Goal: Task Accomplishment & Management: Use online tool/utility

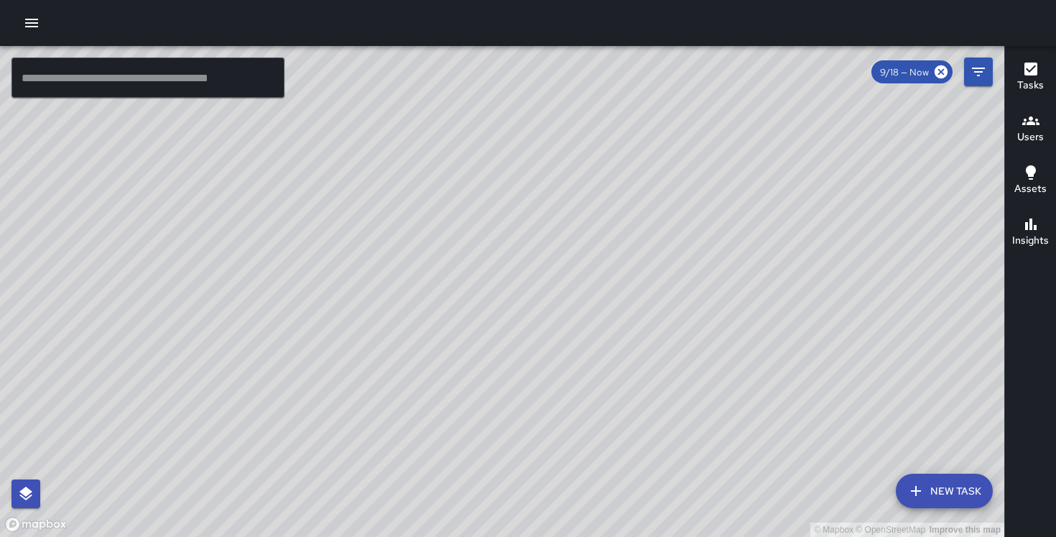
drag, startPoint x: 361, startPoint y: 168, endPoint x: 272, endPoint y: 89, distance: 119.1
click at [272, 89] on div "© Mapbox © OpenStreetMap Improve this map ​ New Task 9/18 — Now Map Layers Task…" at bounding box center [502, 291] width 1004 height 491
click at [205, 132] on div "© Mapbox © OpenStreetMap Improve this map IK [PERSON_NAME] [STREET_ADDRESS][US_…" at bounding box center [502, 291] width 1004 height 491
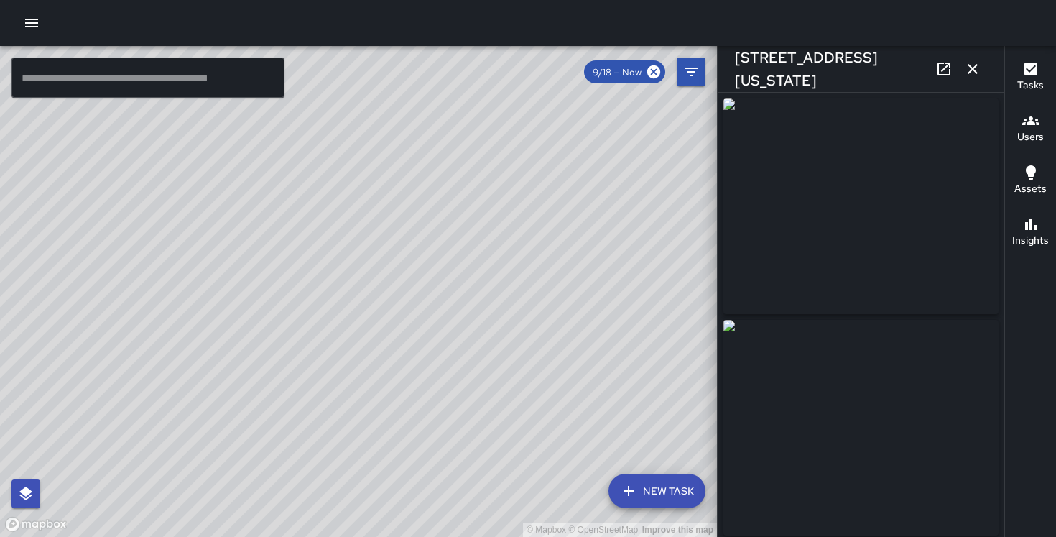
scroll to position [948, 0]
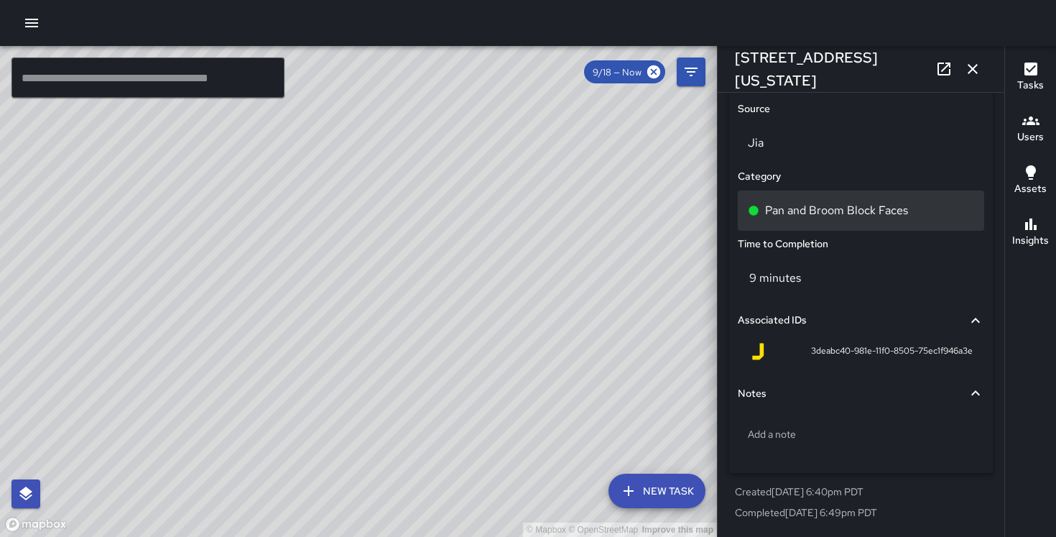
click at [844, 221] on div "Pan and Broom Block Faces" at bounding box center [861, 210] width 246 height 40
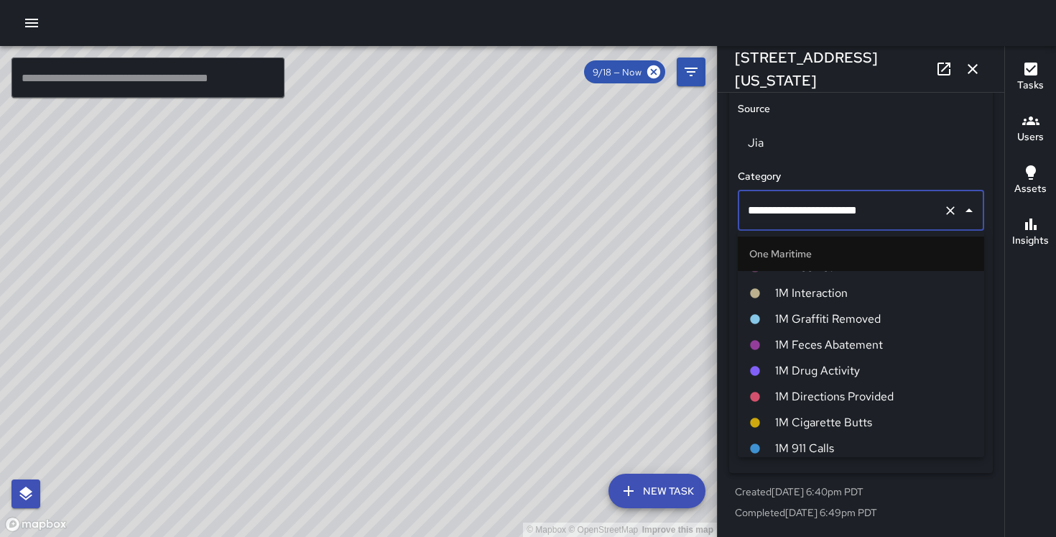
scroll to position [612, 0]
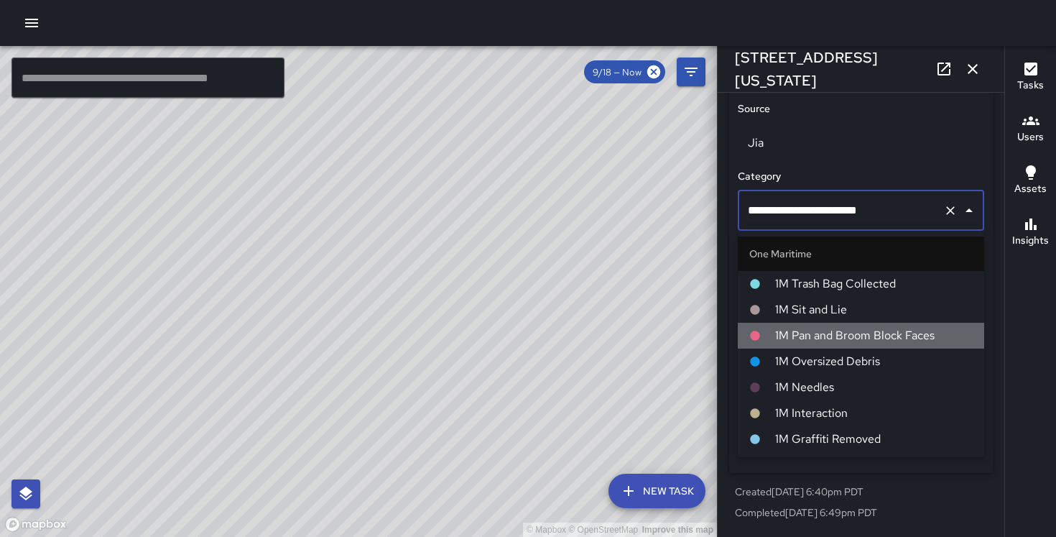
click at [817, 330] on span "1M Pan and Broom Block Faces" at bounding box center [874, 335] width 198 height 17
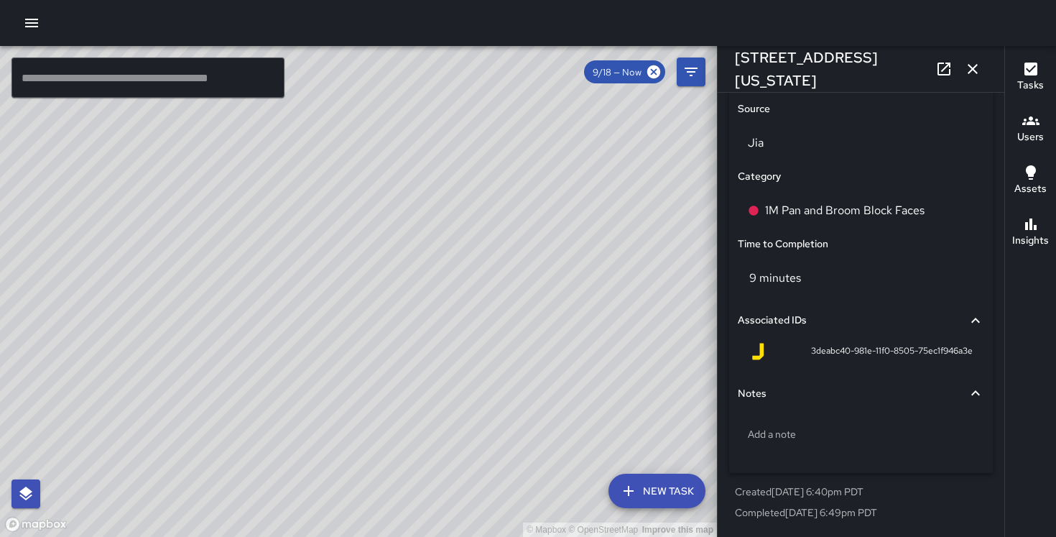
click at [495, 319] on div "© Mapbox © OpenStreetMap Improve this map IK [PERSON_NAME] [STREET_ADDRESS][US_…" at bounding box center [358, 291] width 717 height 491
type input "**********"
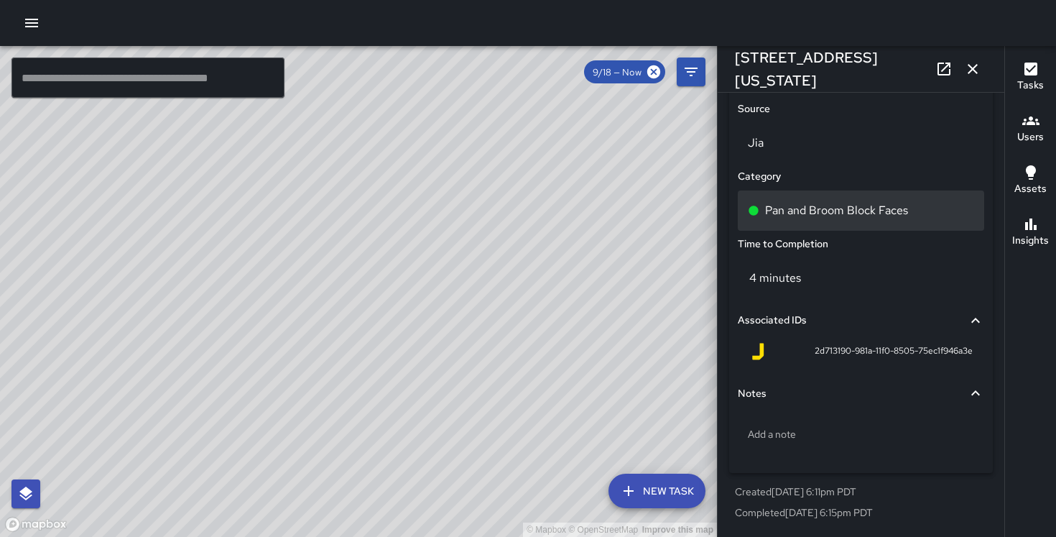
click at [787, 202] on p "Pan and Broom Block Faces" at bounding box center [836, 210] width 143 height 17
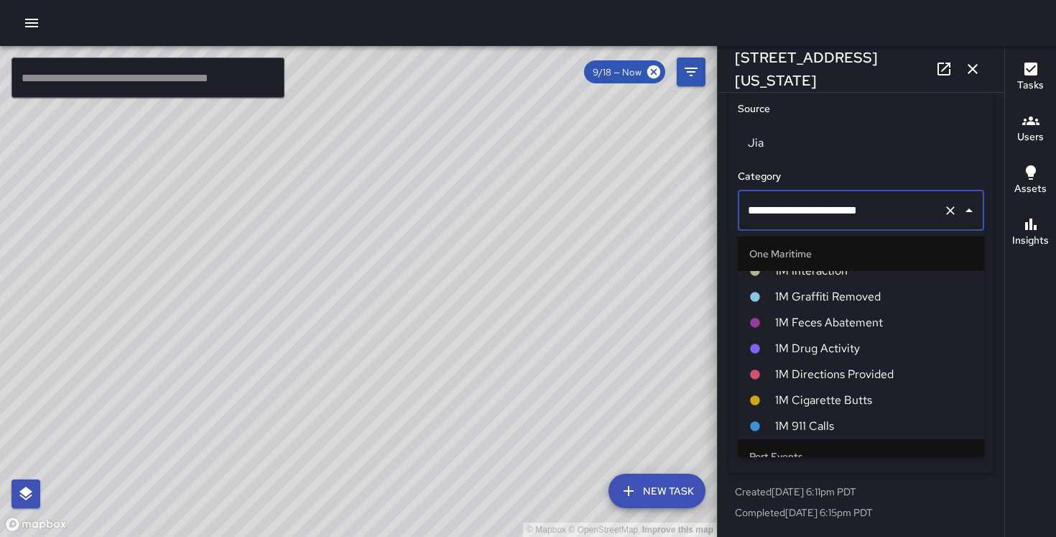
scroll to position [587, 0]
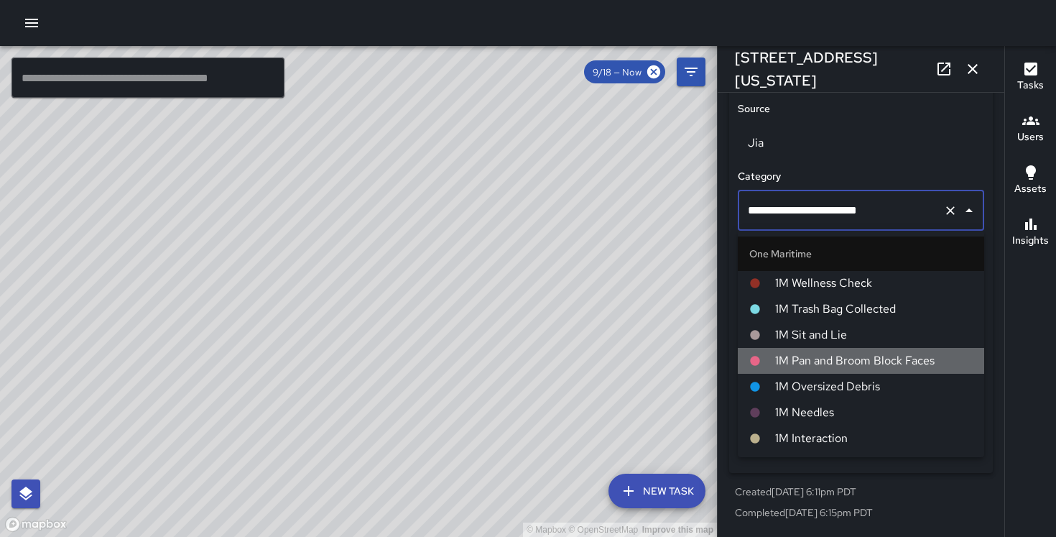
click at [800, 355] on span "1M Pan and Broom Block Faces" at bounding box center [874, 360] width 198 height 17
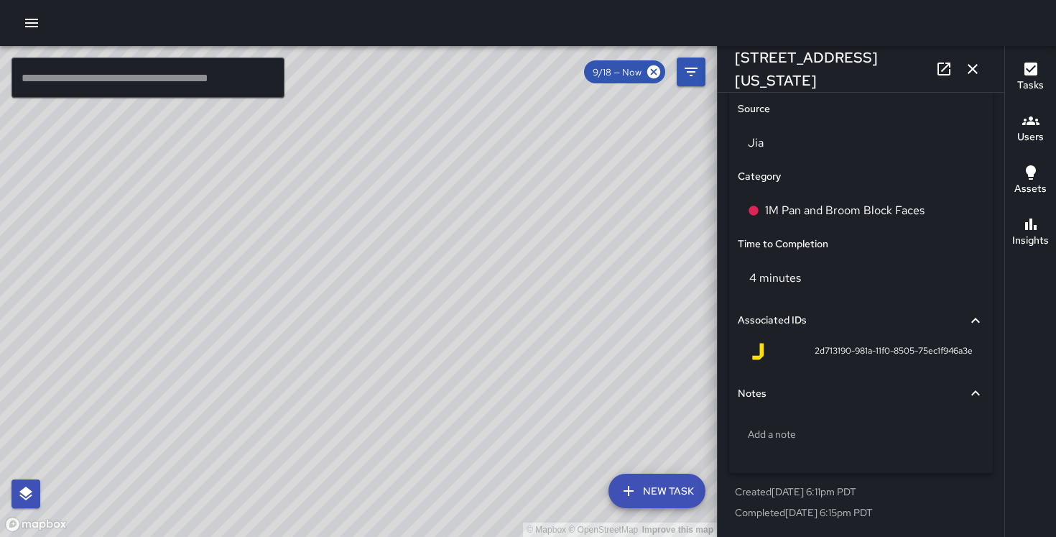
click at [394, 258] on div "© Mapbox © OpenStreetMap Improve this map [PERSON_NAME] [STREET_ADDRESS][US_STA…" at bounding box center [358, 291] width 717 height 491
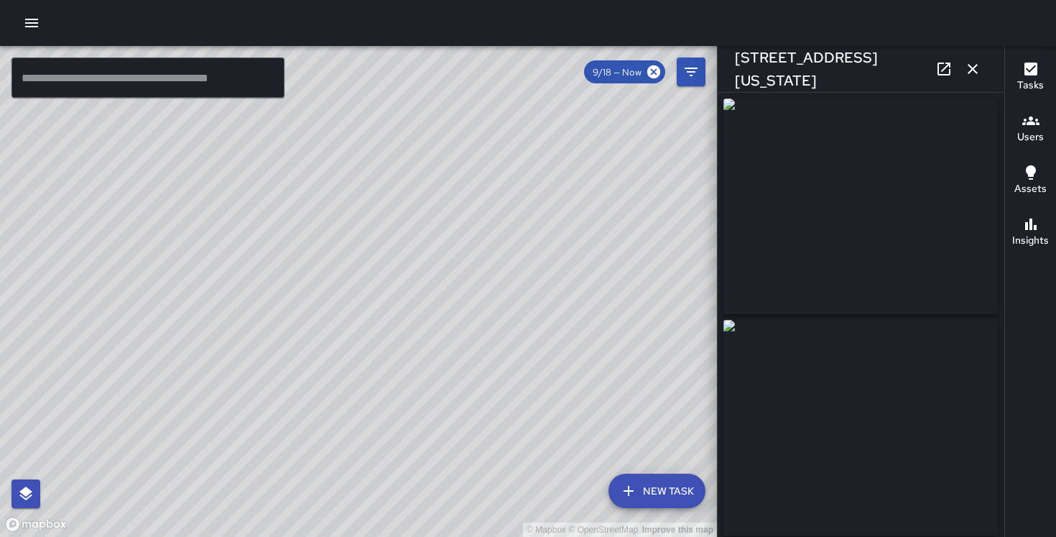
scroll to position [948, 0]
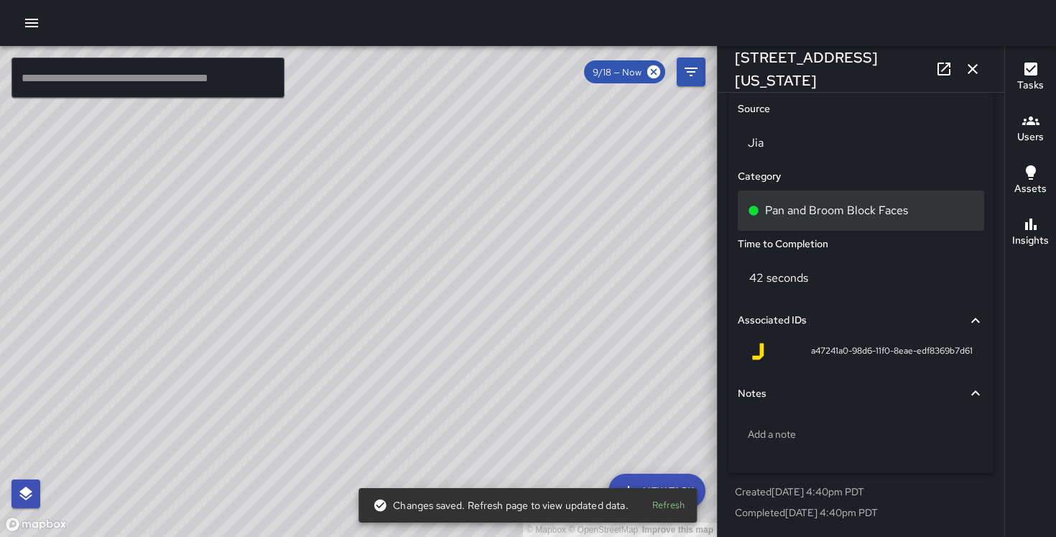
click at [805, 208] on p "Pan and Broom Block Faces" at bounding box center [836, 210] width 143 height 17
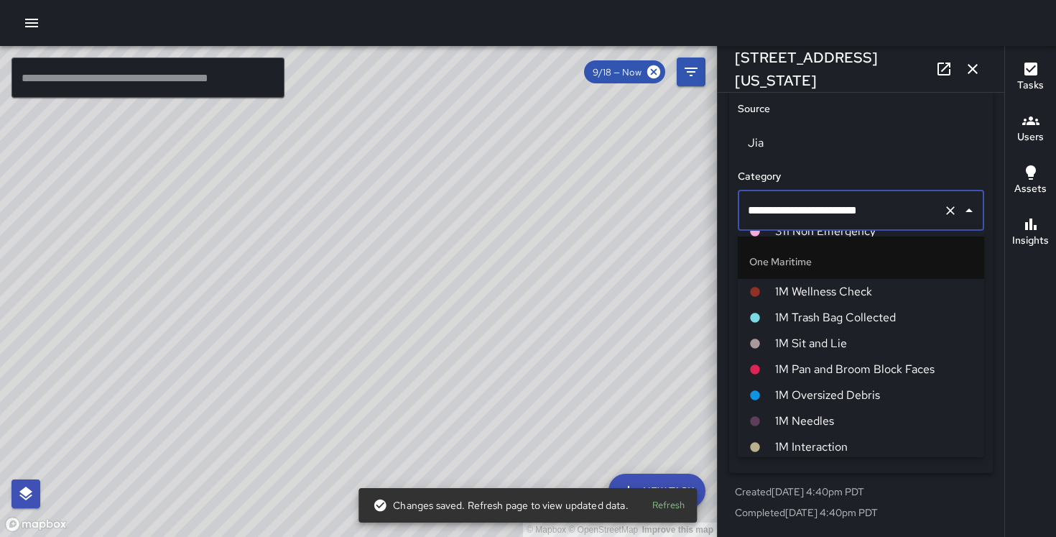
scroll to position [577, 0]
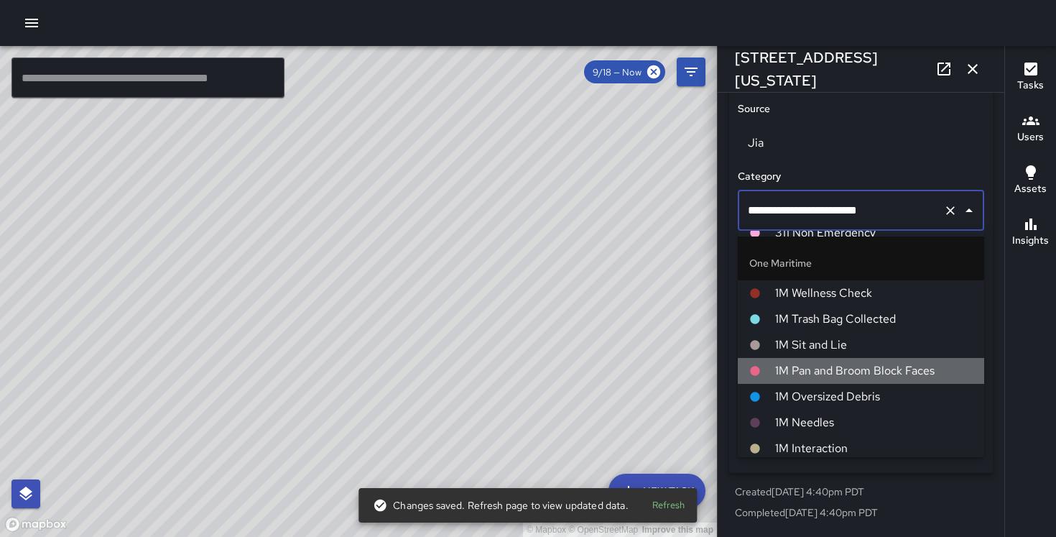
click at [812, 376] on span "1M Pan and Broom Block Faces" at bounding box center [874, 370] width 198 height 17
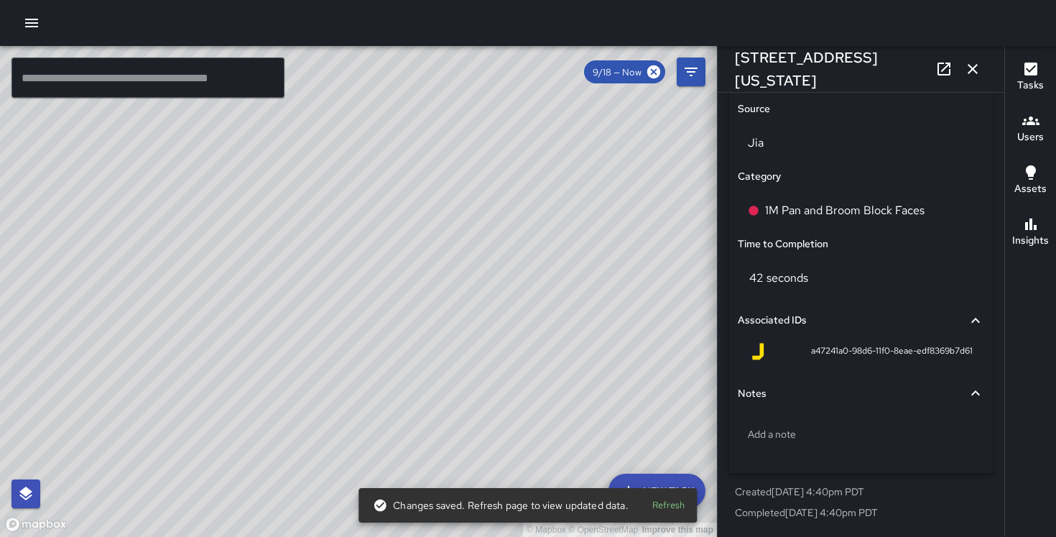
click at [488, 282] on div "© Mapbox © OpenStreetMap Improve this map DB [PERSON_NAME] [STREET_ADDRESS][US_…" at bounding box center [358, 291] width 717 height 491
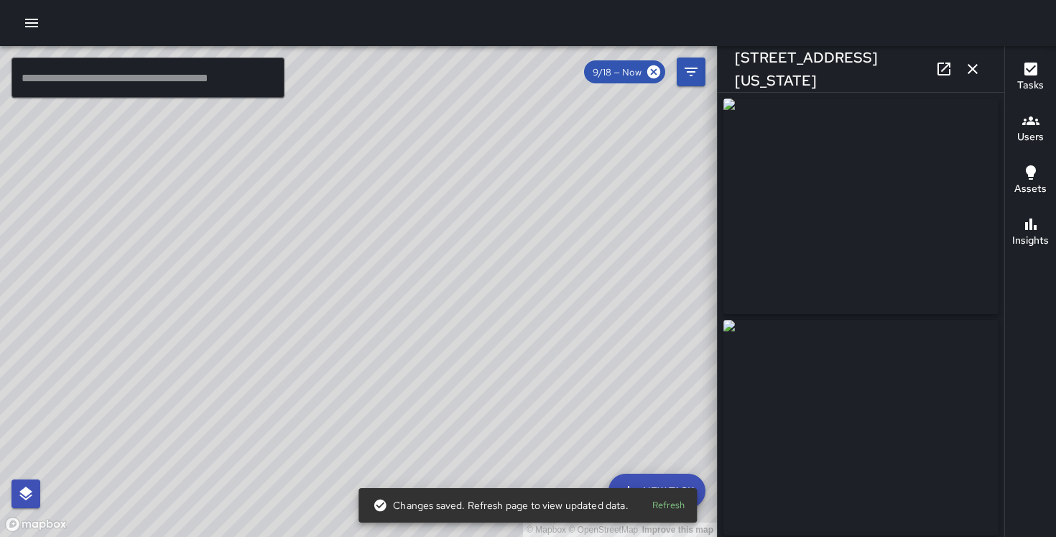
type input "**********"
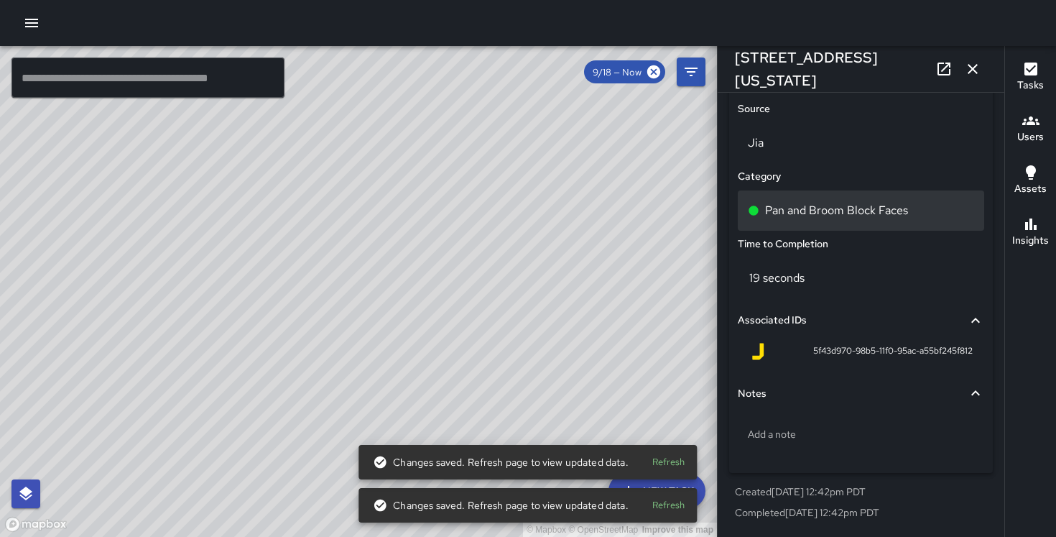
click at [810, 218] on p "Pan and Broom Block Faces" at bounding box center [836, 210] width 143 height 17
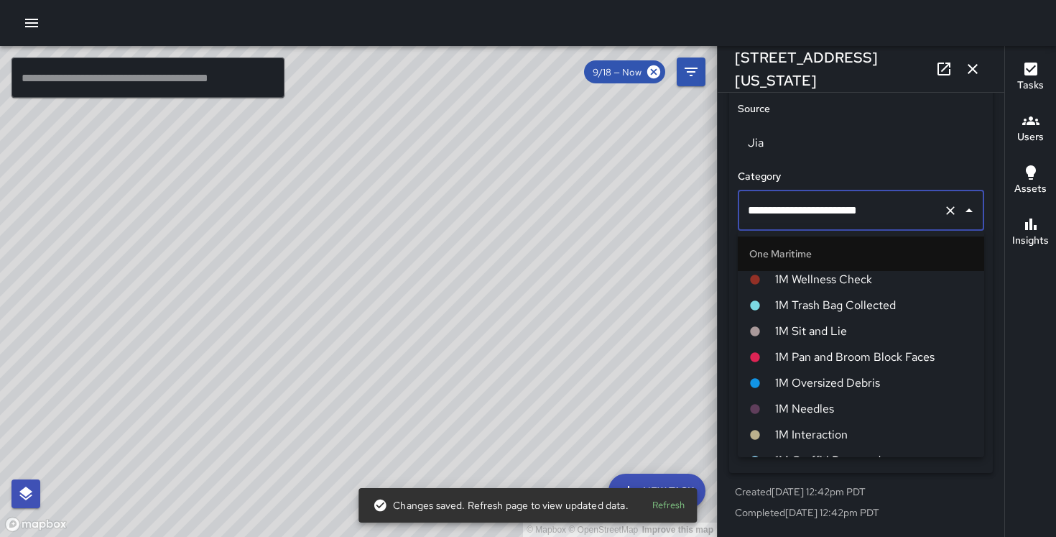
scroll to position [594, 0]
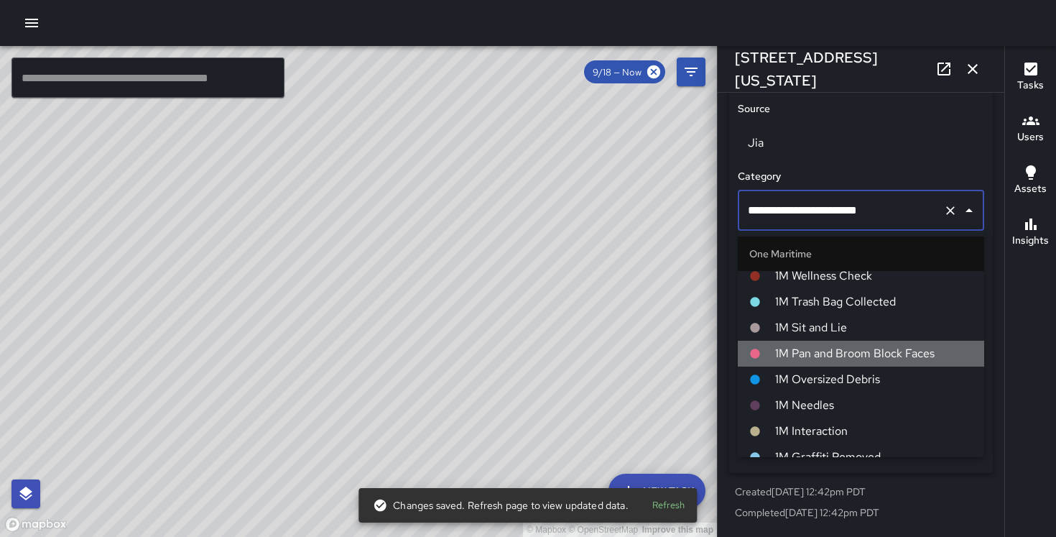
click at [823, 351] on span "1M Pan and Broom Block Faces" at bounding box center [874, 353] width 198 height 17
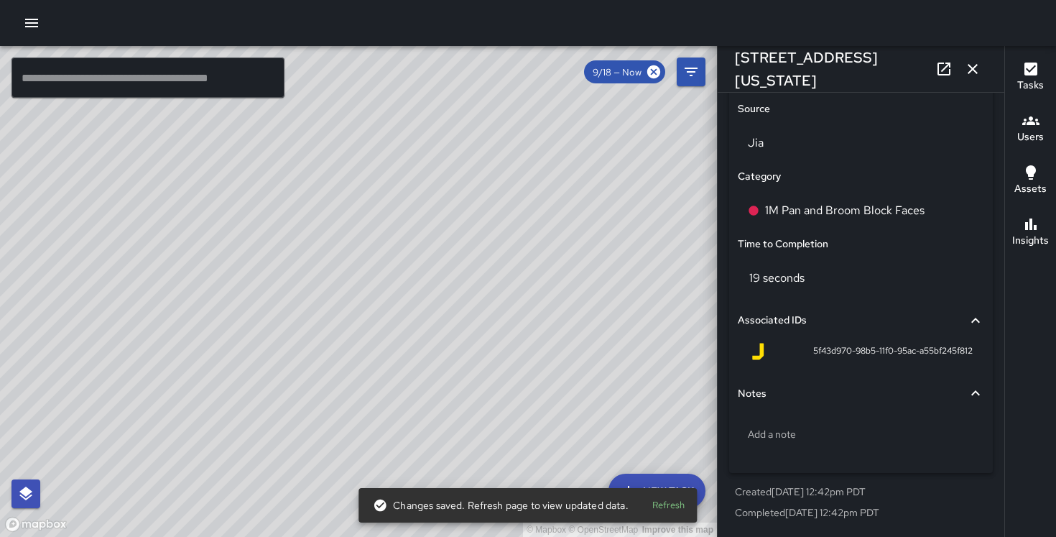
click at [386, 304] on div "© Mapbox © OpenStreetMap Improve this map [PERSON_NAME] [STREET_ADDRESS][US_STA…" at bounding box center [358, 291] width 717 height 491
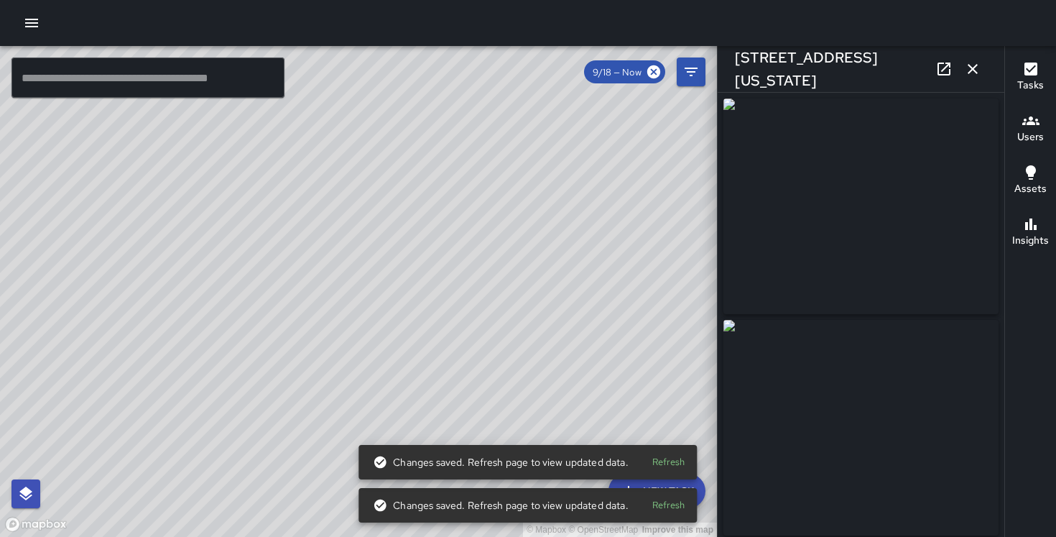
type input "**********"
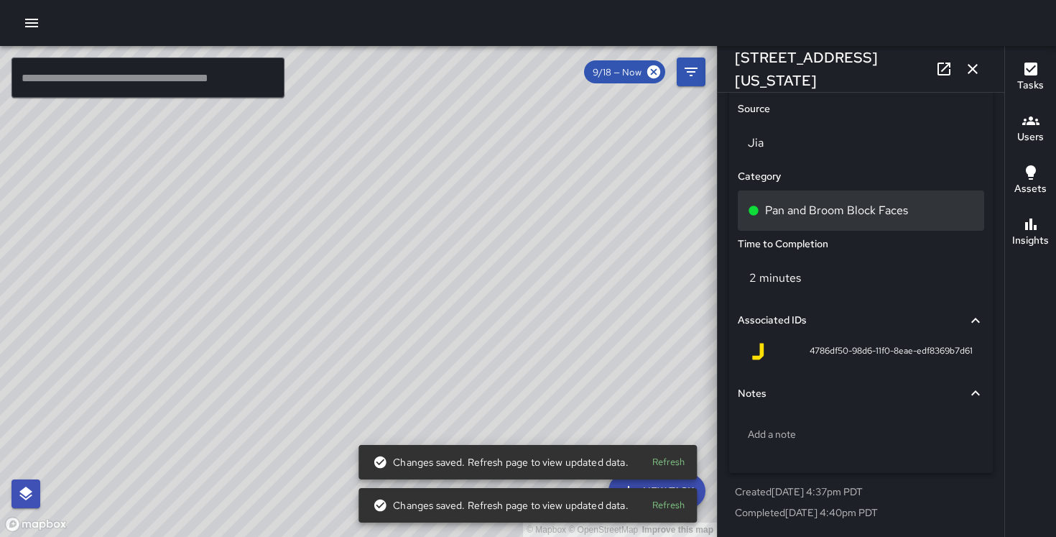
click at [839, 209] on p "Pan and Broom Block Faces" at bounding box center [836, 210] width 143 height 17
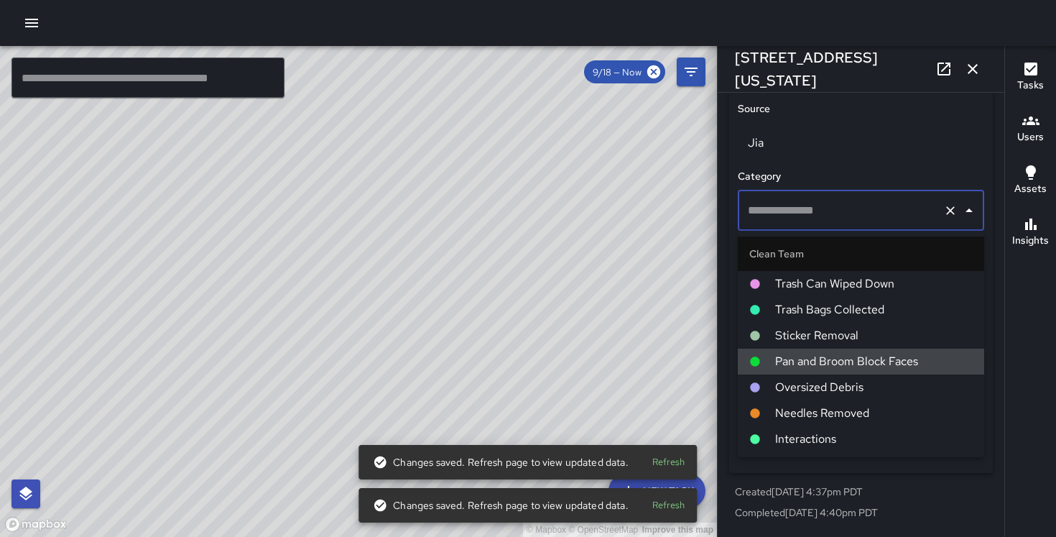
type input "**********"
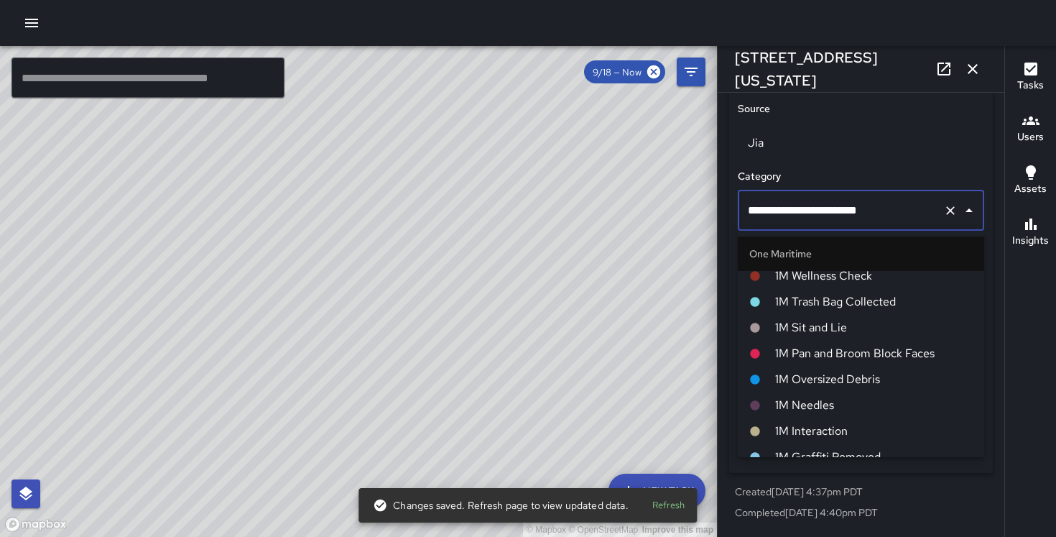
scroll to position [581, 0]
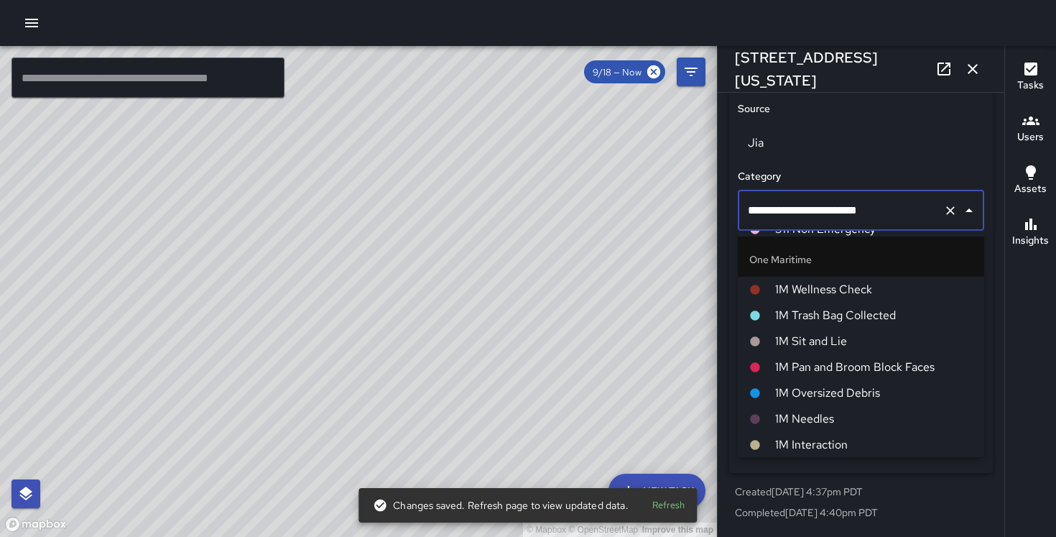
click at [828, 366] on span "1M Pan and Broom Block Faces" at bounding box center [874, 367] width 198 height 17
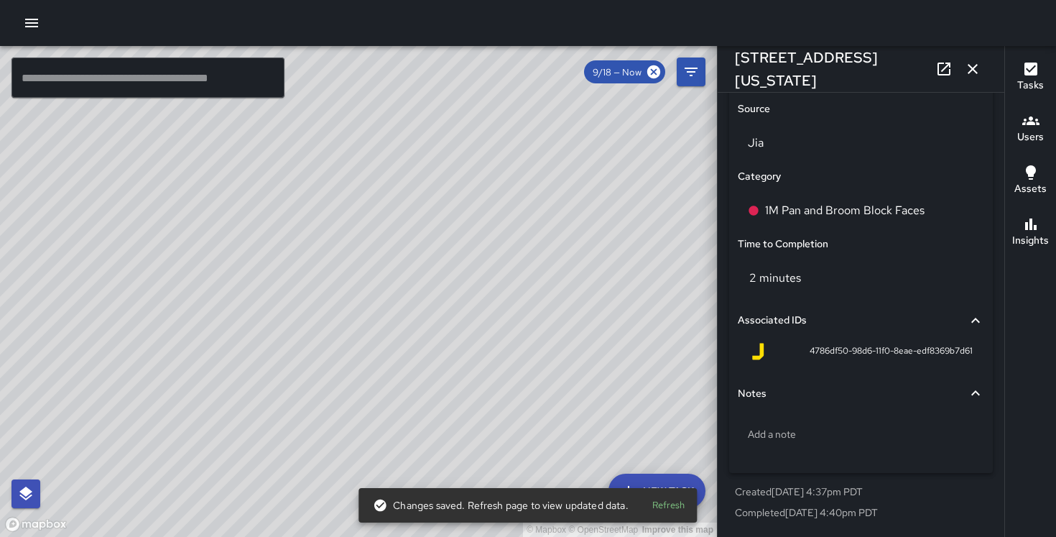
drag, startPoint x: 473, startPoint y: 364, endPoint x: 328, endPoint y: 221, distance: 203.7
click at [328, 221] on div "© Mapbox © OpenStreetMap Improve this map" at bounding box center [358, 291] width 717 height 491
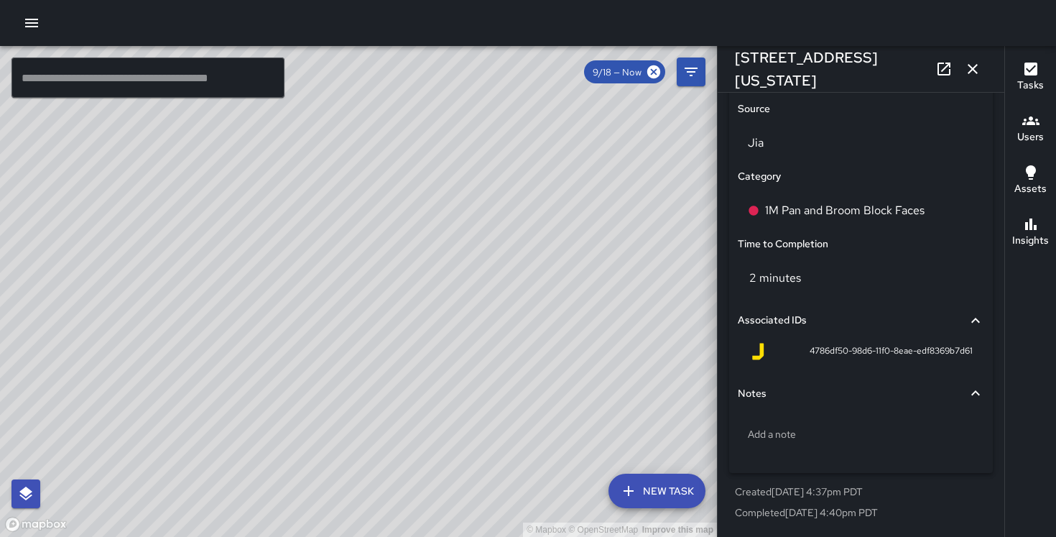
click at [268, 330] on div "© Mapbox © OpenStreetMap Improve this map [PERSON_NAME] [STREET_ADDRESS] Comple…" at bounding box center [358, 291] width 717 height 491
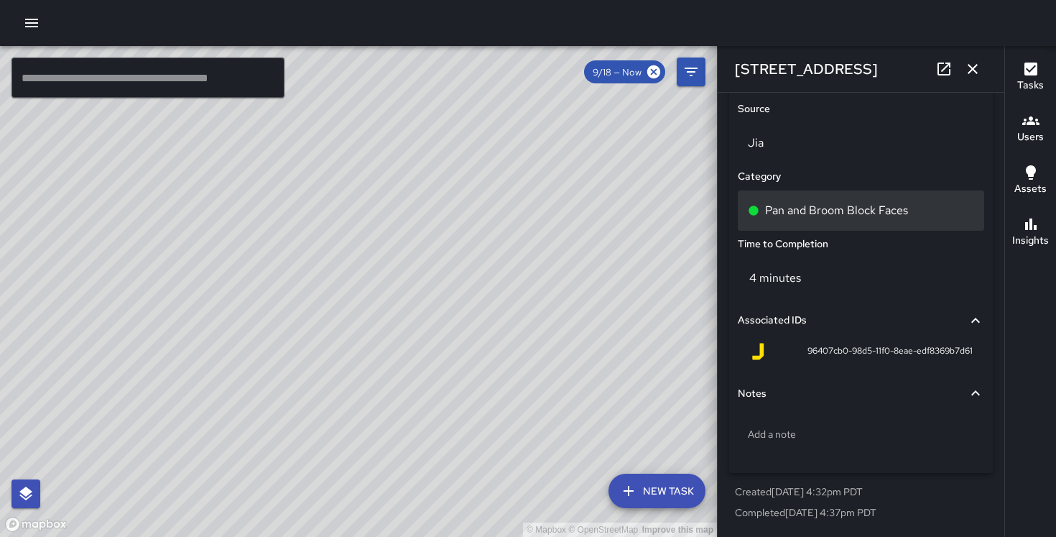
click at [795, 212] on p "Pan and Broom Block Faces" at bounding box center [836, 210] width 143 height 17
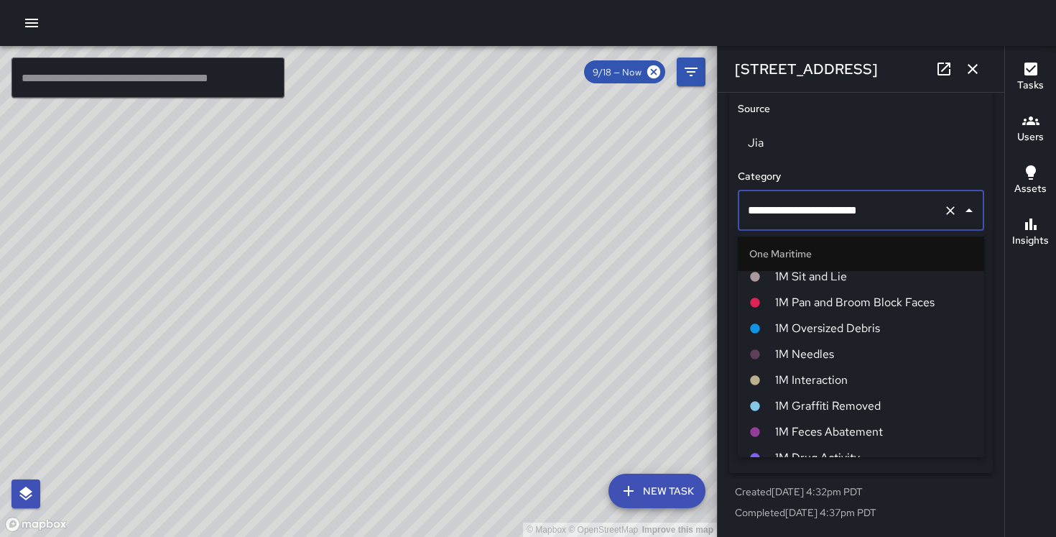
scroll to position [647, 0]
click at [825, 309] on span "1M Pan and Broom Block Faces" at bounding box center [874, 300] width 198 height 17
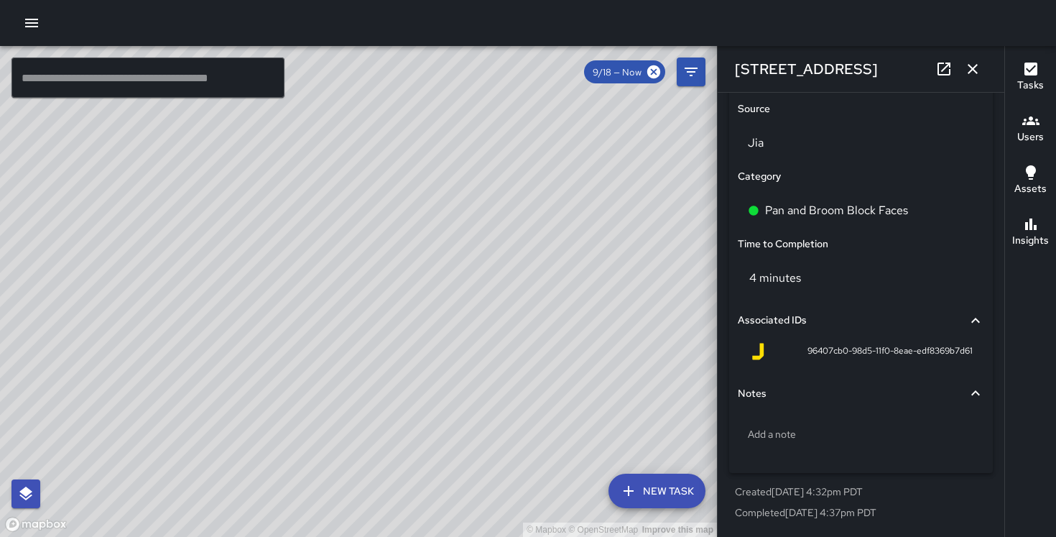
click at [262, 330] on div "© Mapbox © OpenStreetMap Improve this map" at bounding box center [358, 291] width 717 height 491
click at [260, 328] on div "© Mapbox © OpenStreetMap Improve this map" at bounding box center [358, 291] width 717 height 491
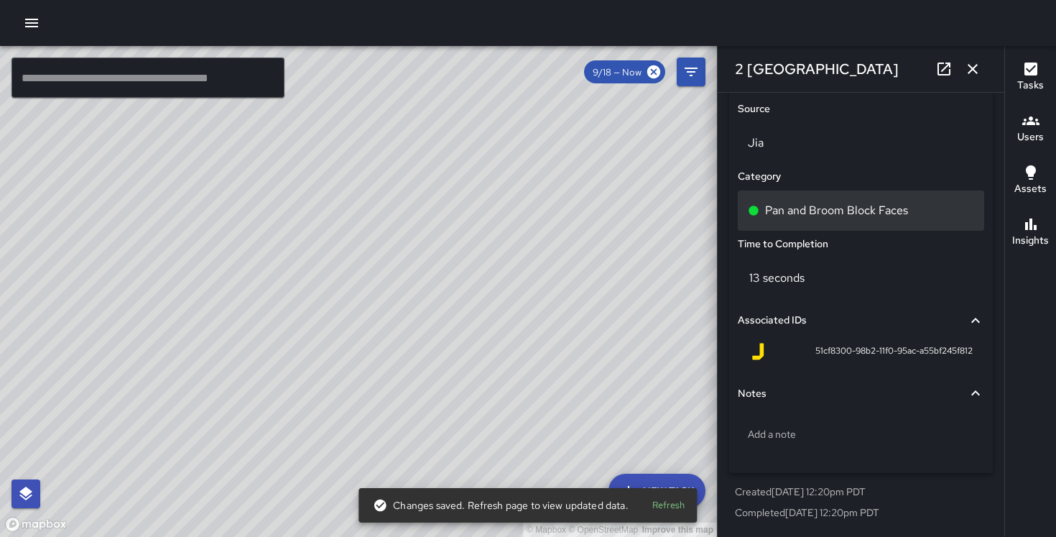
click at [792, 198] on div "Pan and Broom Block Faces" at bounding box center [861, 210] width 246 height 40
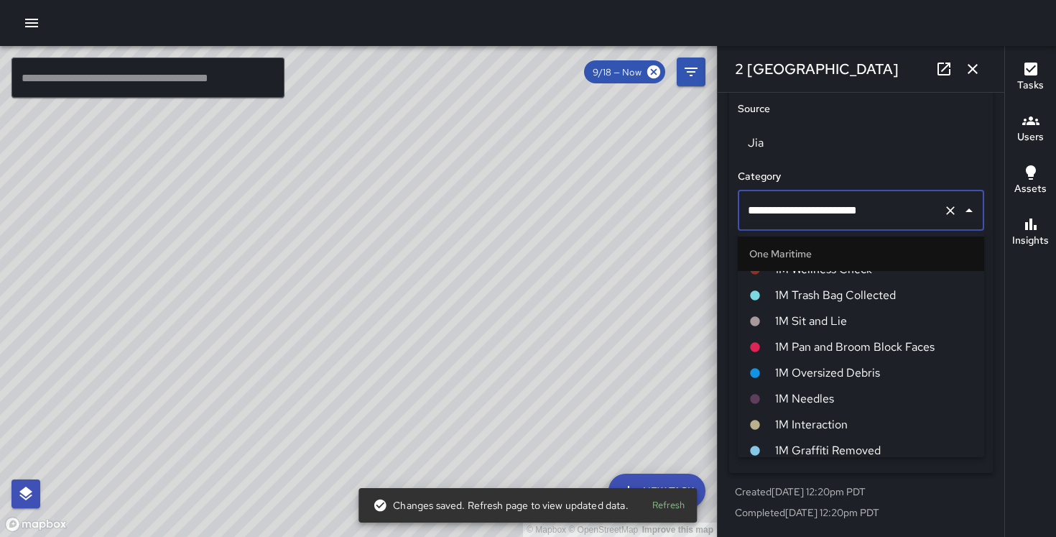
scroll to position [606, 0]
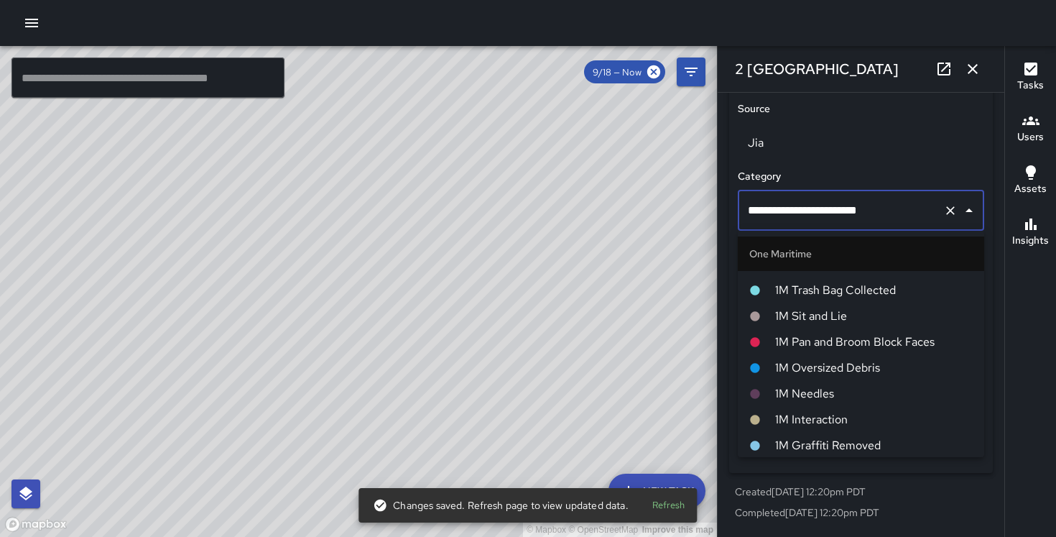
click at [815, 330] on li "1M Pan and Broom Block Faces" at bounding box center [861, 342] width 246 height 26
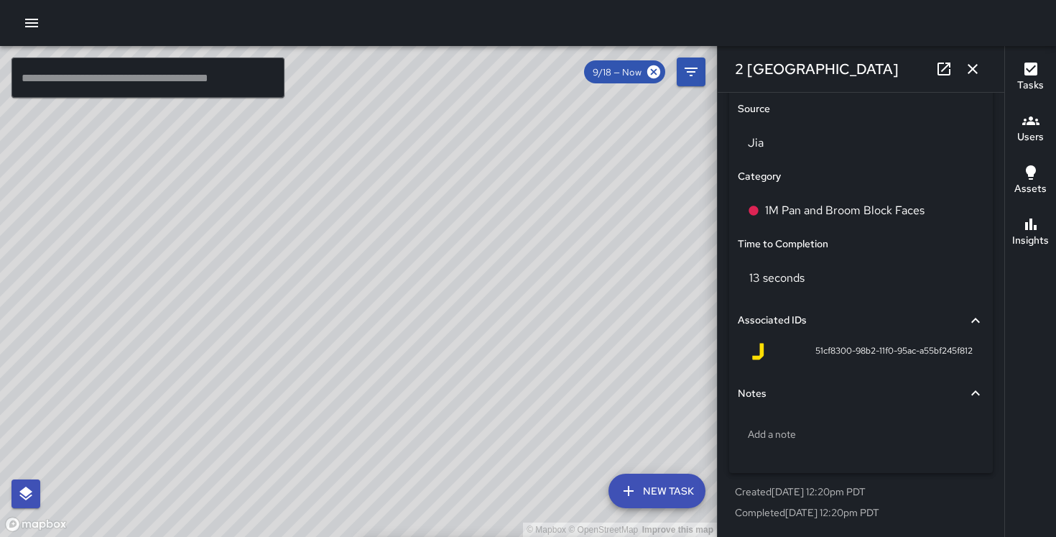
click at [200, 265] on div "© Mapbox © OpenStreetMap Improve this map" at bounding box center [358, 291] width 717 height 491
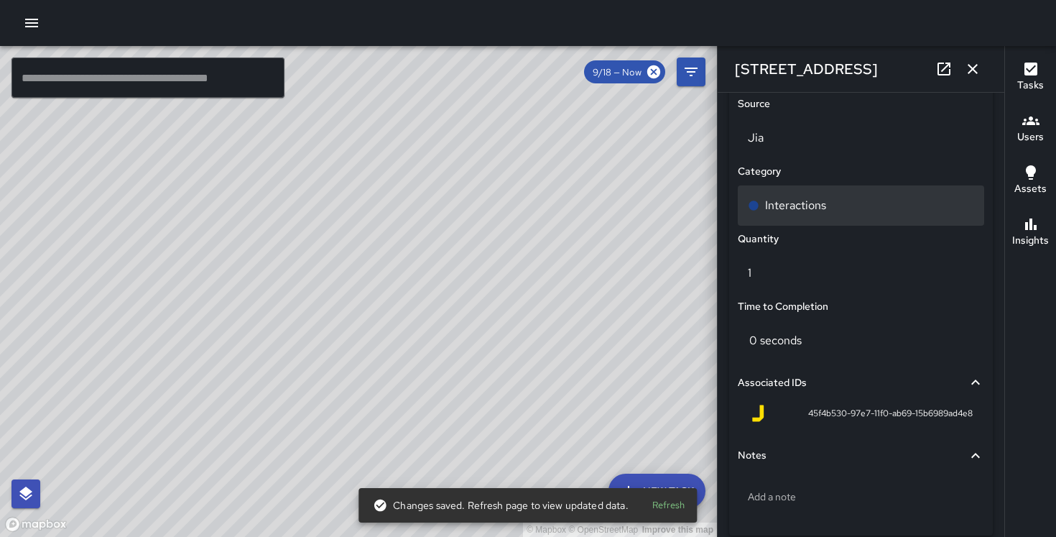
click at [829, 213] on div "Interactions" at bounding box center [861, 205] width 226 height 17
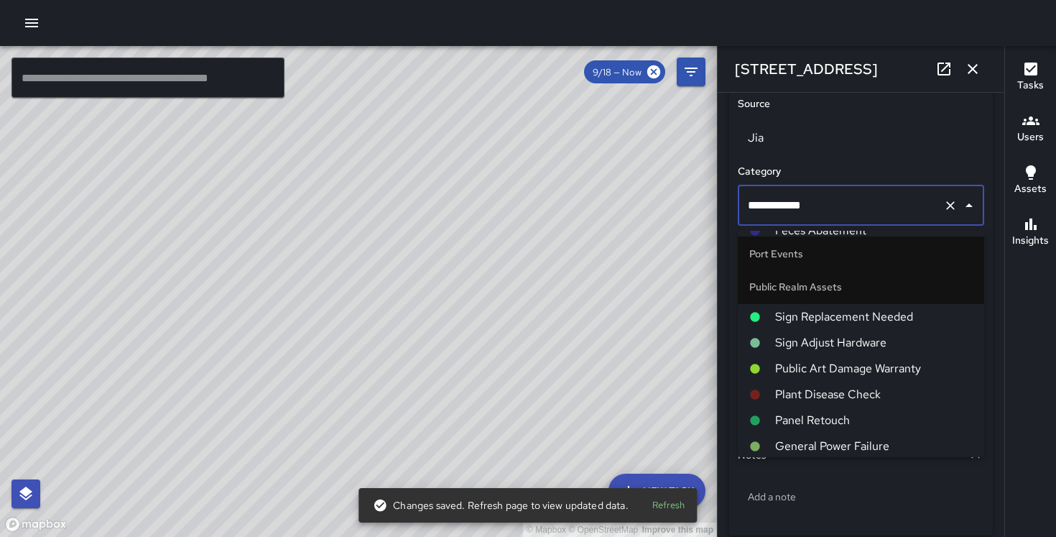
scroll to position [706, 0]
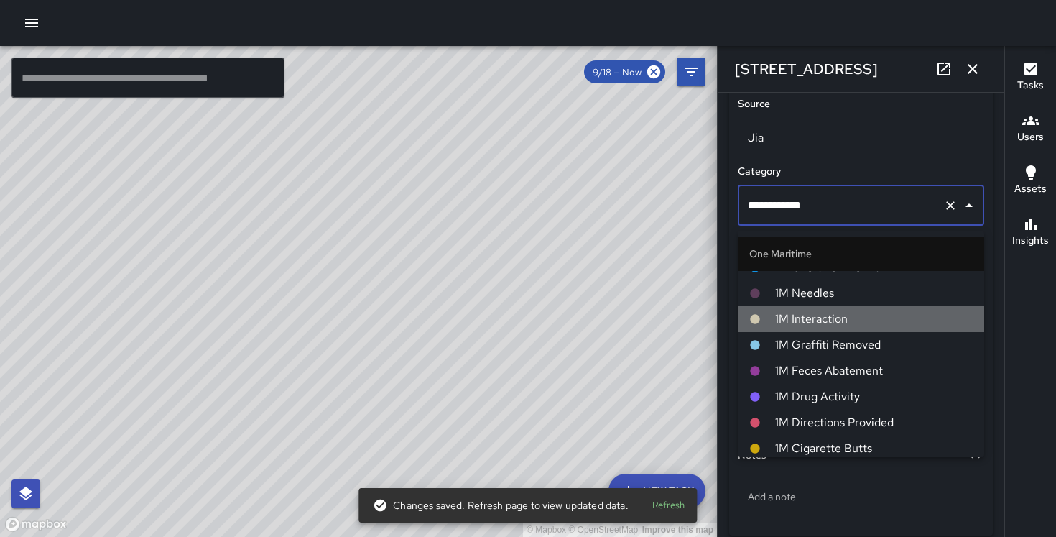
click at [834, 307] on li "1M Interaction" at bounding box center [861, 319] width 246 height 26
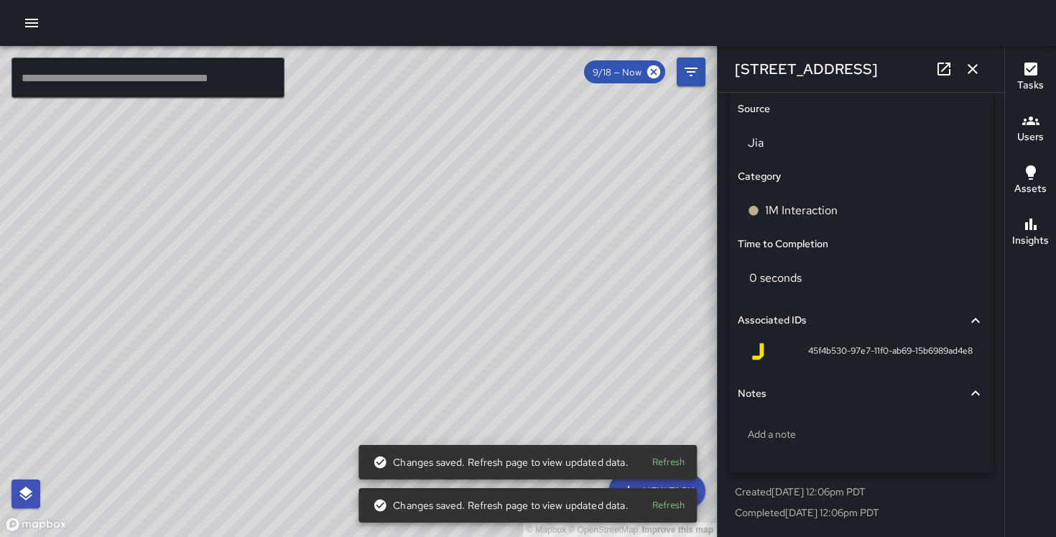
click at [572, 204] on div "© Mapbox © OpenStreetMap Improve this map DO [PERSON_NAME] [STREET_ADDRESS] Com…" at bounding box center [358, 291] width 717 height 491
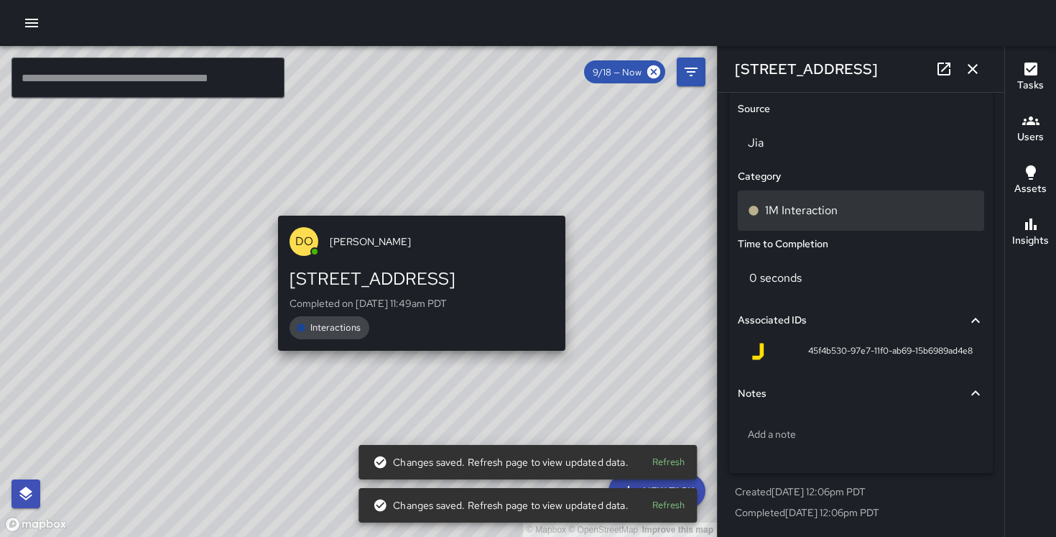
type input "**********"
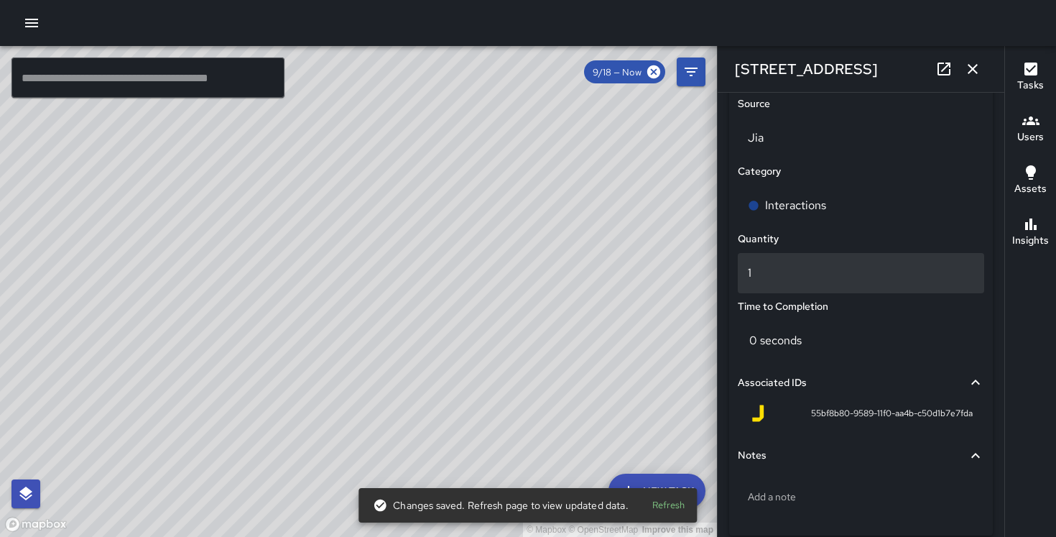
scroll to position [963, 0]
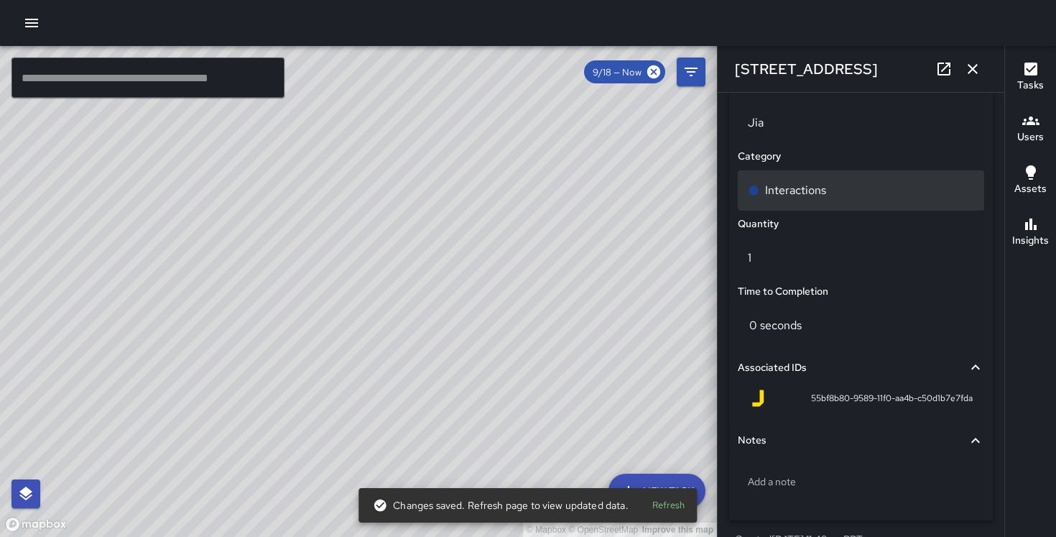
click at [823, 199] on p "Interactions" at bounding box center [795, 190] width 61 height 17
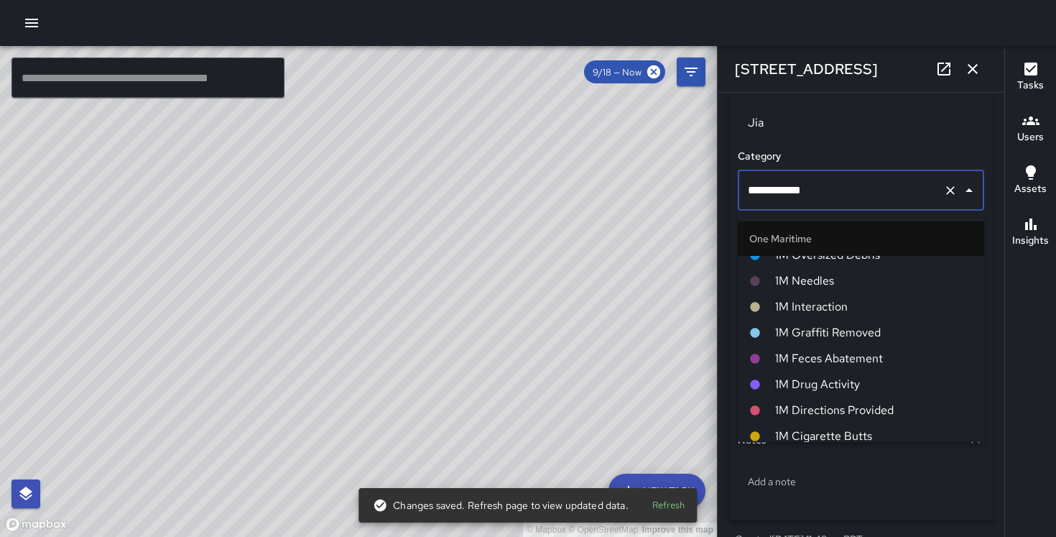
scroll to position [703, 0]
click at [828, 305] on span "1M Interaction" at bounding box center [874, 307] width 198 height 17
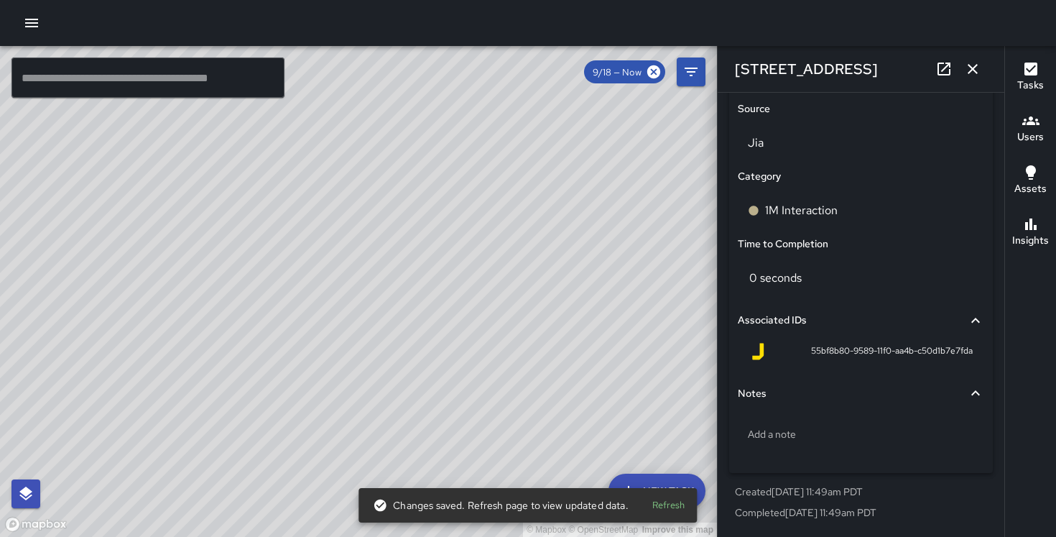
scroll to position [948, 0]
click at [295, 171] on div "© Mapbox © OpenStreetMap Improve this map" at bounding box center [358, 291] width 717 height 491
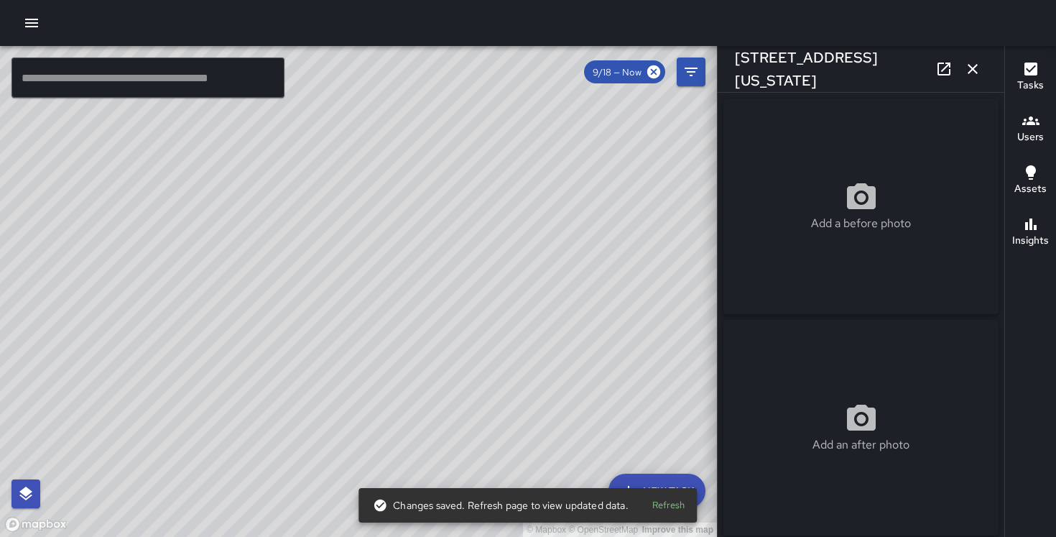
scroll to position [1016, 0]
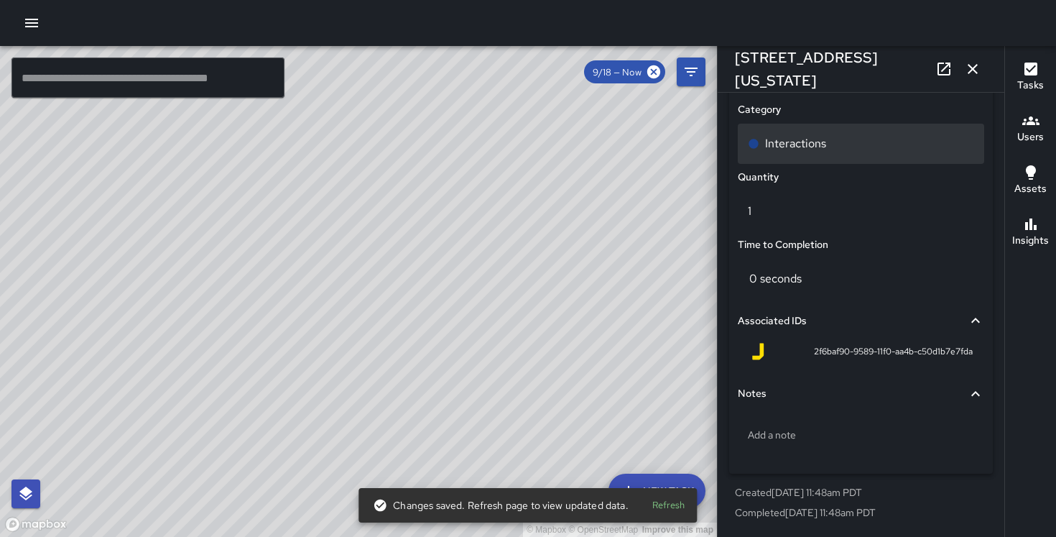
click at [795, 133] on div "Interactions" at bounding box center [861, 144] width 246 height 40
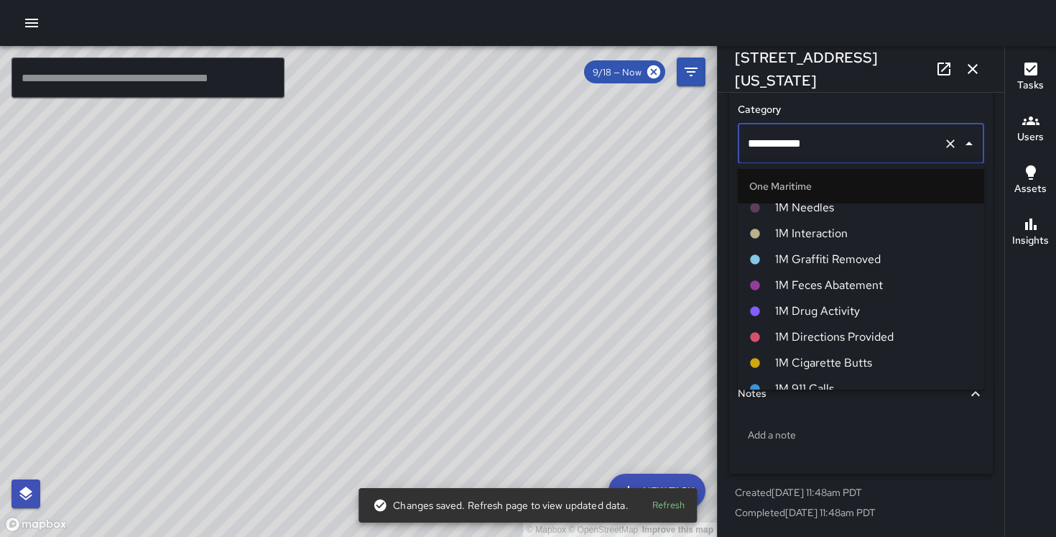
scroll to position [715, 0]
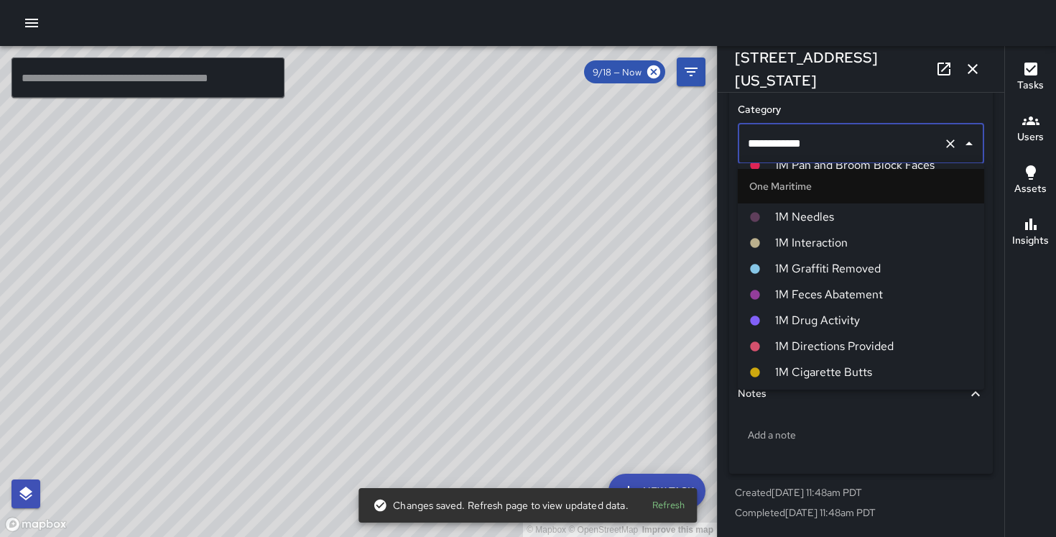
click at [810, 247] on span "1M Interaction" at bounding box center [874, 242] width 198 height 17
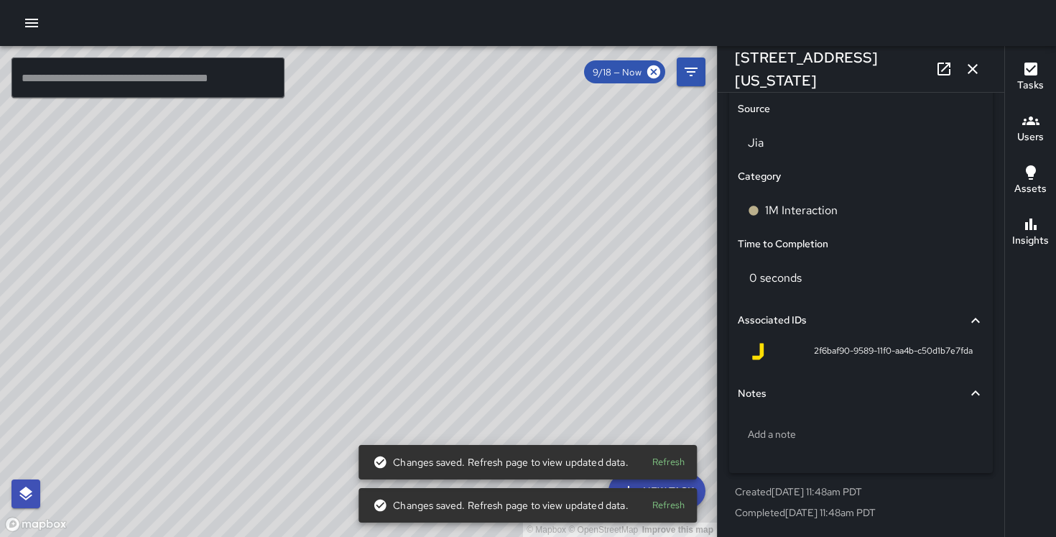
scroll to position [948, 0]
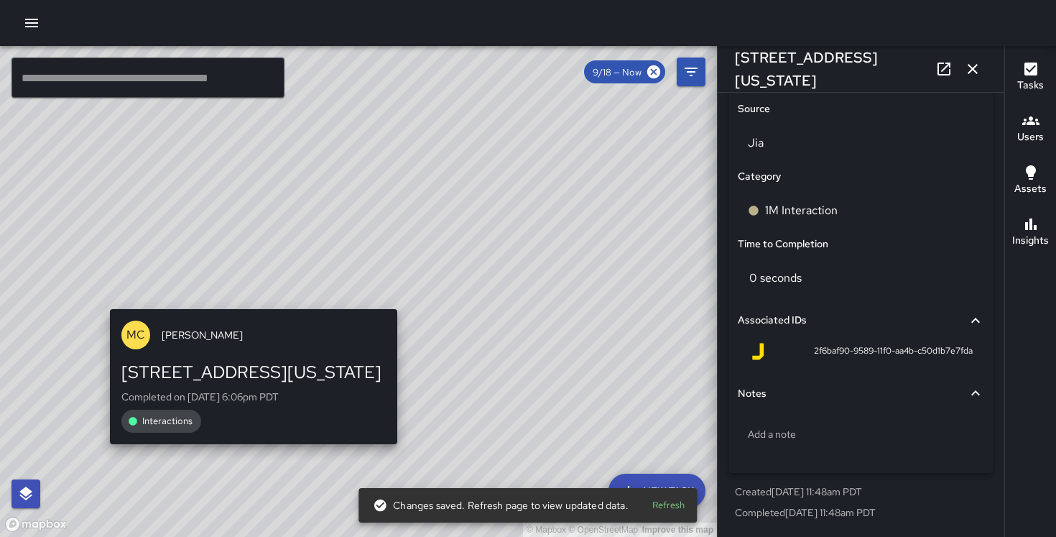
click at [246, 297] on div "© Mapbox © OpenStreetMap Improve this map MC [PERSON_NAME] [STREET_ADDRESS][US_…" at bounding box center [358, 291] width 717 height 491
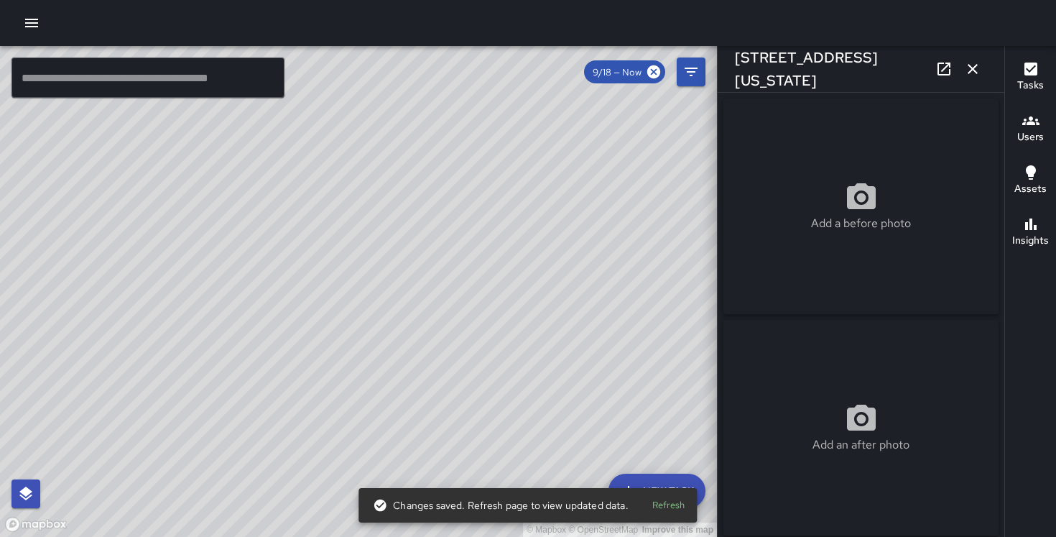
type input "**********"
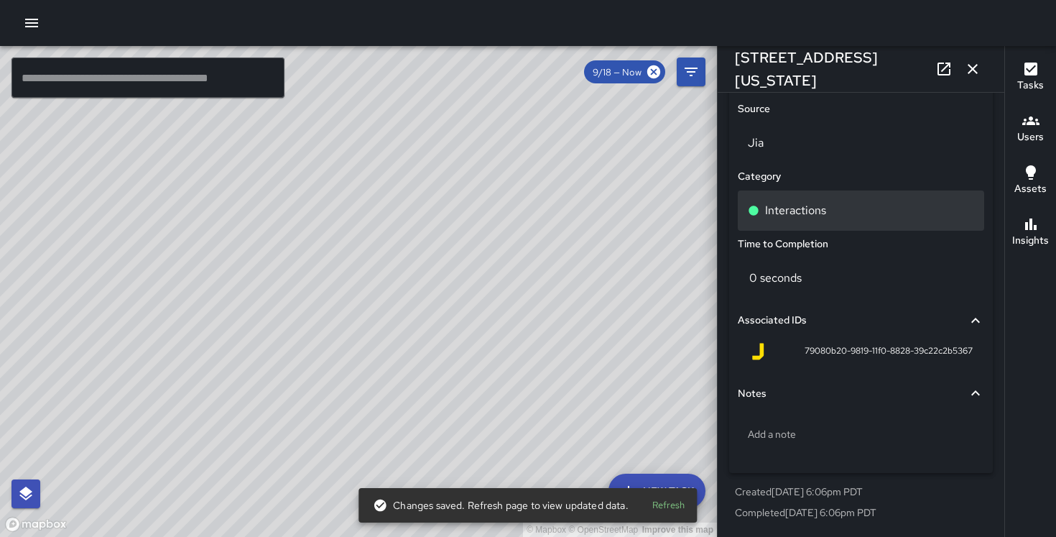
click at [822, 221] on div "Interactions" at bounding box center [861, 210] width 246 height 40
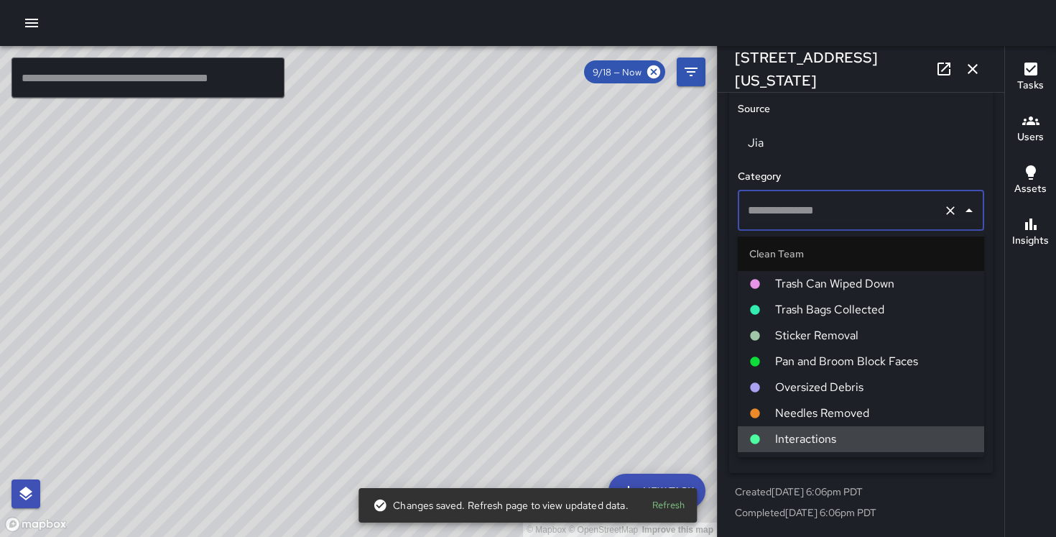
type input "**********"
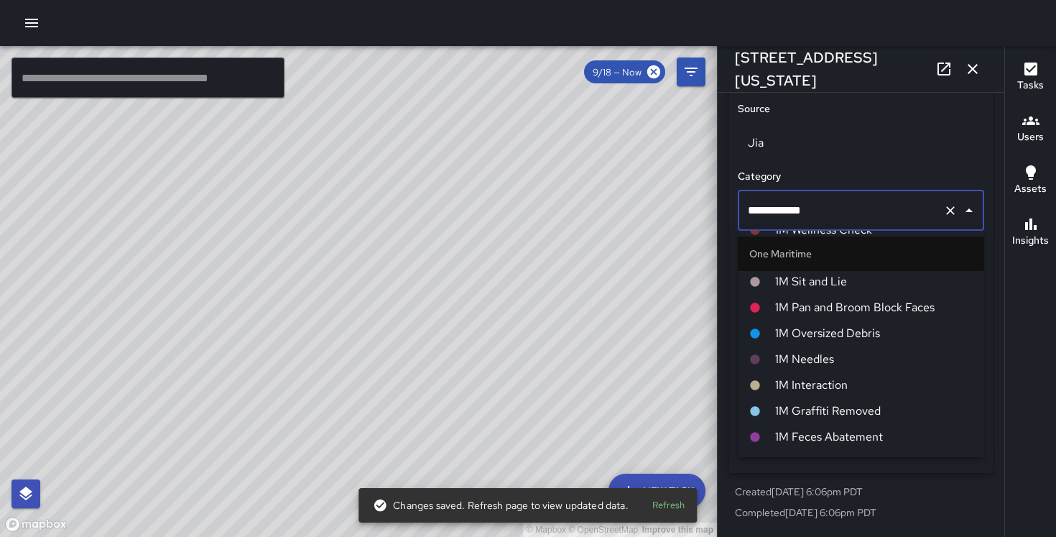
scroll to position [641, 0]
click at [817, 379] on span "1M Interaction" at bounding box center [874, 384] width 198 height 17
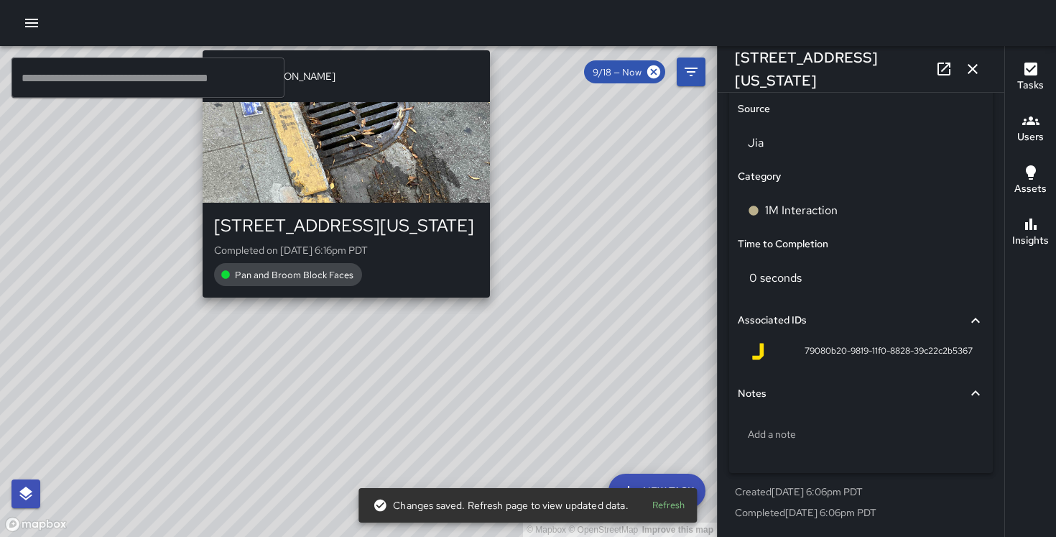
click at [342, 305] on div "© Mapbox © OpenStreetMap Improve this map IK [PERSON_NAME] [STREET_ADDRESS][US_…" at bounding box center [358, 291] width 717 height 491
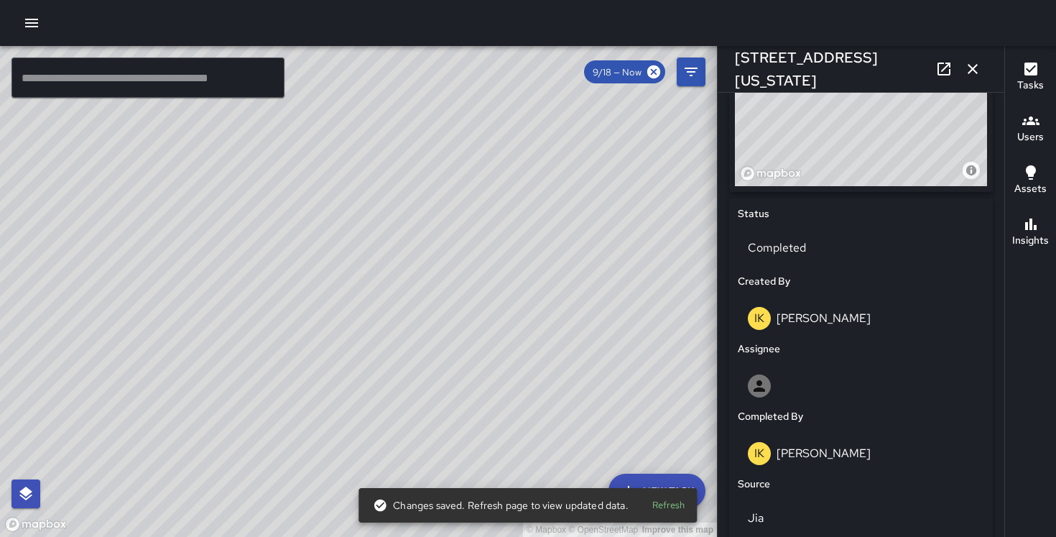
scroll to position [948, 0]
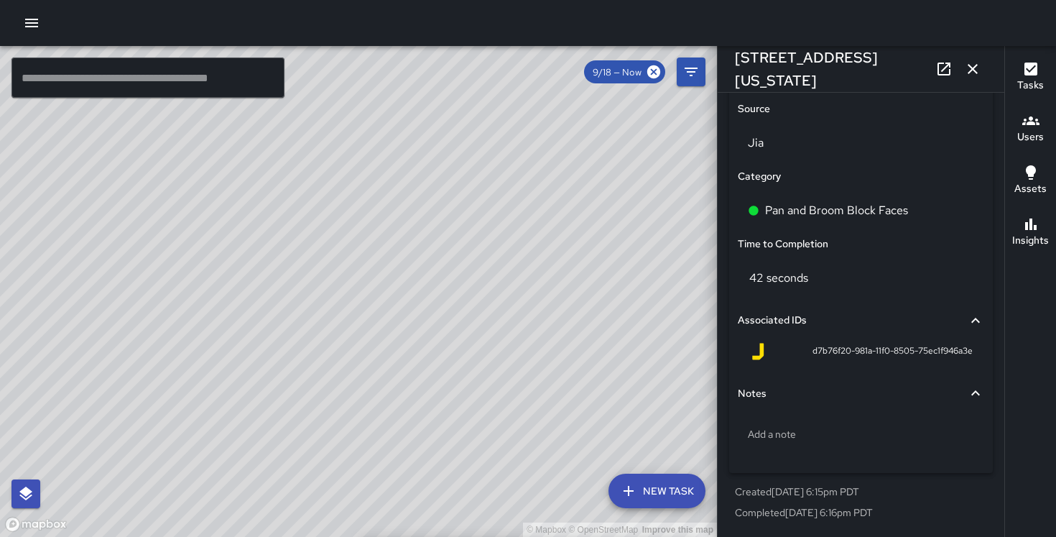
click at [837, 188] on div "Pan and Broom Block Faces" at bounding box center [861, 211] width 252 height 46
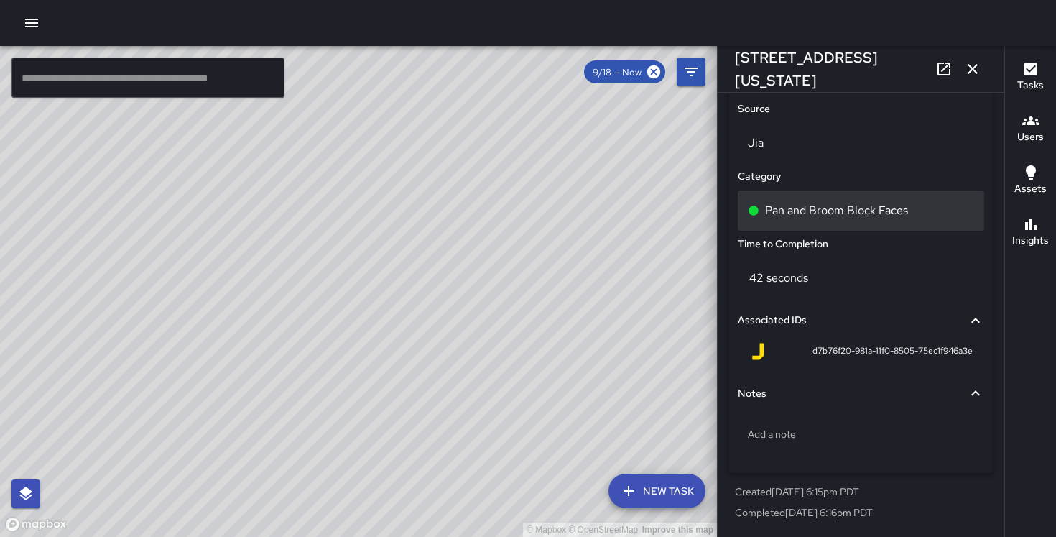
click at [837, 200] on div "Pan and Broom Block Faces" at bounding box center [861, 210] width 246 height 40
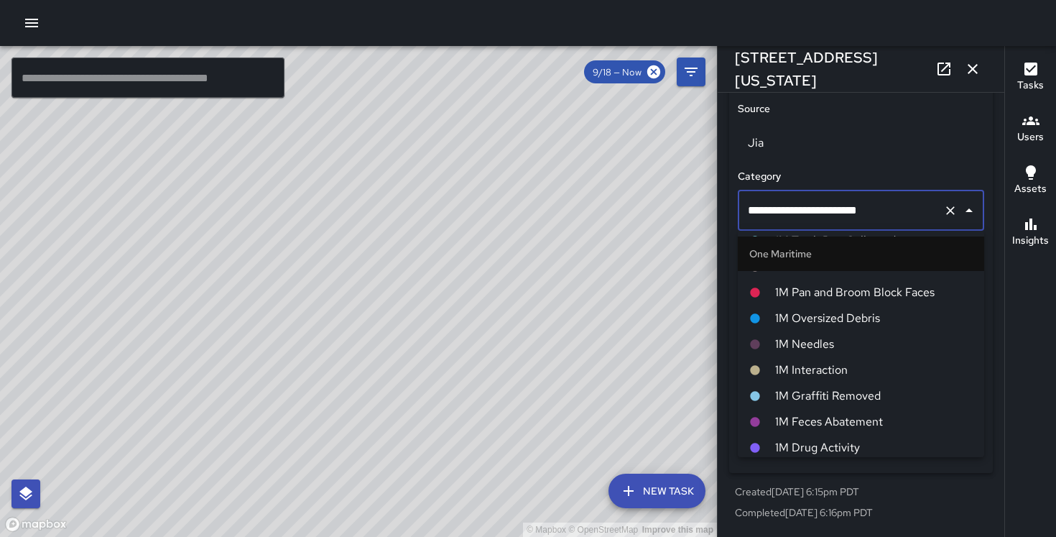
scroll to position [634, 0]
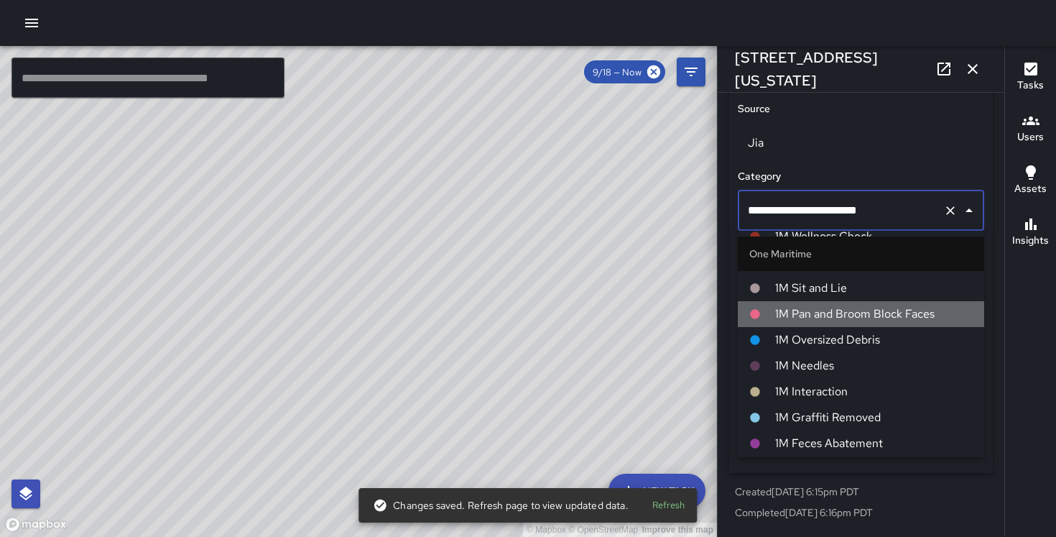
click at [849, 308] on span "1M Pan and Broom Block Faces" at bounding box center [874, 313] width 198 height 17
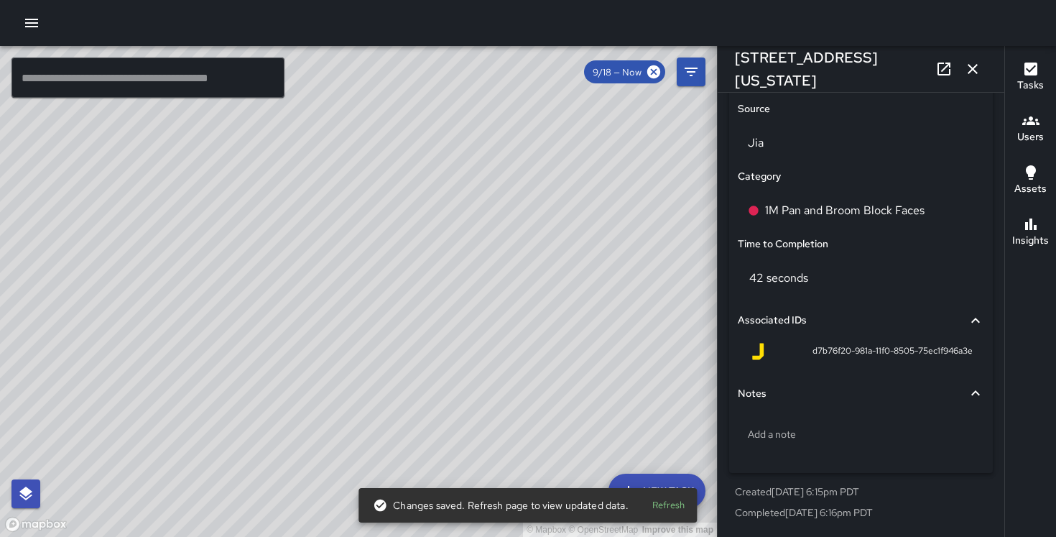
click at [346, 277] on div "© Mapbox © OpenStreetMap Improve this map DO [PERSON_NAME] [STREET_ADDRESS][US_…" at bounding box center [358, 291] width 717 height 491
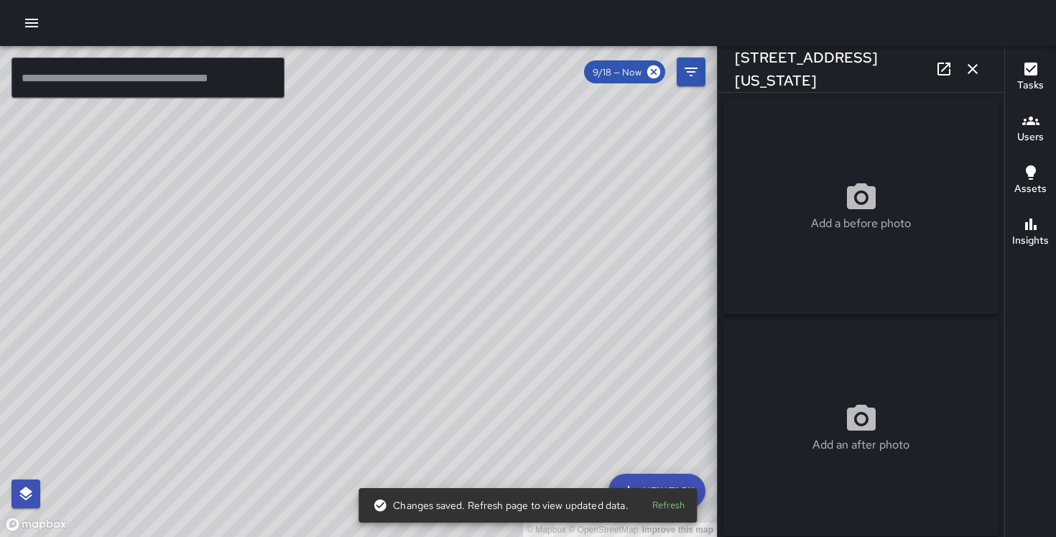
scroll to position [1016, 0]
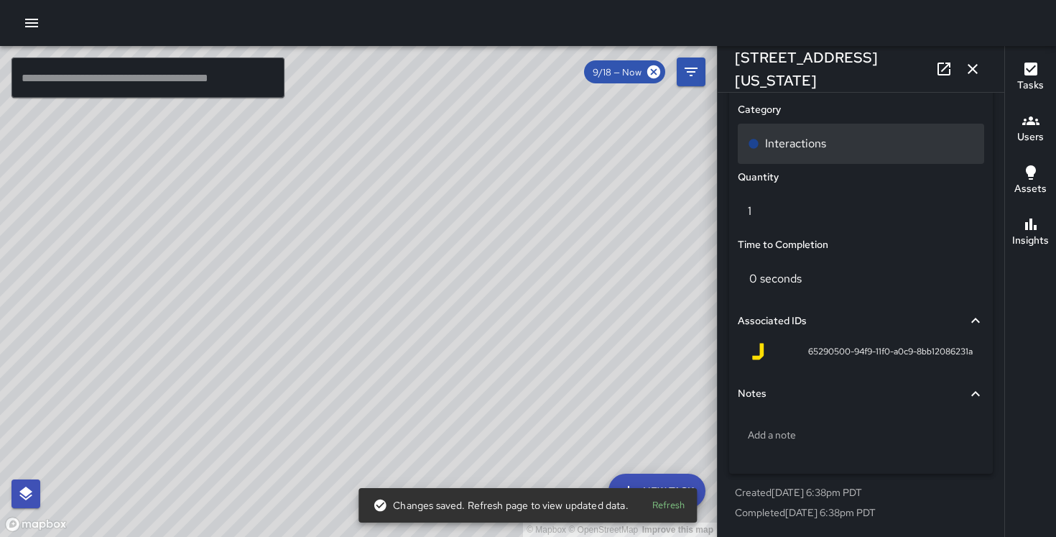
click at [796, 147] on p "Interactions" at bounding box center [795, 143] width 61 height 17
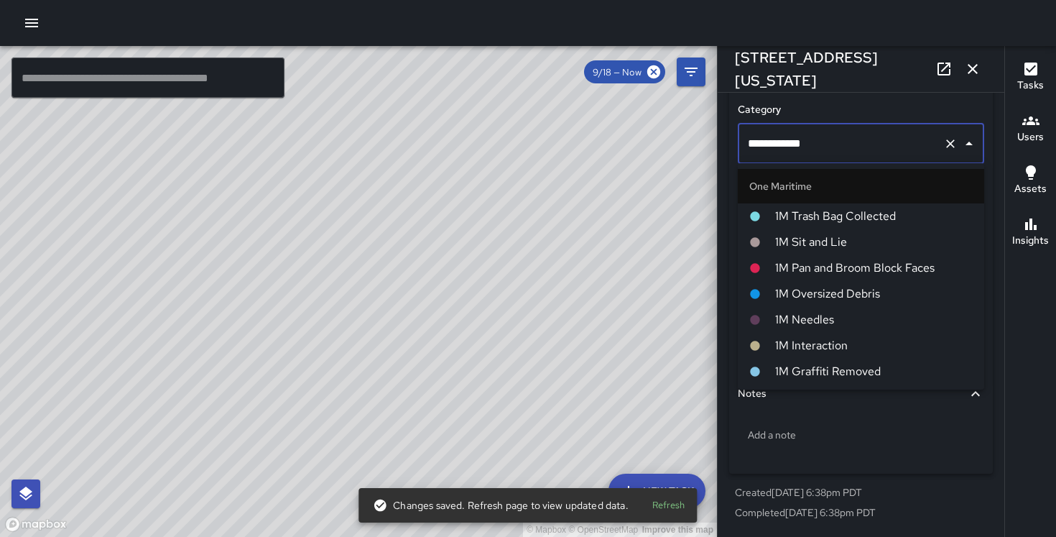
scroll to position [609, 0]
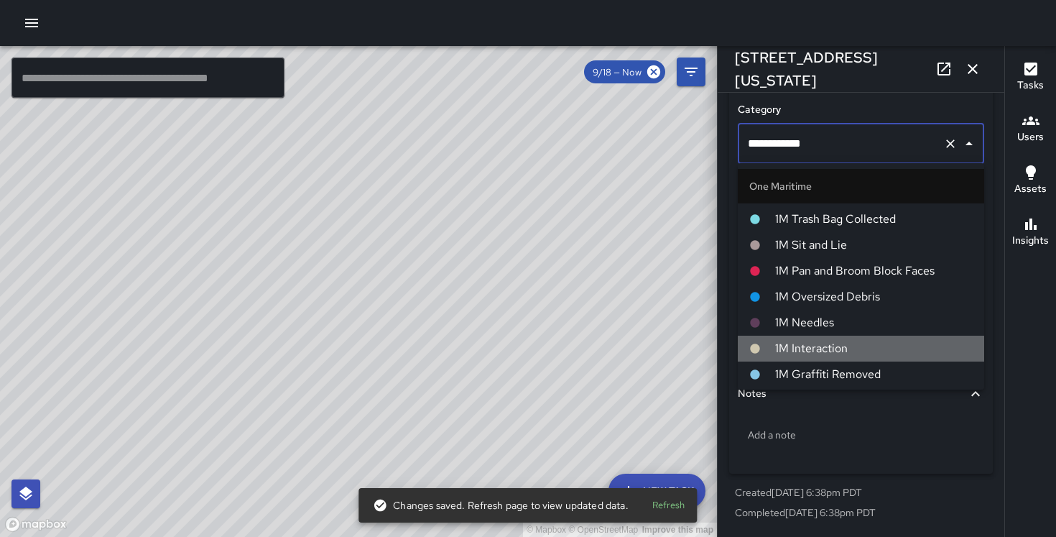
click at [826, 346] on span "1M Interaction" at bounding box center [874, 348] width 198 height 17
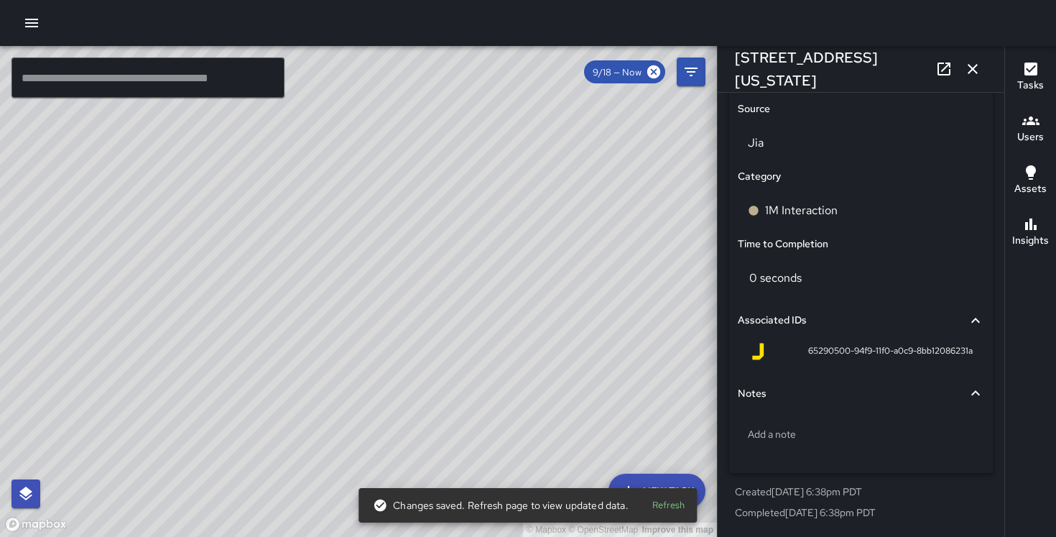
scroll to position [948, 0]
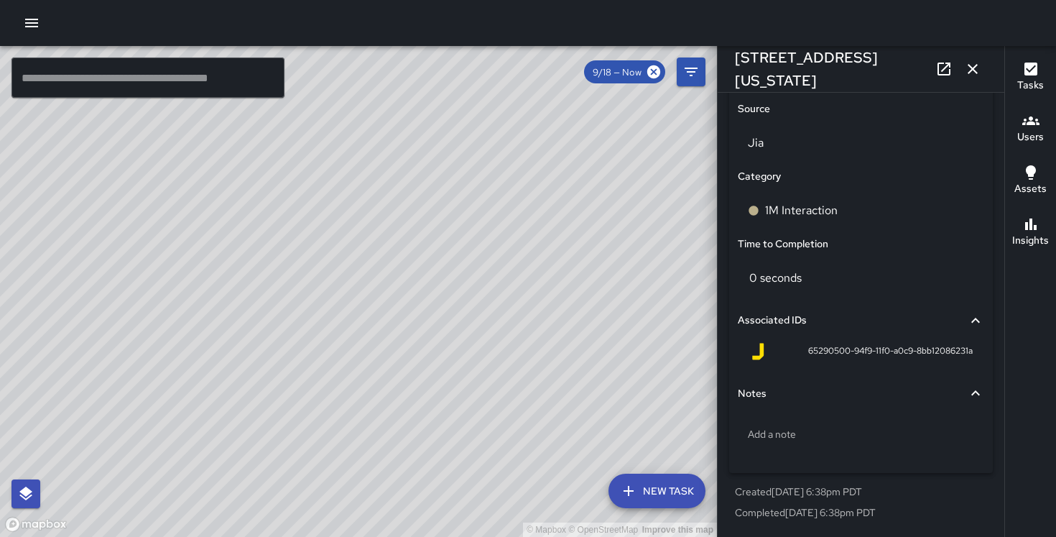
click at [449, 331] on div "© Mapbox © OpenStreetMap Improve this map MM [PERSON_NAME] [STREET_ADDRESS] Com…" at bounding box center [358, 291] width 717 height 491
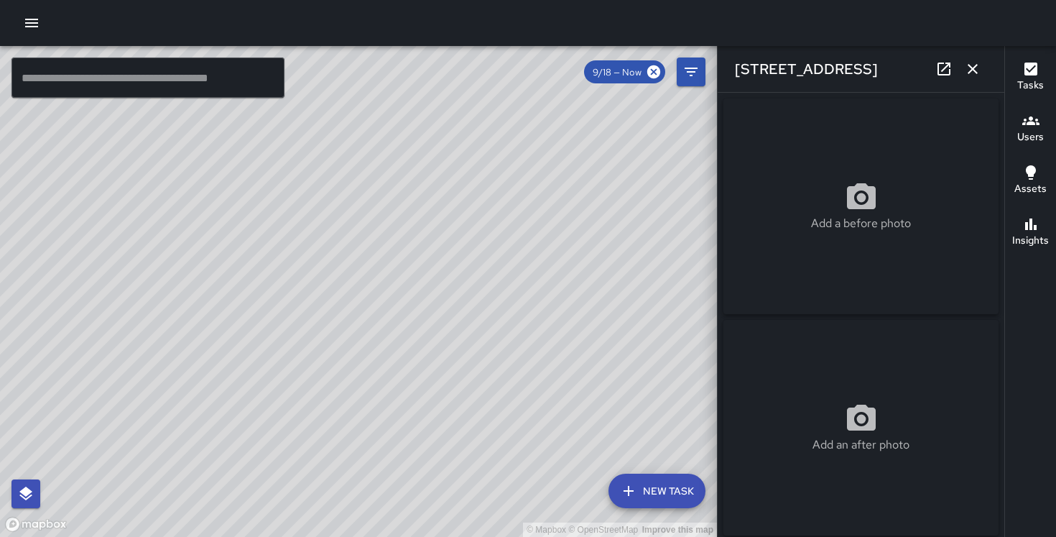
scroll to position [1016, 0]
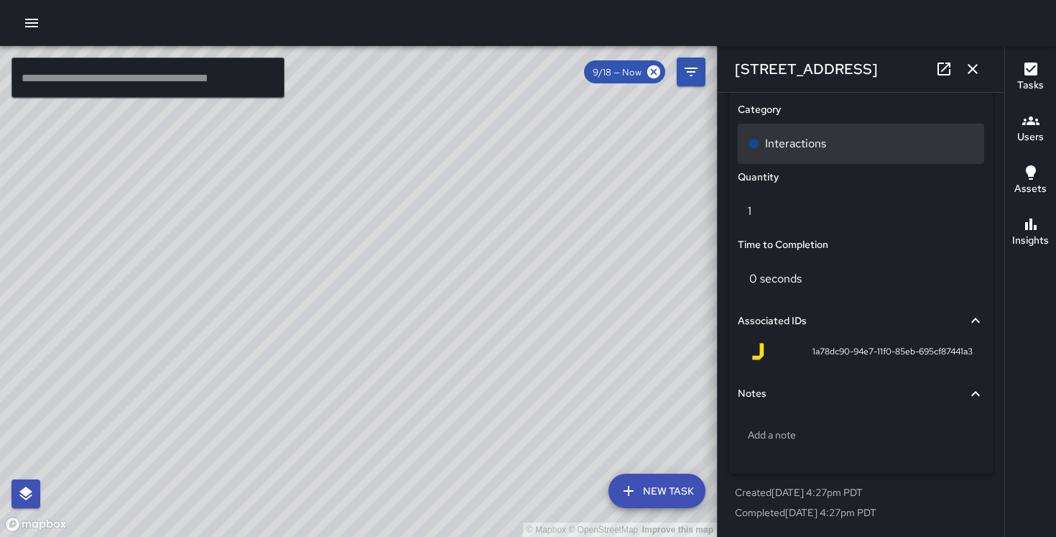
click at [812, 149] on p "Interactions" at bounding box center [795, 143] width 61 height 17
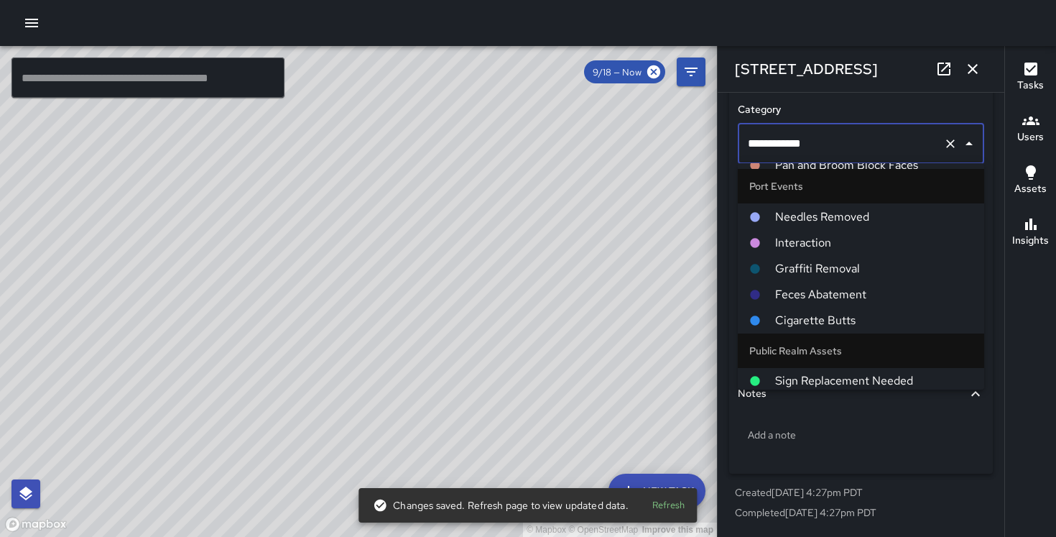
scroll to position [602, 0]
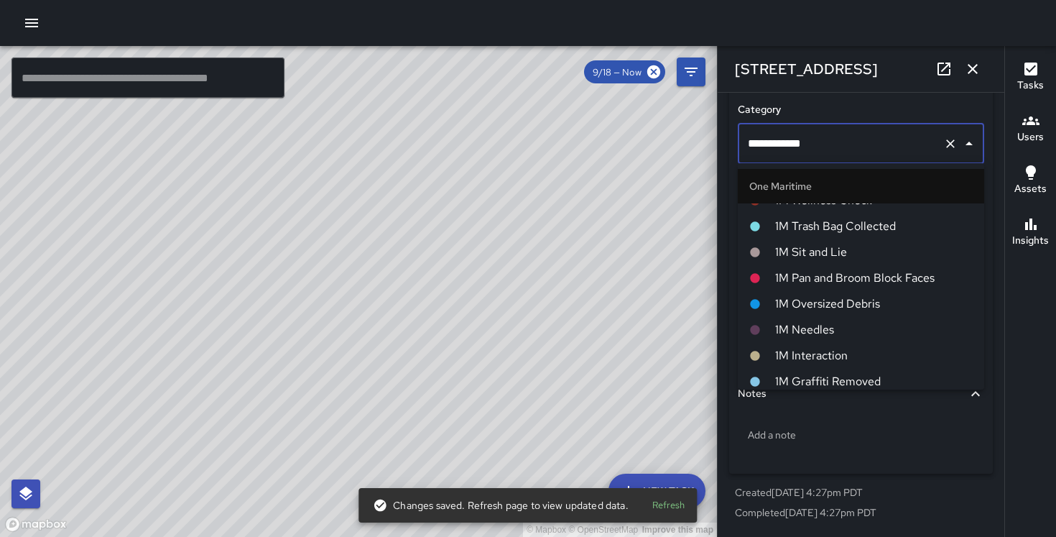
click at [813, 351] on span "1M Interaction" at bounding box center [874, 355] width 198 height 17
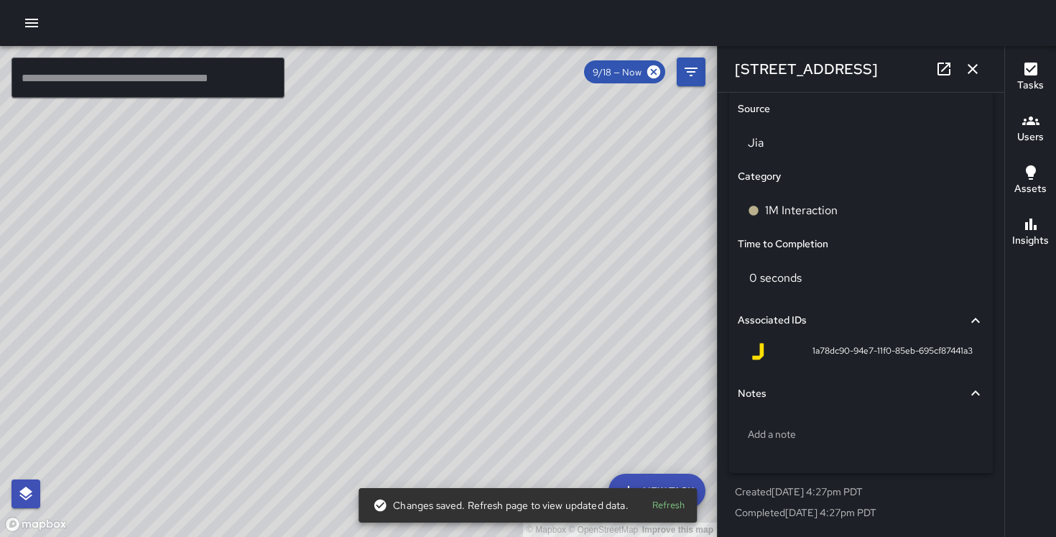
click at [277, 245] on div "© Mapbox © OpenStreetMap Improve this map DO [PERSON_NAME] [STREET_ADDRESS][US_…" at bounding box center [358, 291] width 717 height 491
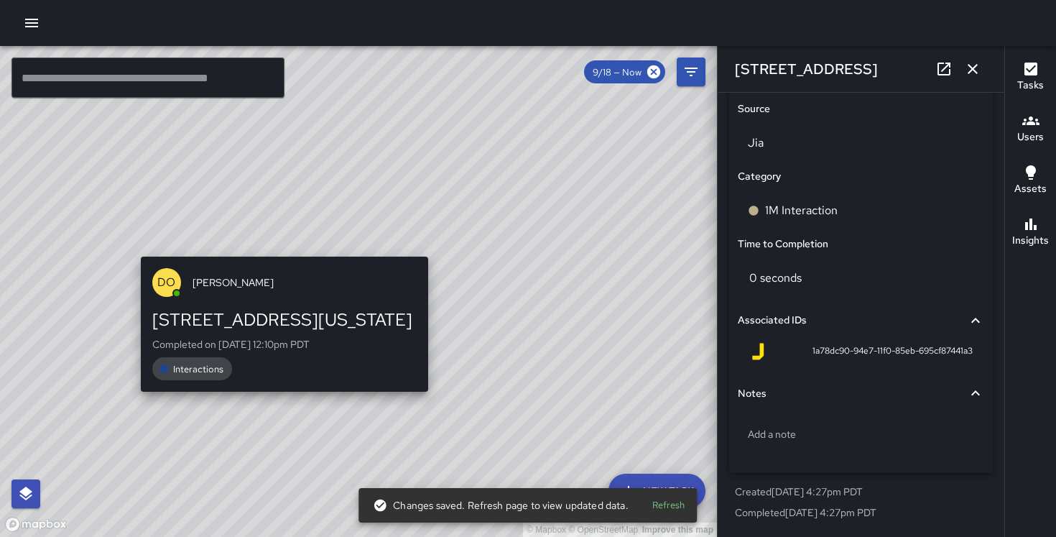
type input "**********"
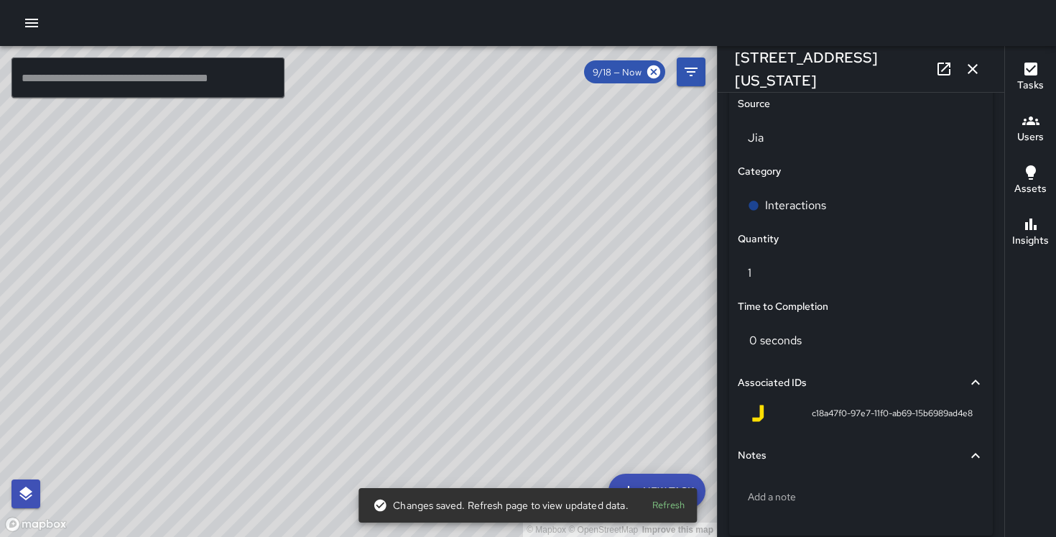
scroll to position [1016, 0]
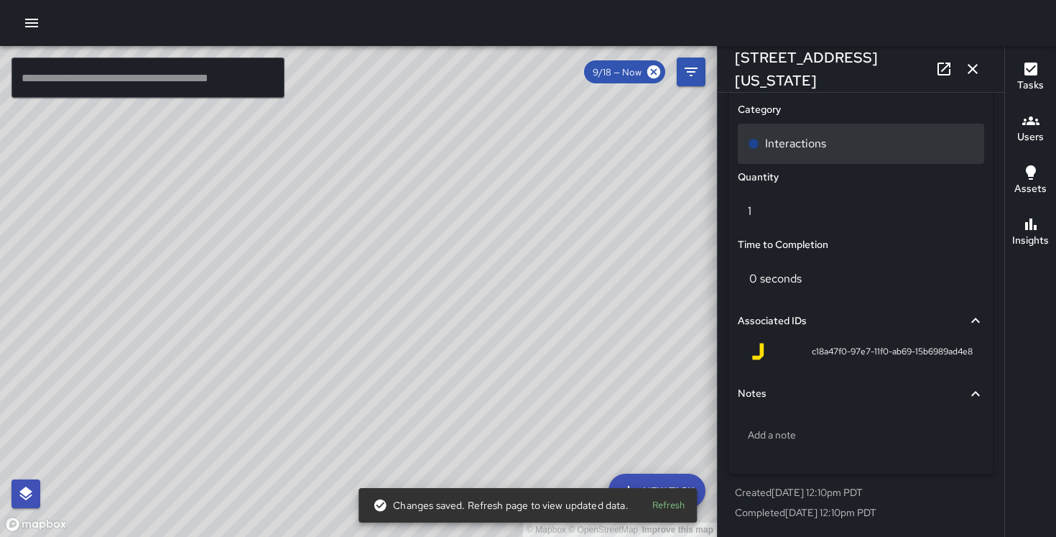
click at [832, 143] on div "Interactions" at bounding box center [861, 143] width 226 height 17
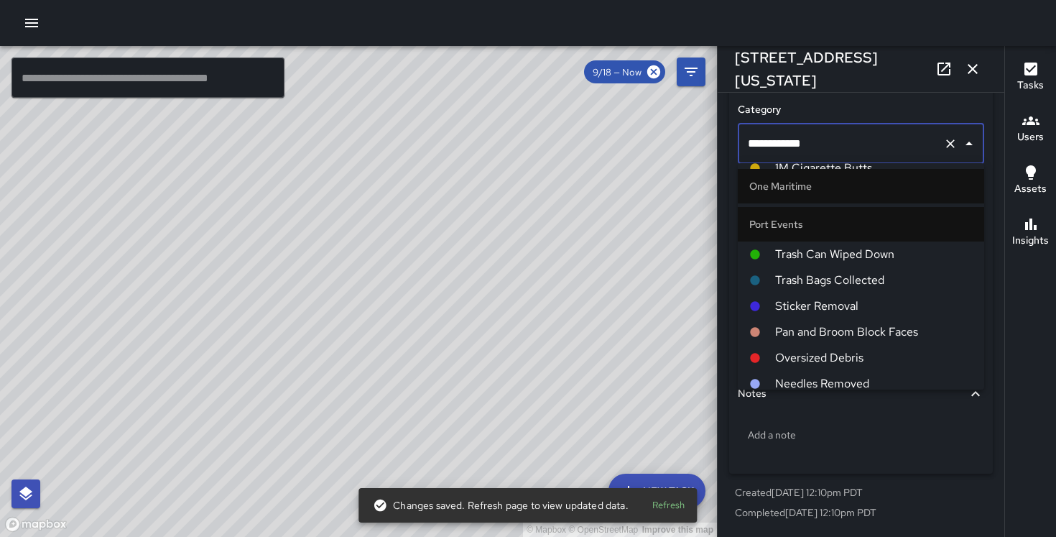
scroll to position [706, 0]
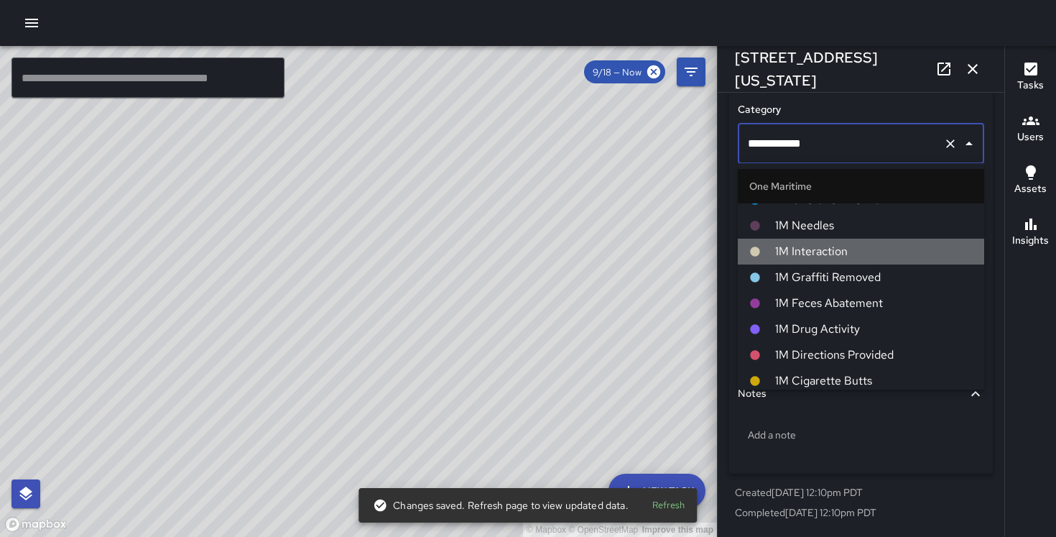
click at [831, 253] on span "1M Interaction" at bounding box center [874, 251] width 198 height 17
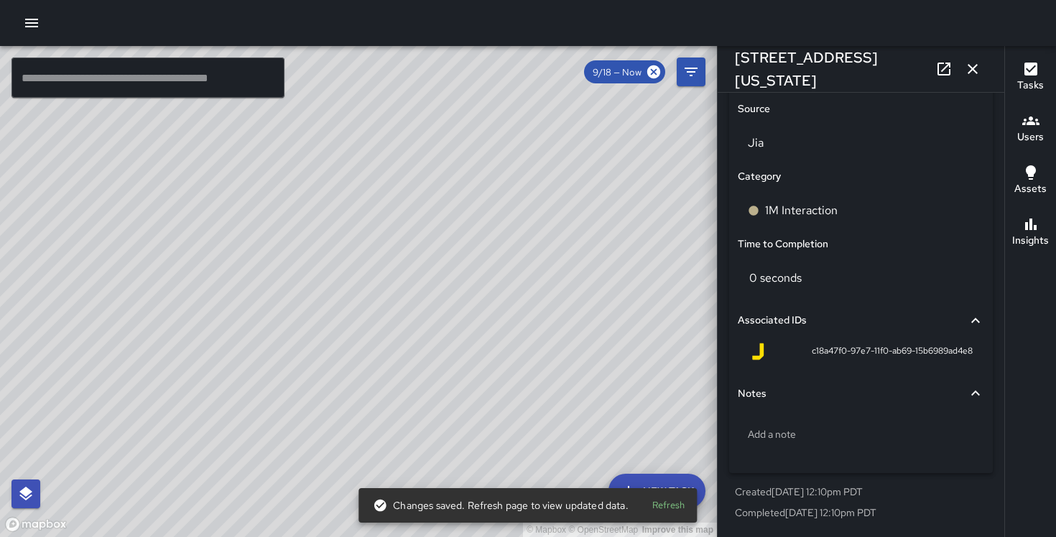
scroll to position [948, 0]
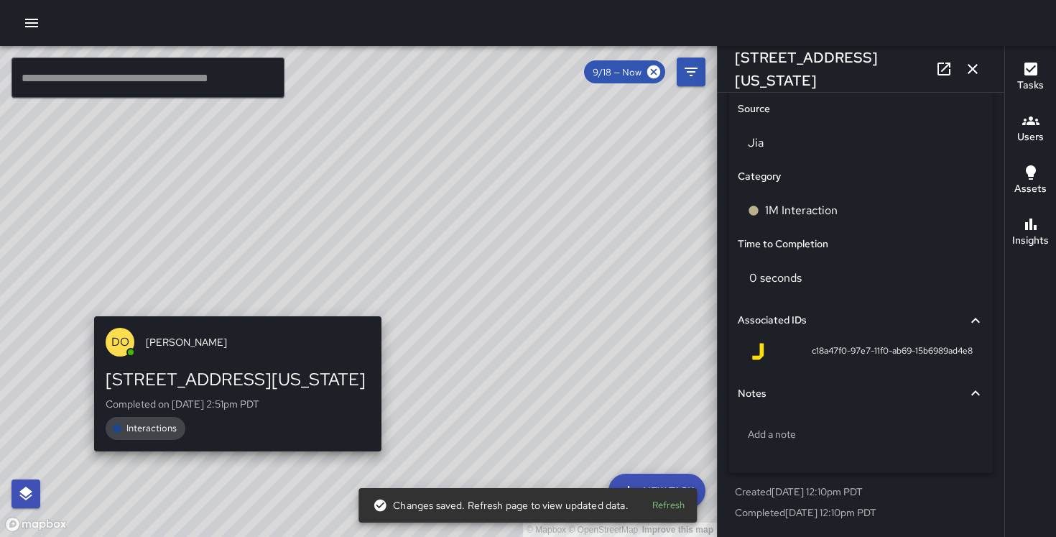
click at [231, 304] on div "© Mapbox © OpenStreetMap Improve this map DO [PERSON_NAME] [STREET_ADDRESS][US_…" at bounding box center [358, 291] width 717 height 491
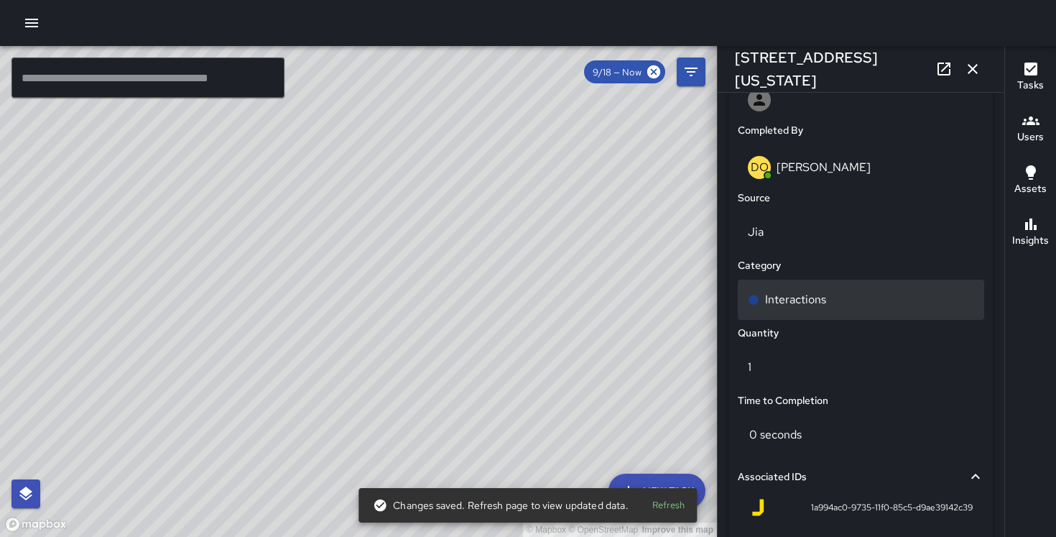
scroll to position [1016, 0]
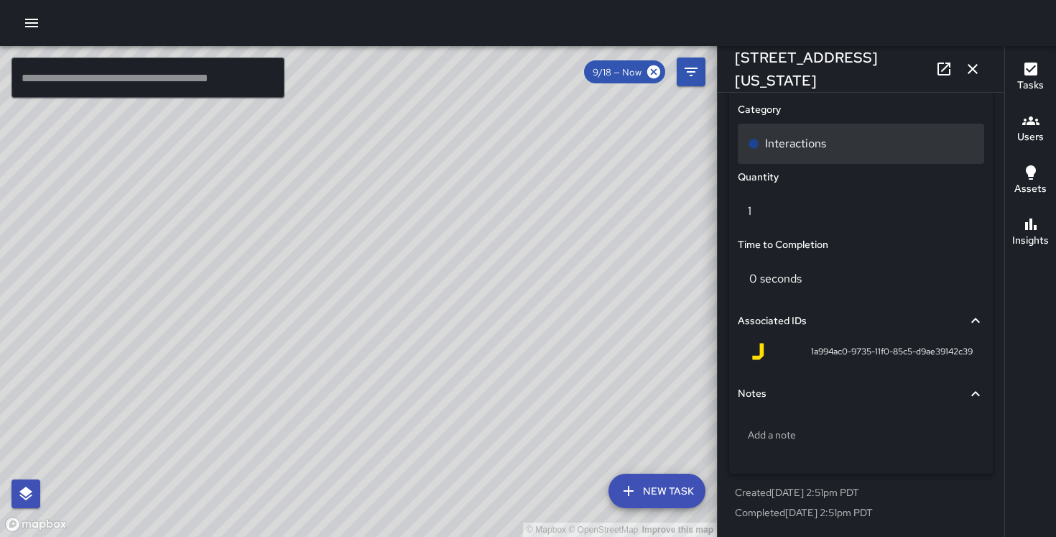
click at [790, 138] on p "Interactions" at bounding box center [795, 143] width 61 height 17
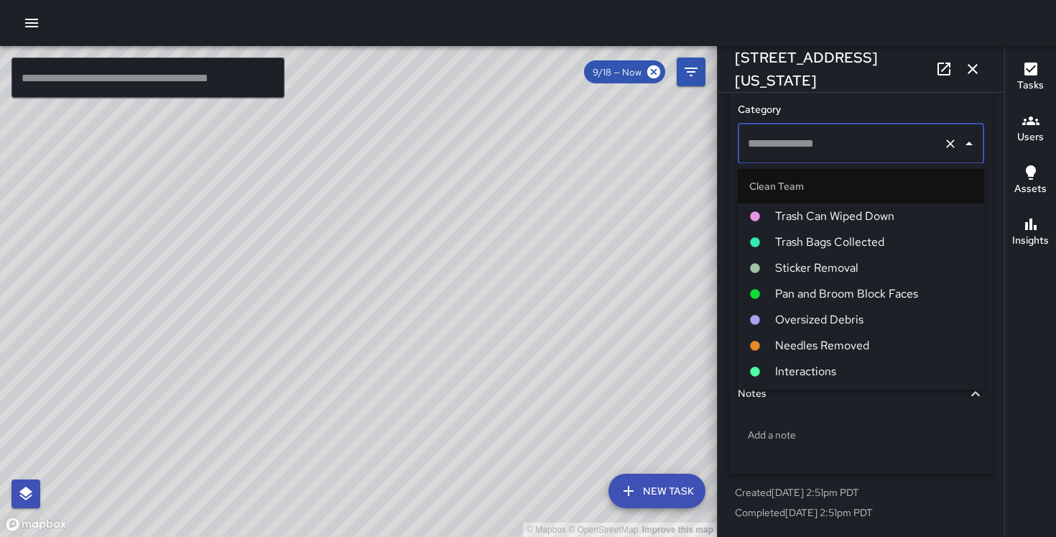
type input "**********"
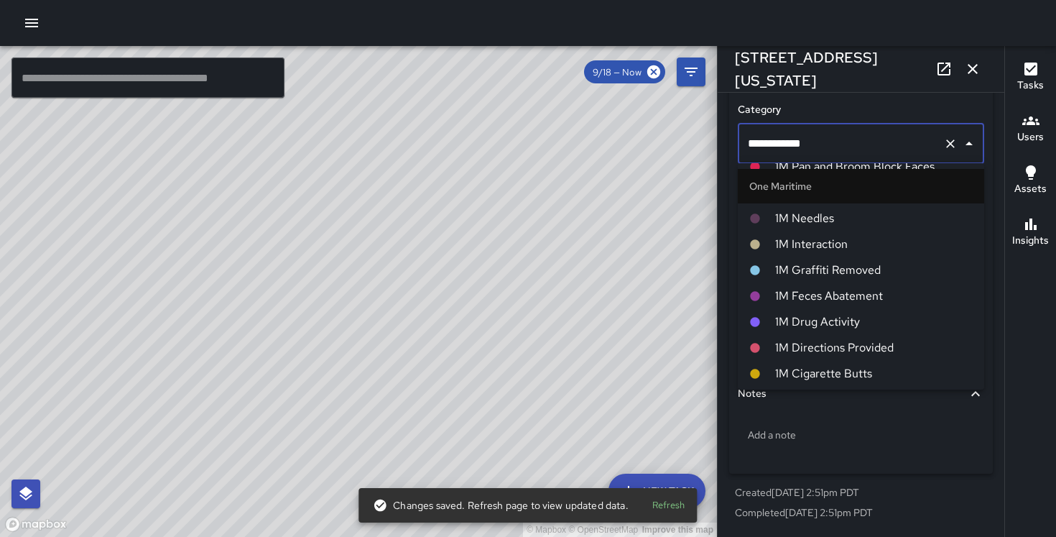
scroll to position [698, 0]
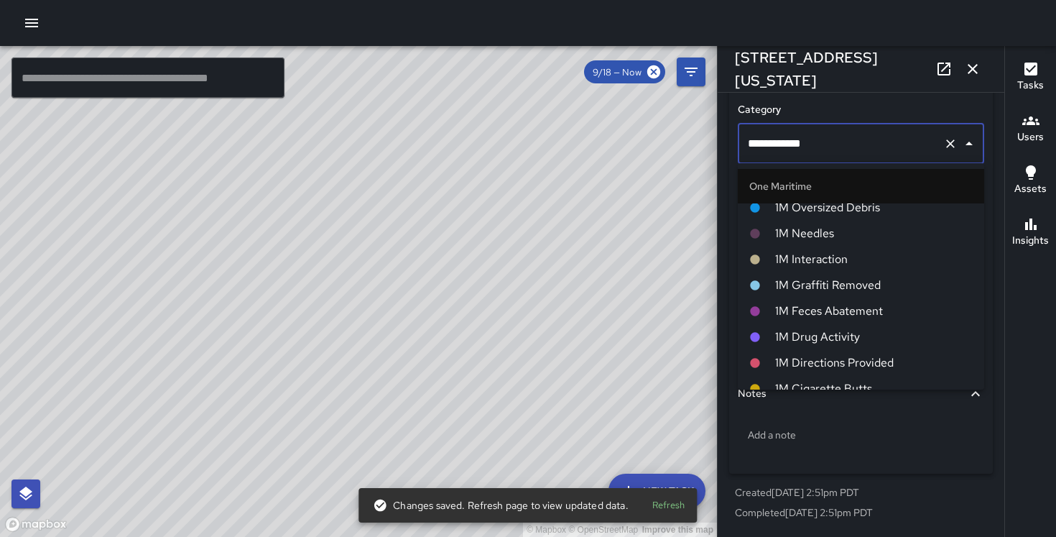
click at [817, 249] on li "1M Interaction" at bounding box center [861, 259] width 246 height 26
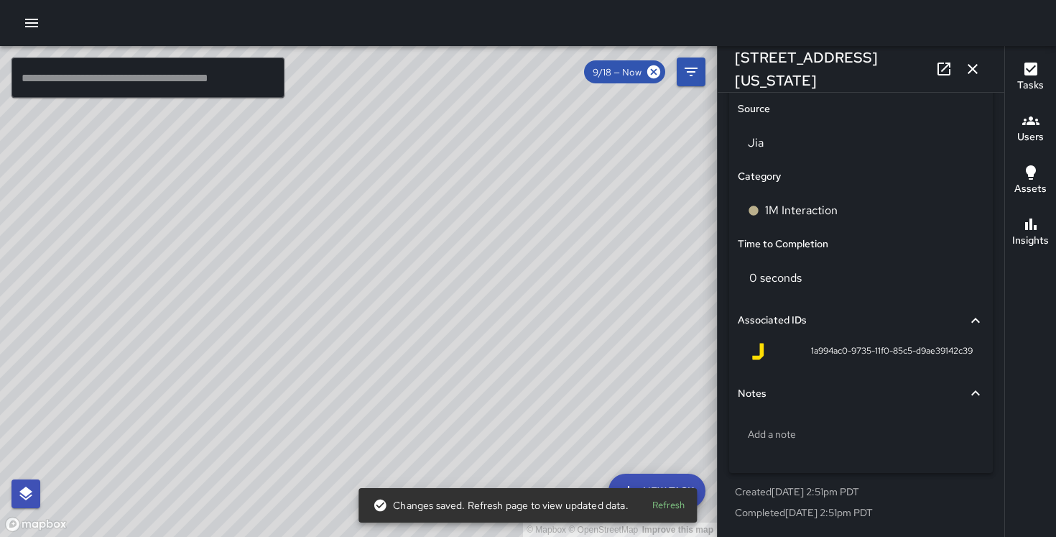
scroll to position [948, 0]
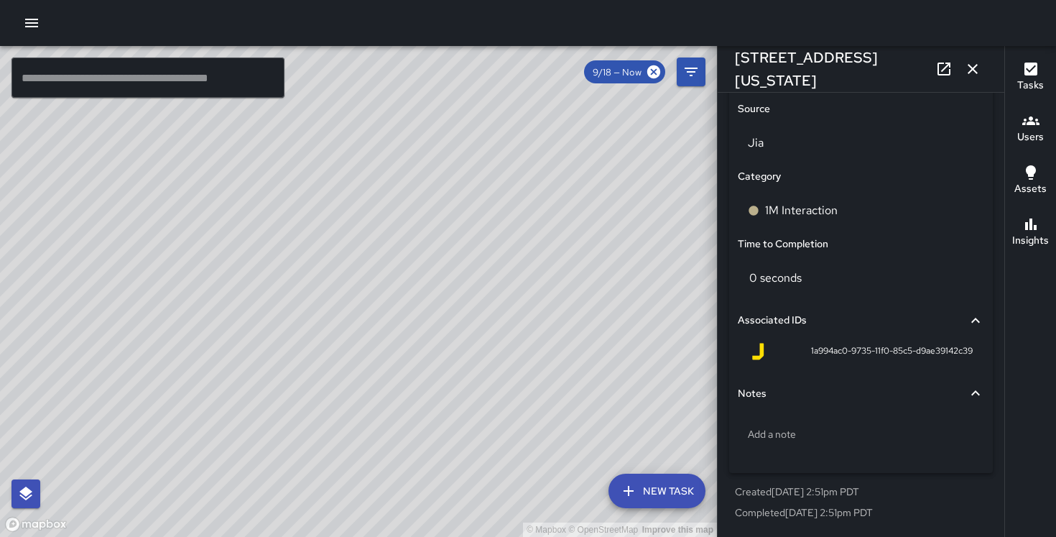
click at [486, 246] on div "© Mapbox © OpenStreetMap Improve this map MC [PERSON_NAME] [STREET_ADDRESS][US_…" at bounding box center [358, 291] width 717 height 491
type input "**********"
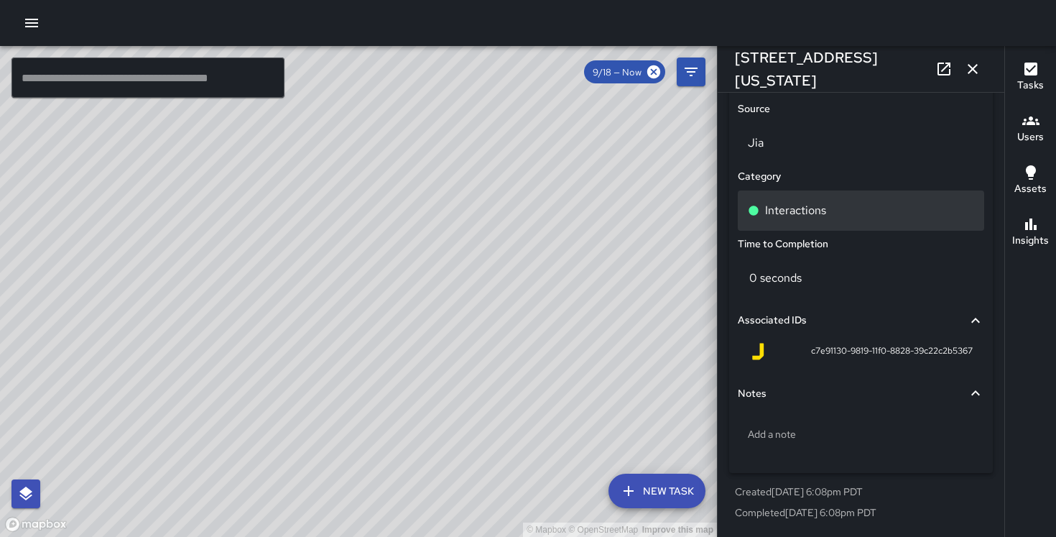
click at [852, 218] on div "Interactions" at bounding box center [861, 210] width 226 height 17
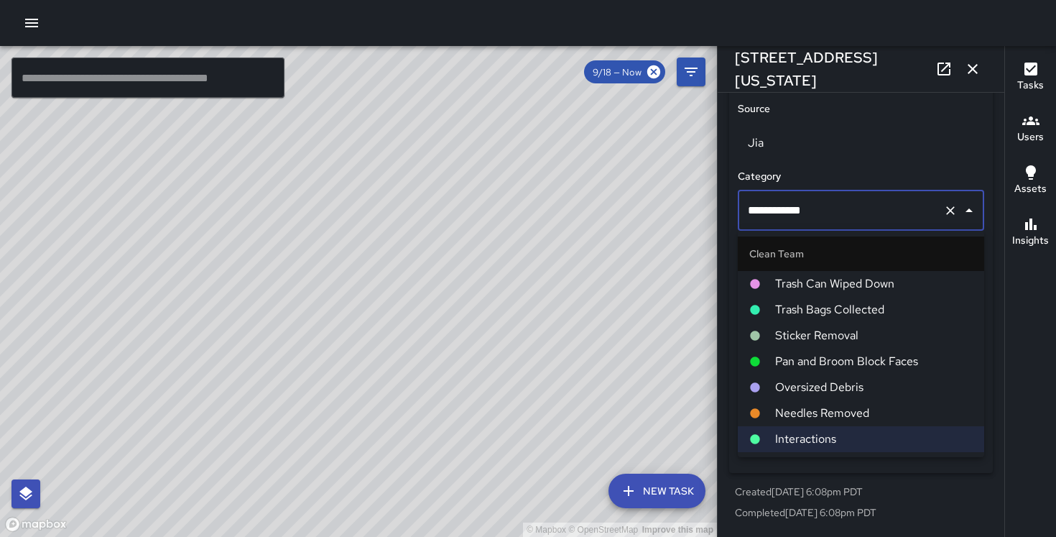
scroll to position [642, 0]
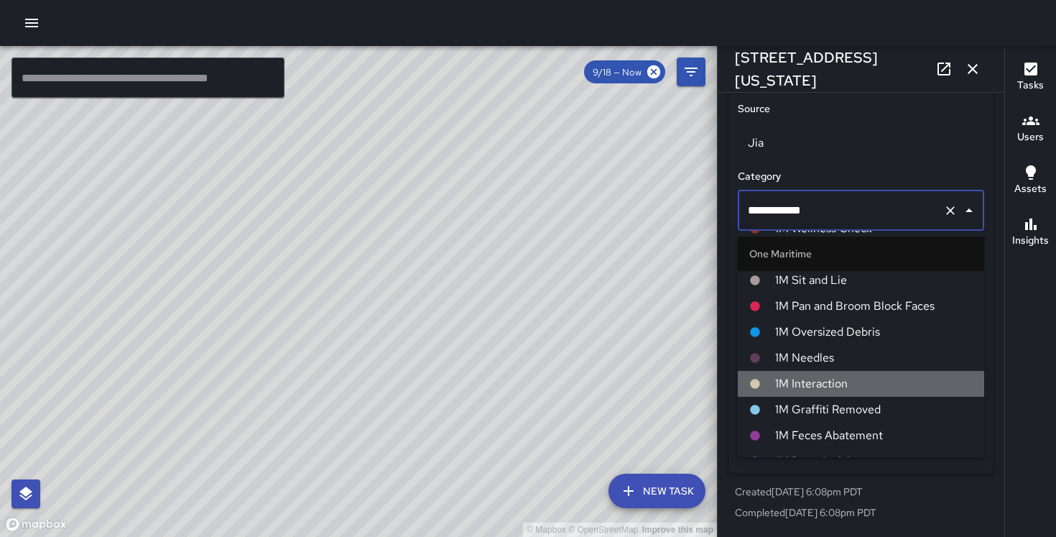
click at [823, 384] on span "1M Interaction" at bounding box center [874, 383] width 198 height 17
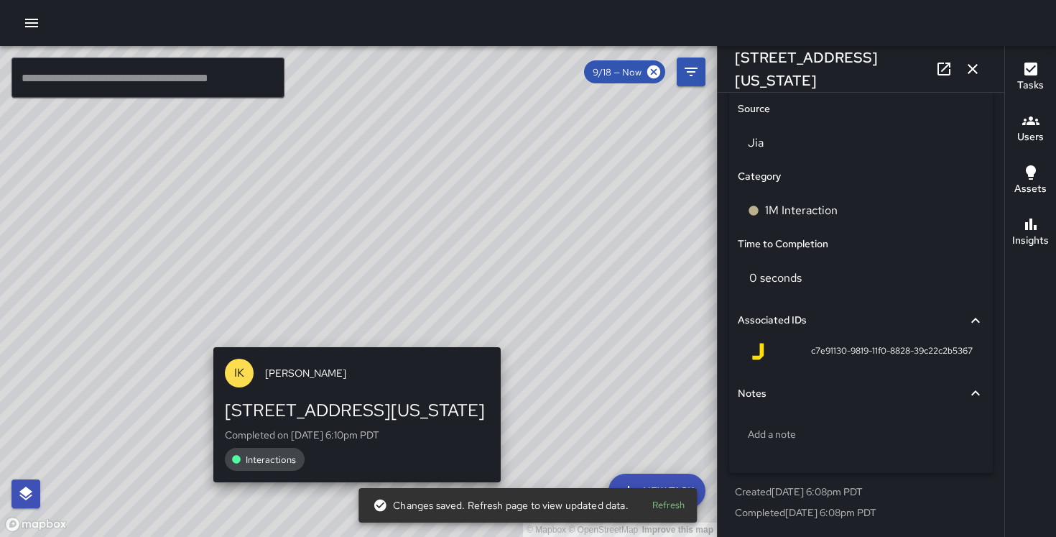
click at [348, 341] on div "© Mapbox © OpenStreetMap Improve this map IK [PERSON_NAME] [STREET_ADDRESS][US_…" at bounding box center [358, 291] width 717 height 491
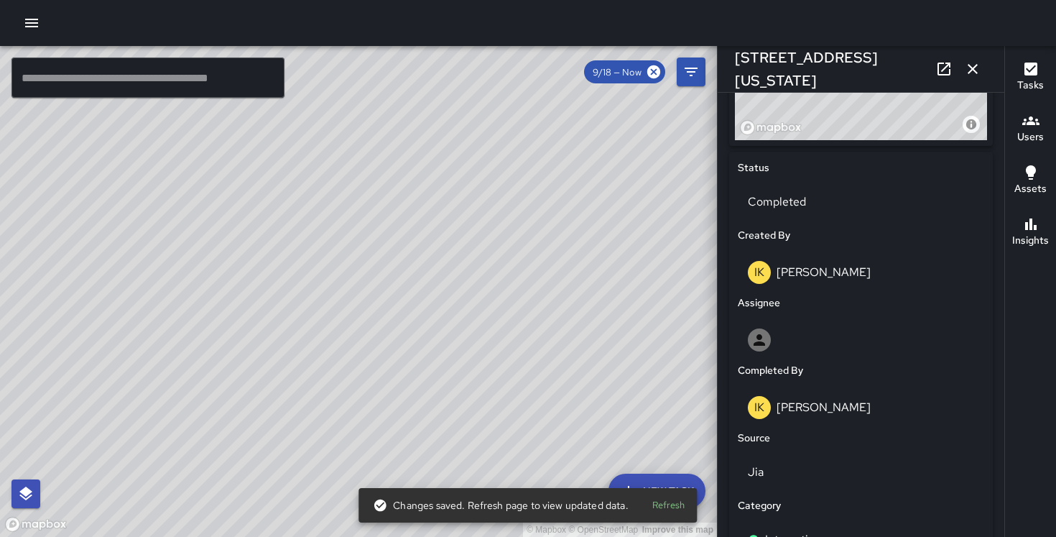
scroll to position [948, 0]
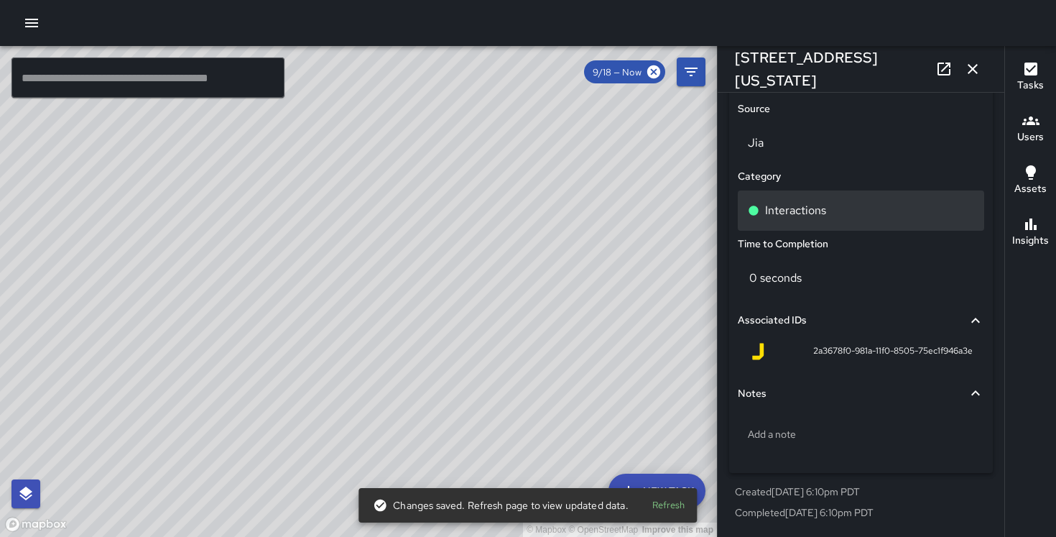
click at [789, 208] on p "Interactions" at bounding box center [795, 210] width 61 height 17
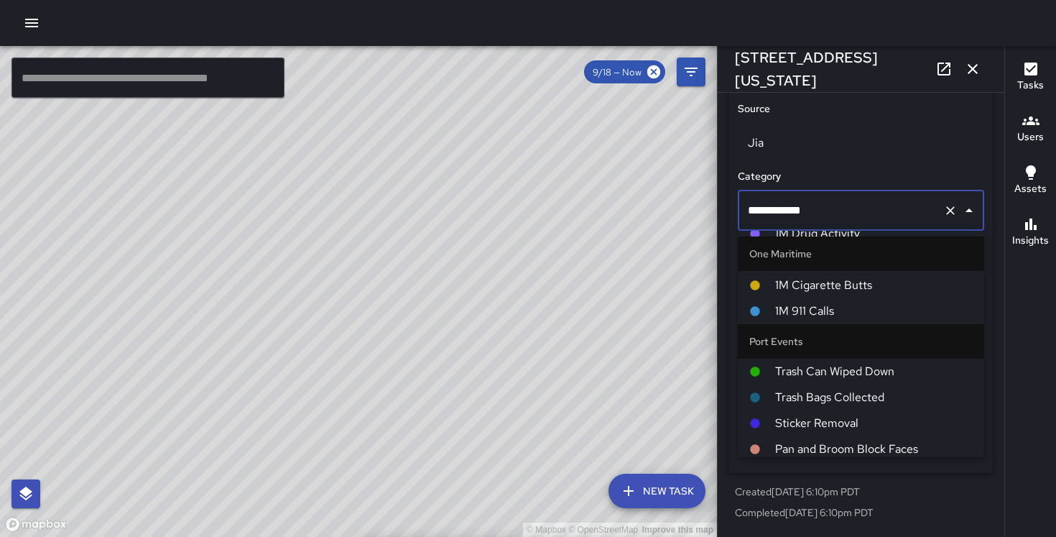
scroll to position [667, 0]
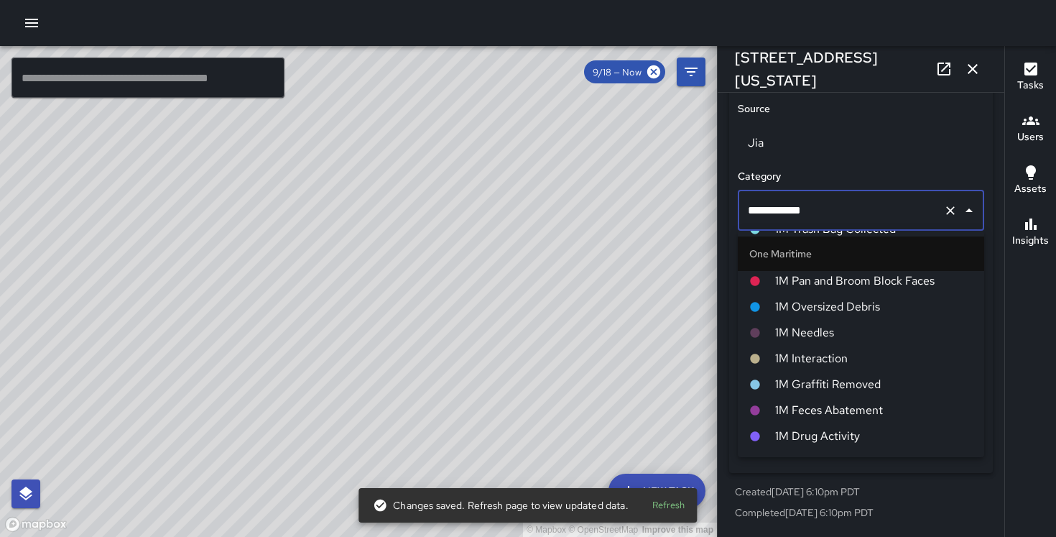
click at [846, 360] on span "1M Interaction" at bounding box center [874, 358] width 198 height 17
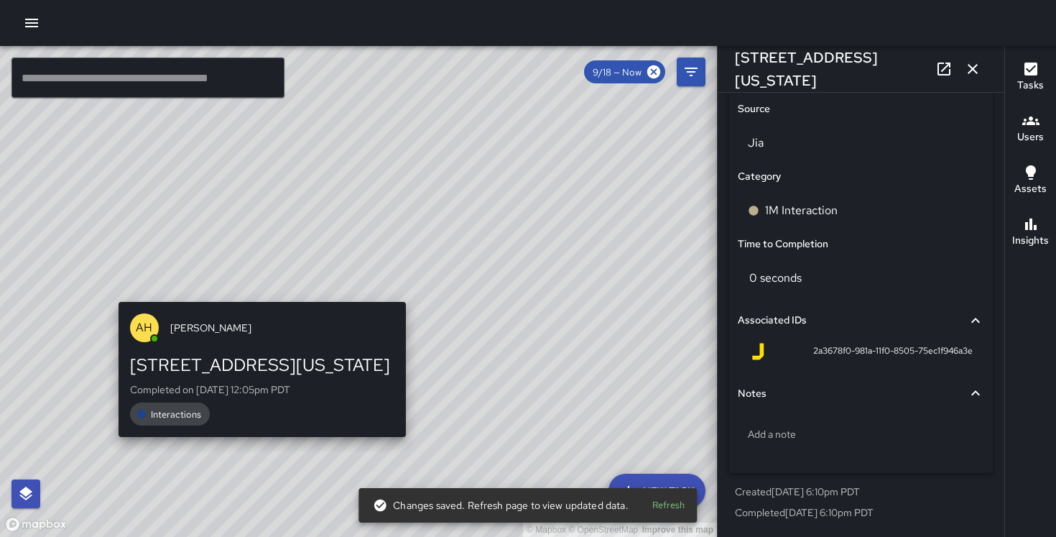
click at [254, 292] on div "© Mapbox © OpenStreetMap Improve this map AH [PERSON_NAME] [STREET_ADDRESS][US_…" at bounding box center [358, 291] width 717 height 491
type input "**********"
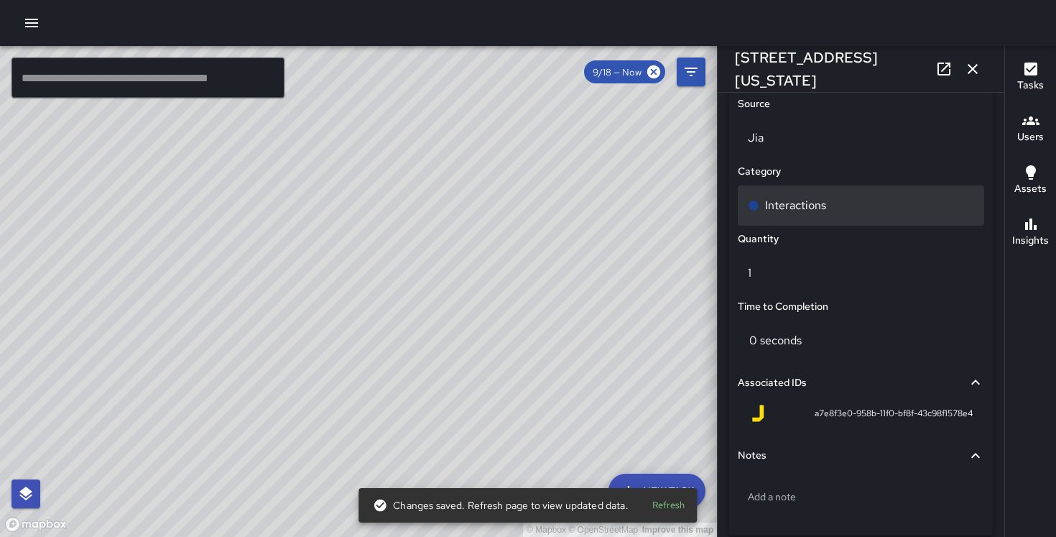
click at [831, 211] on div "Interactions" at bounding box center [861, 205] width 226 height 17
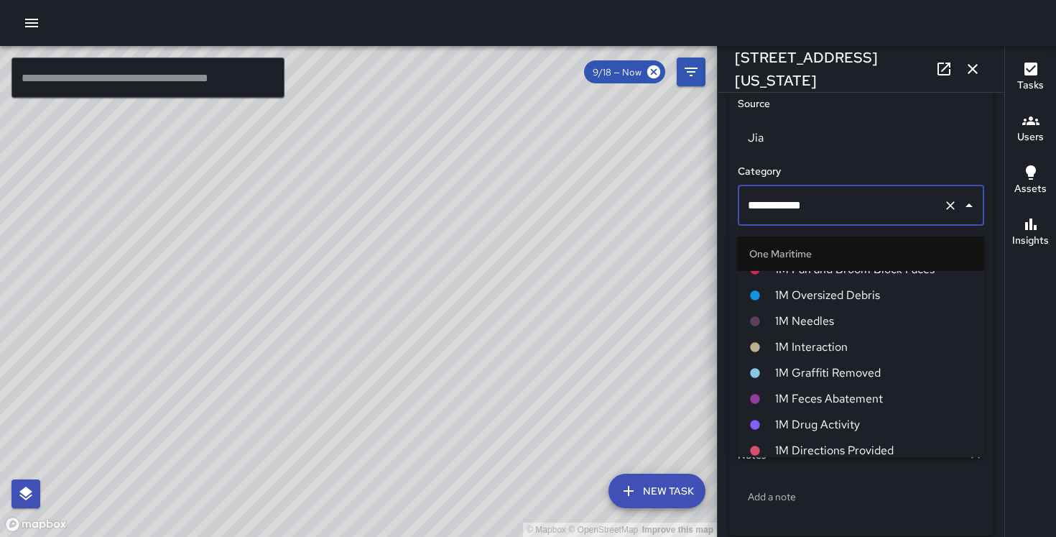
scroll to position [673, 0]
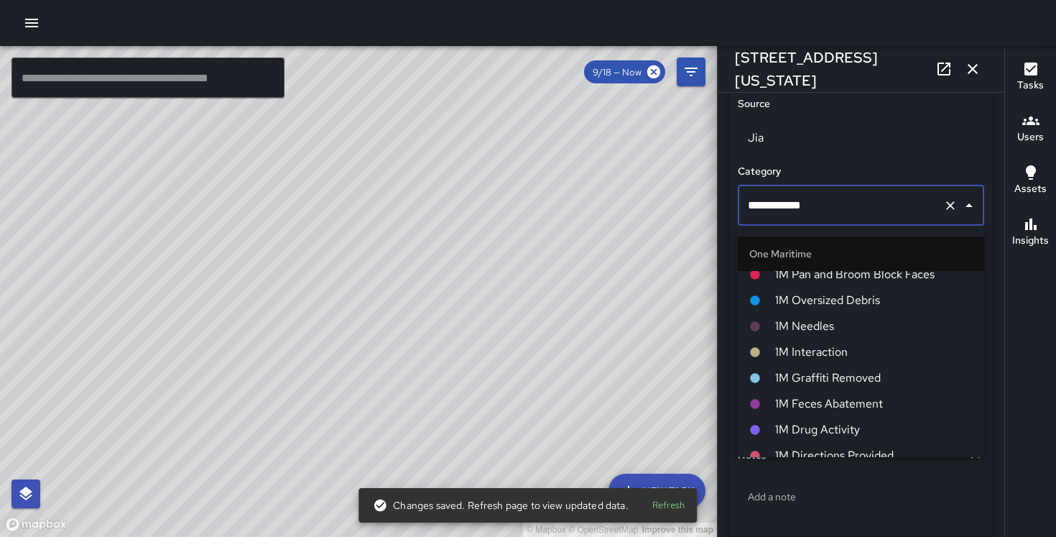
click at [831, 346] on span "1M Interaction" at bounding box center [874, 351] width 198 height 17
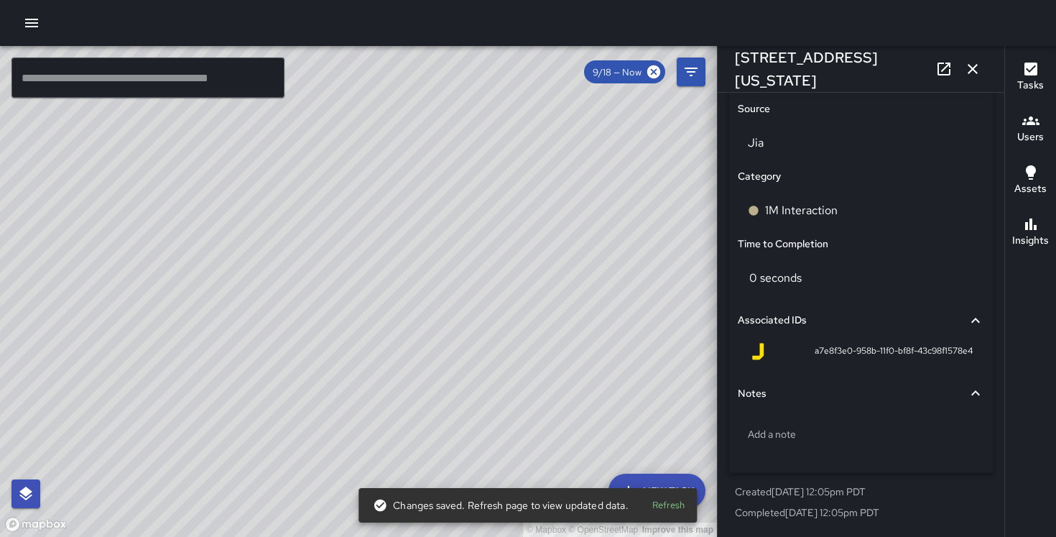
click at [330, 313] on div "© Mapbox © OpenStreetMap Improve this map MM [PERSON_NAME] [STREET_ADDRESS][US_…" at bounding box center [358, 291] width 717 height 491
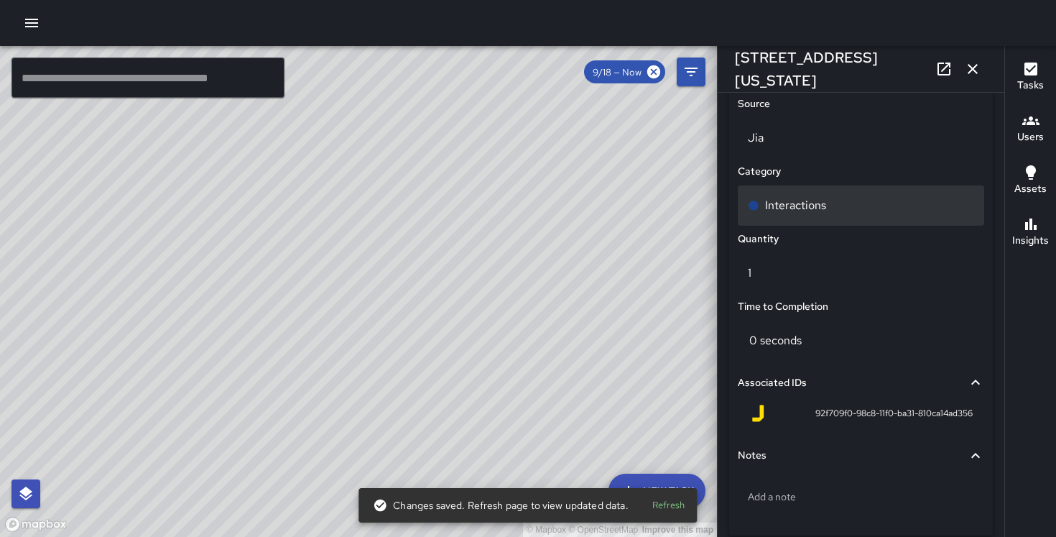
click at [836, 214] on div "Interactions" at bounding box center [861, 205] width 226 height 17
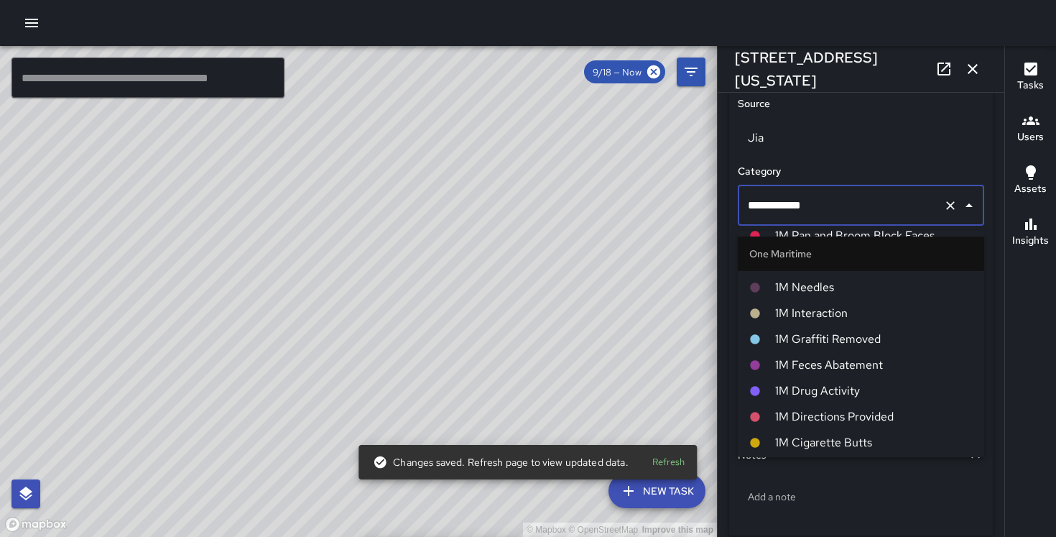
scroll to position [715, 0]
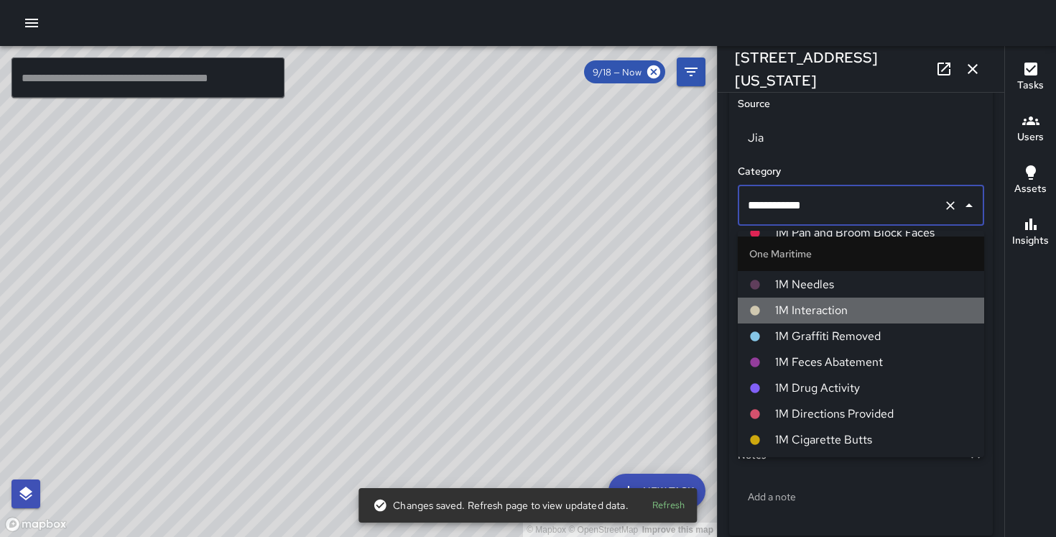
click at [851, 318] on li "1M Interaction" at bounding box center [861, 310] width 246 height 26
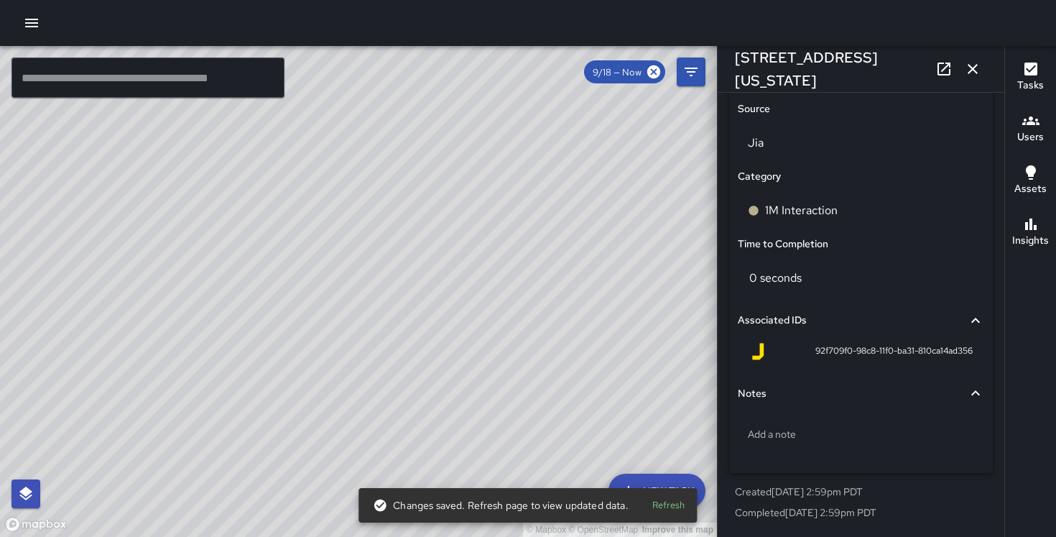
click at [313, 269] on div "© Mapbox © OpenStreetMap Improve this map DO [PERSON_NAME] [STREET_ADDRESS][US_…" at bounding box center [358, 291] width 717 height 491
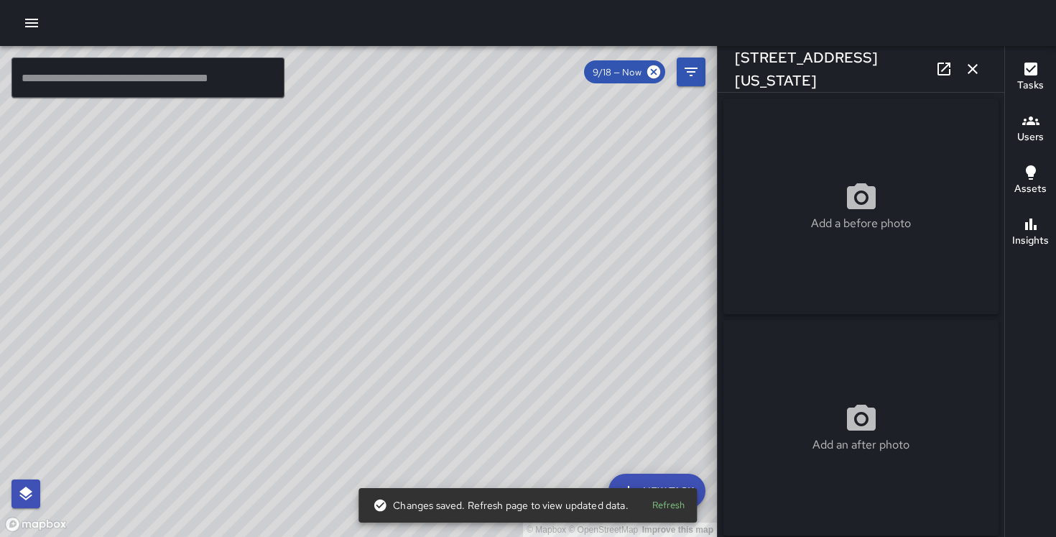
scroll to position [1016, 0]
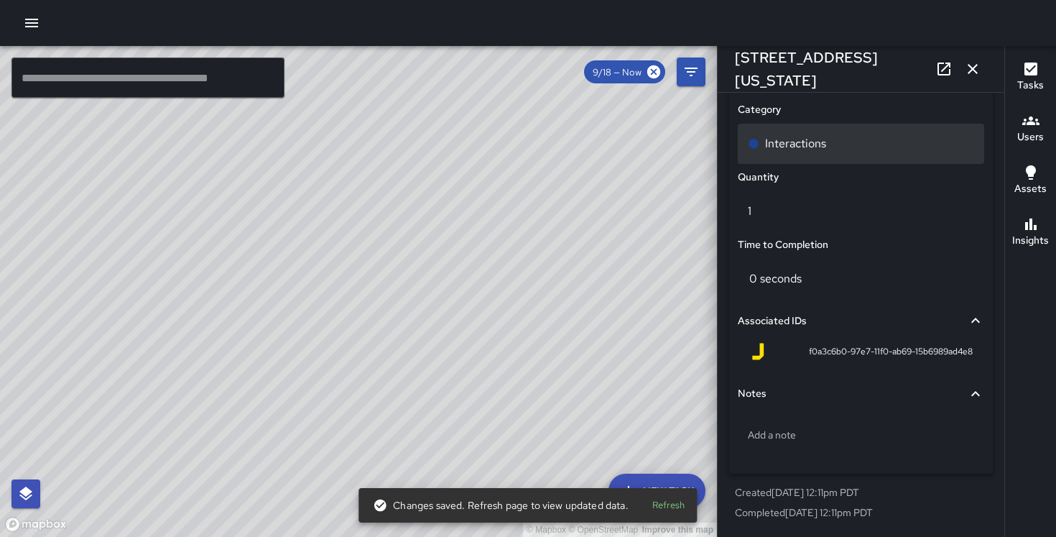
click at [851, 144] on div "Interactions" at bounding box center [861, 143] width 226 height 17
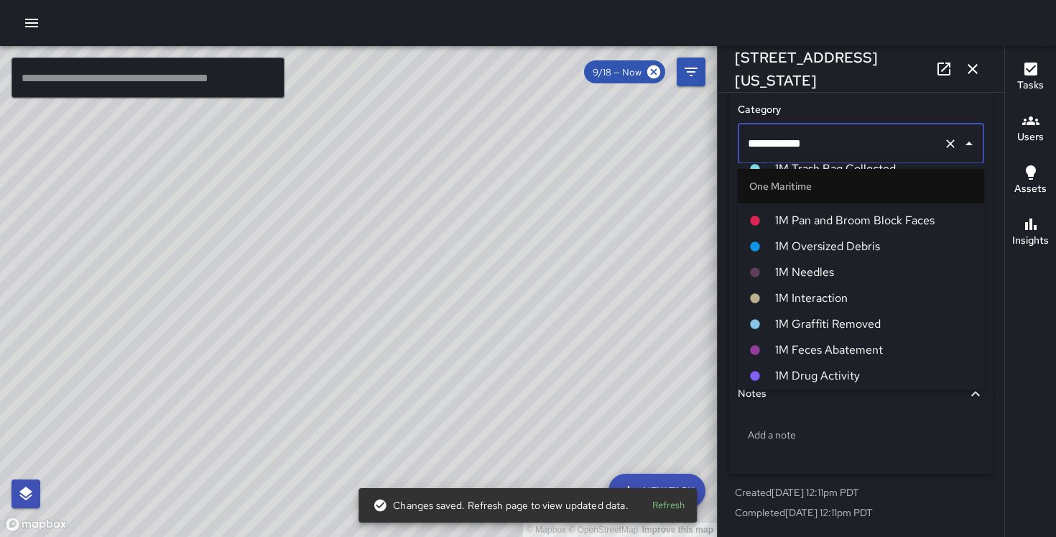
scroll to position [657, 0]
click at [842, 305] on span "1M Interaction" at bounding box center [874, 300] width 198 height 17
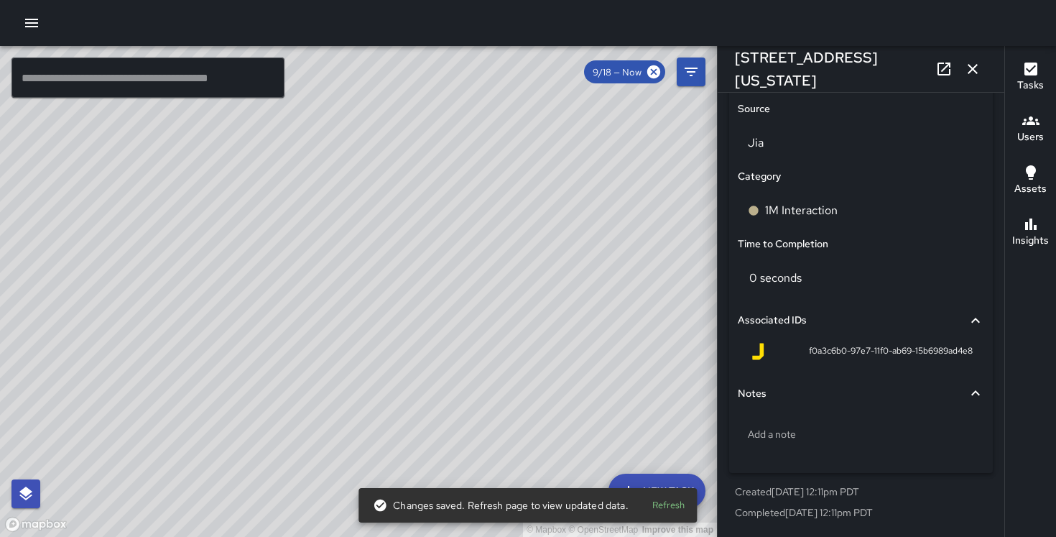
click at [318, 288] on div "© Mapbox © OpenStreetMap Improve this map DO [PERSON_NAME] [STREET_ADDRESS][US_…" at bounding box center [358, 291] width 717 height 491
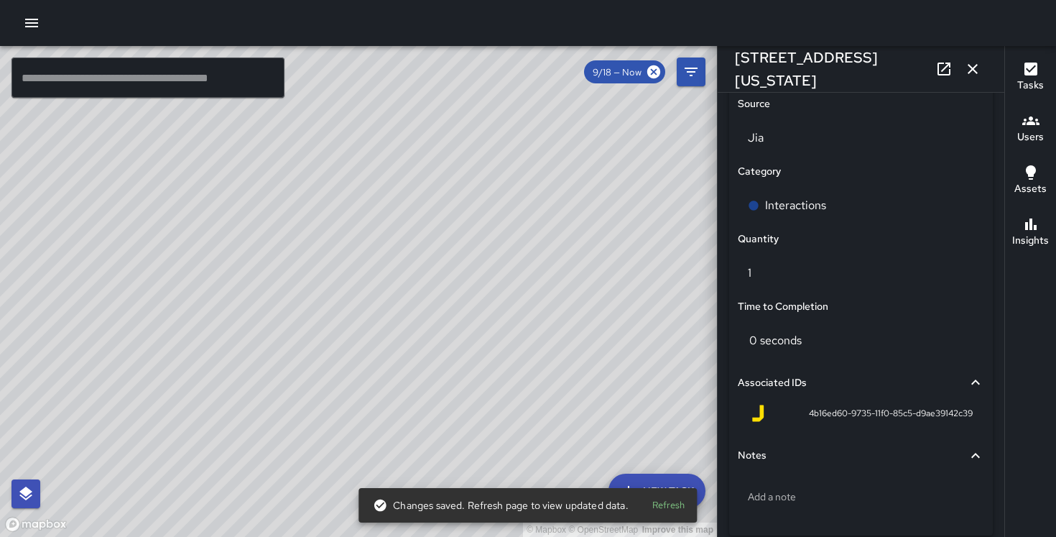
scroll to position [1016, 0]
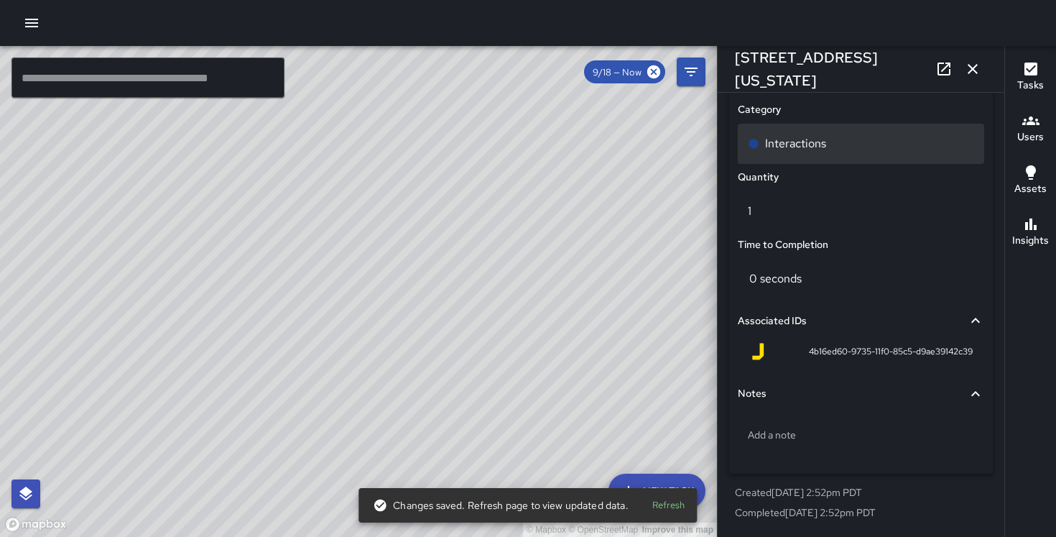
click at [833, 139] on div "Interactions" at bounding box center [861, 143] width 226 height 17
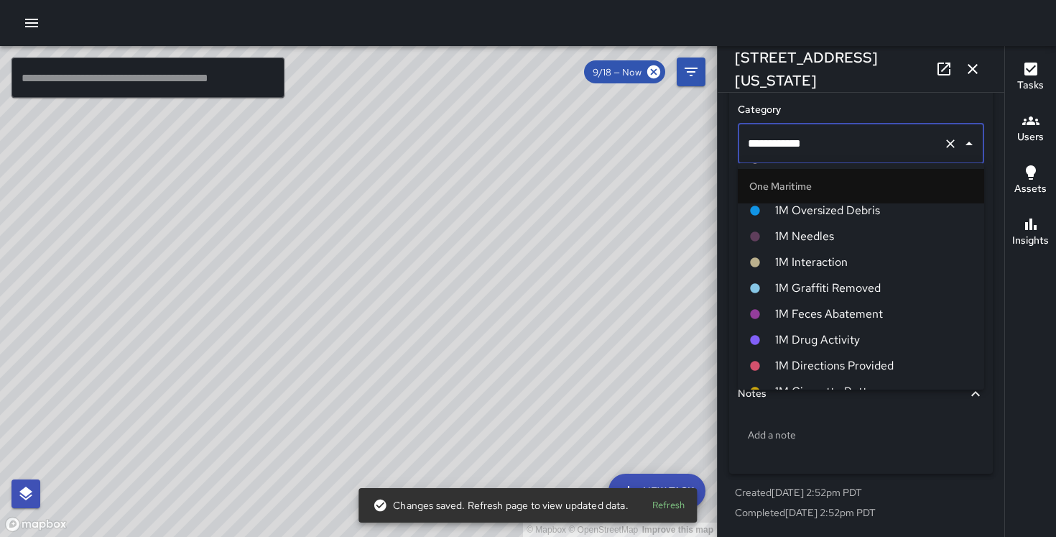
scroll to position [696, 0]
click at [838, 251] on li "1M Interaction" at bounding box center [861, 262] width 246 height 26
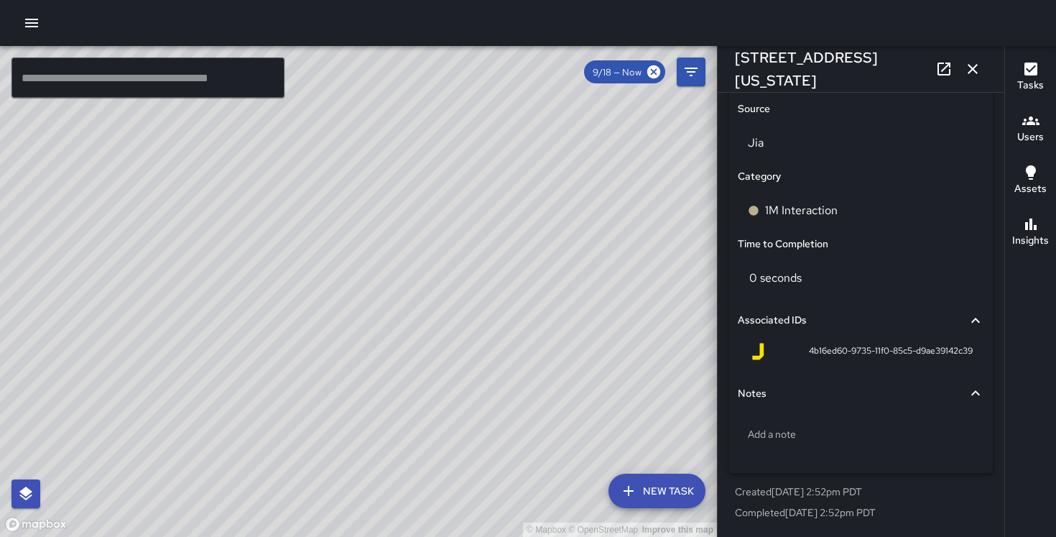
scroll to position [948, 0]
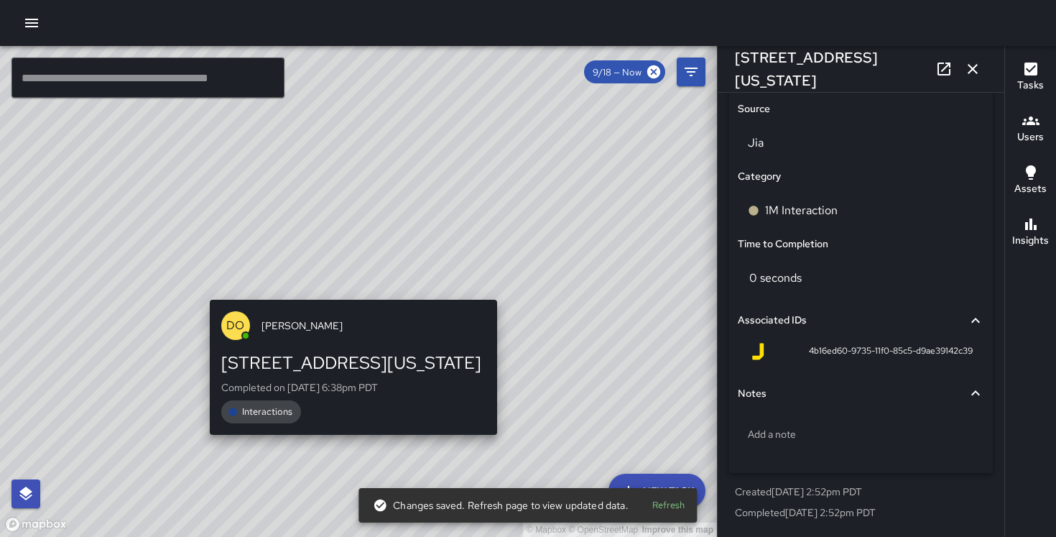
click at [500, 289] on div "© Mapbox © OpenStreetMap Improve this map DO [PERSON_NAME] [STREET_ADDRESS][US_…" at bounding box center [358, 291] width 717 height 491
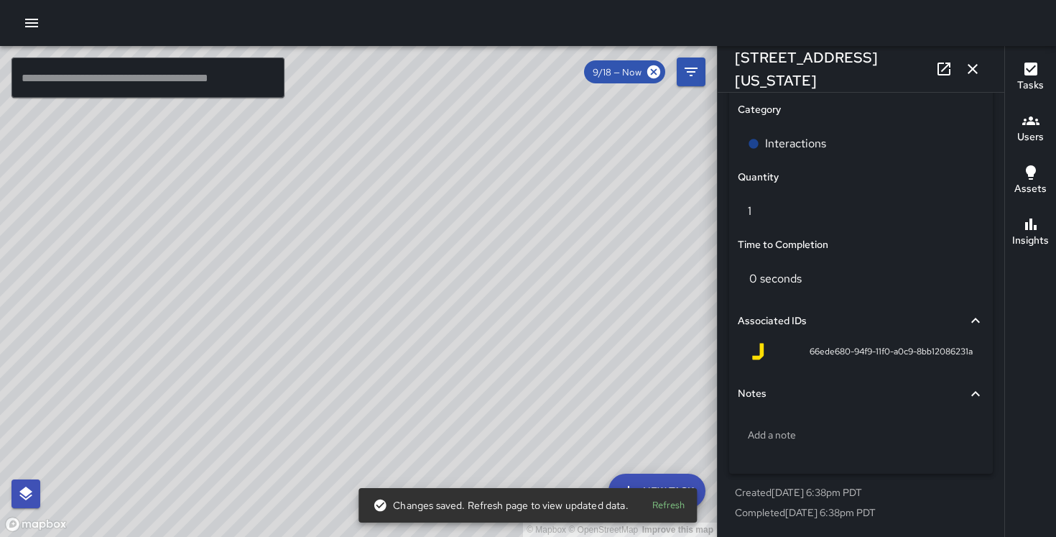
scroll to position [1016, 0]
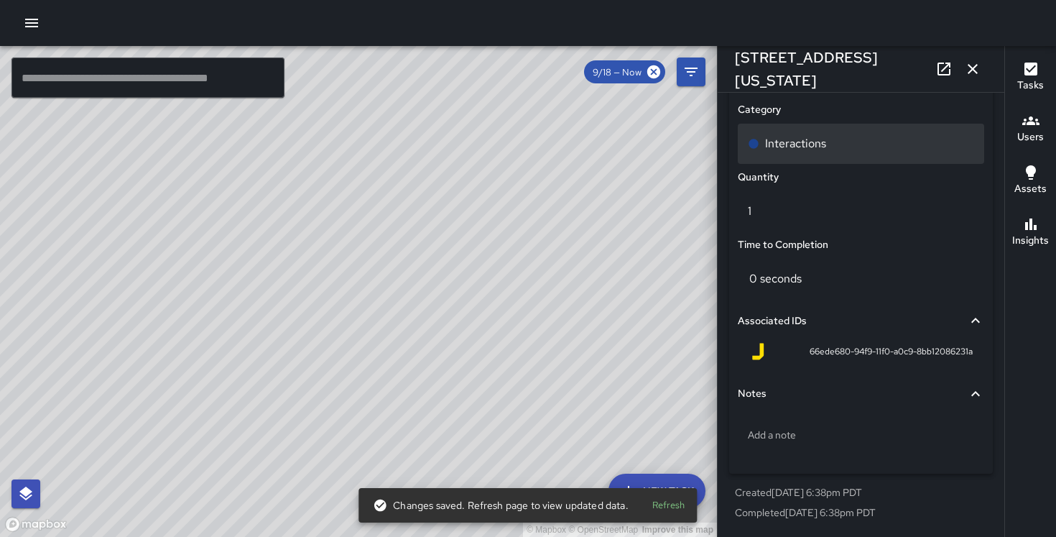
click at [810, 144] on p "Interactions" at bounding box center [795, 143] width 61 height 17
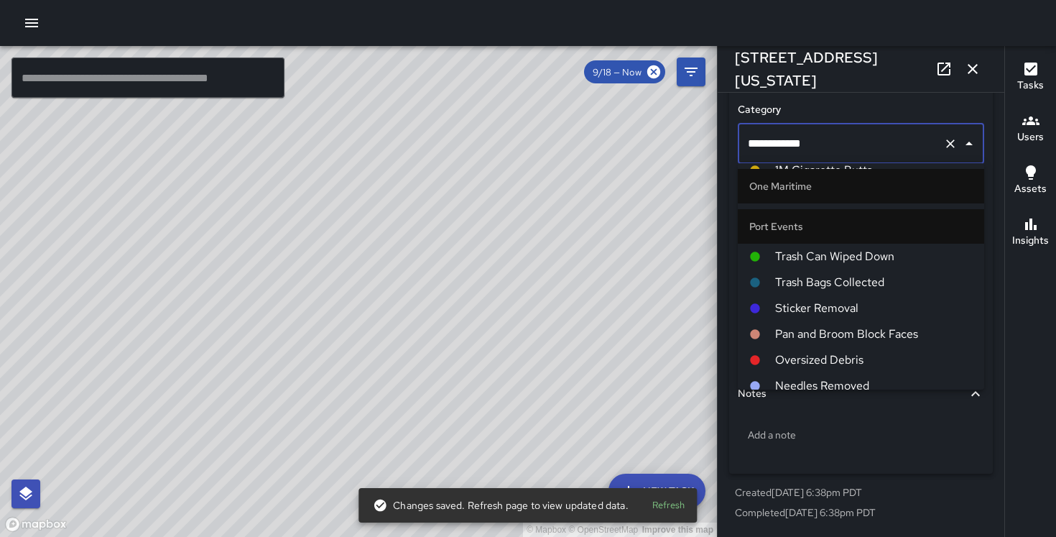
scroll to position [632, 0]
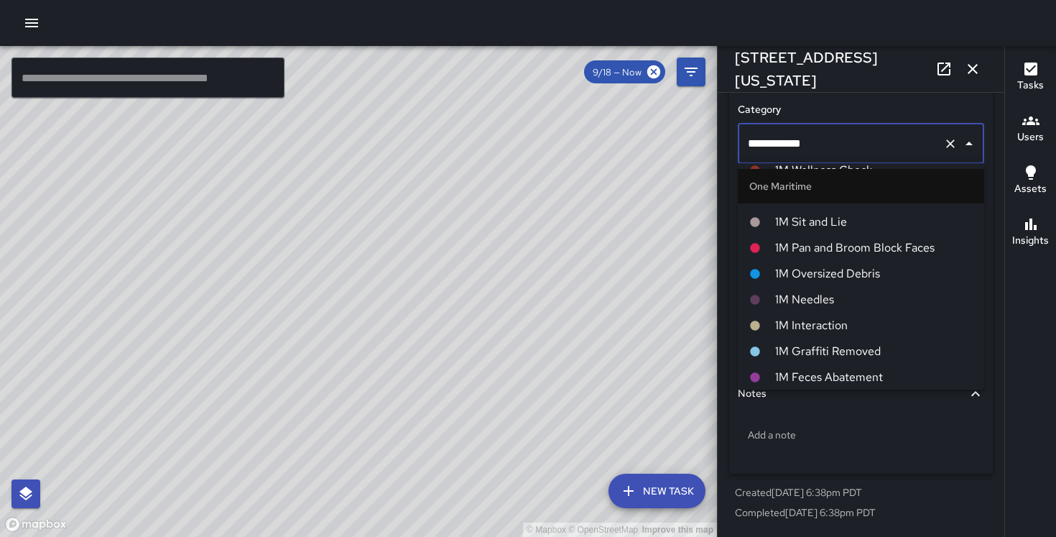
click at [805, 328] on span "1M Interaction" at bounding box center [874, 325] width 198 height 17
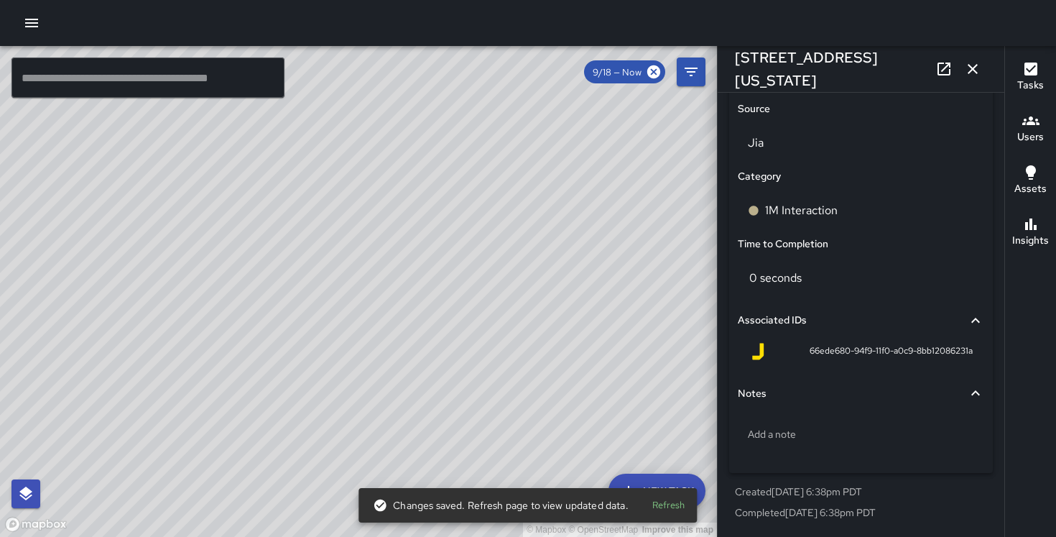
scroll to position [948, 0]
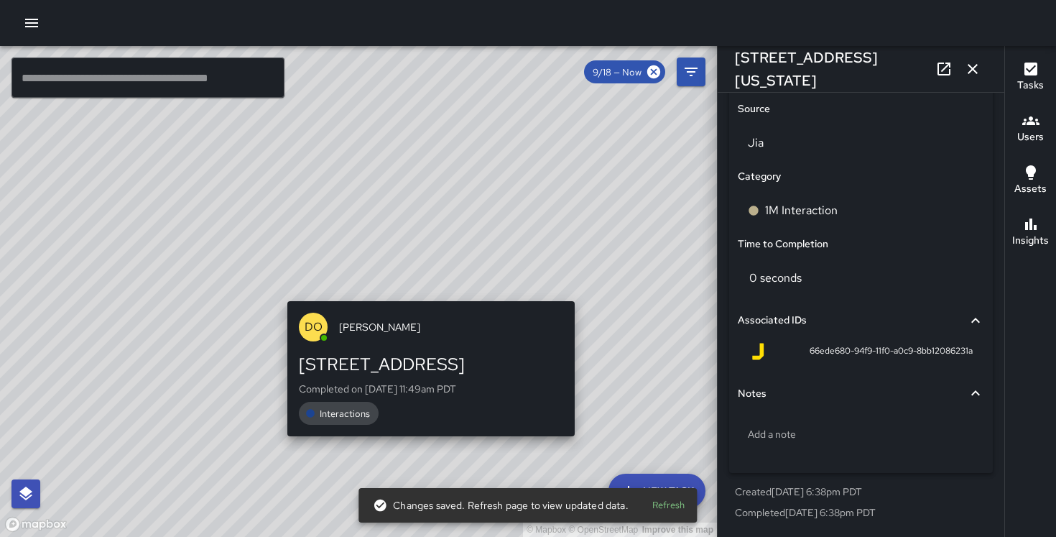
click at [584, 447] on div "© Mapbox © OpenStreetMap Improve this map DO [PERSON_NAME] [STREET_ADDRESS] Com…" at bounding box center [358, 291] width 717 height 491
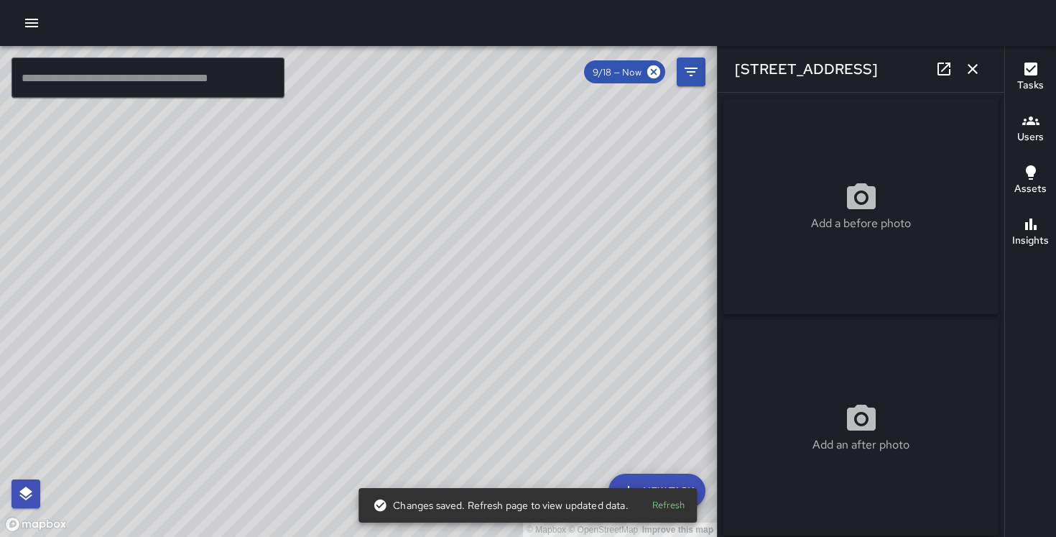
scroll to position [1016, 0]
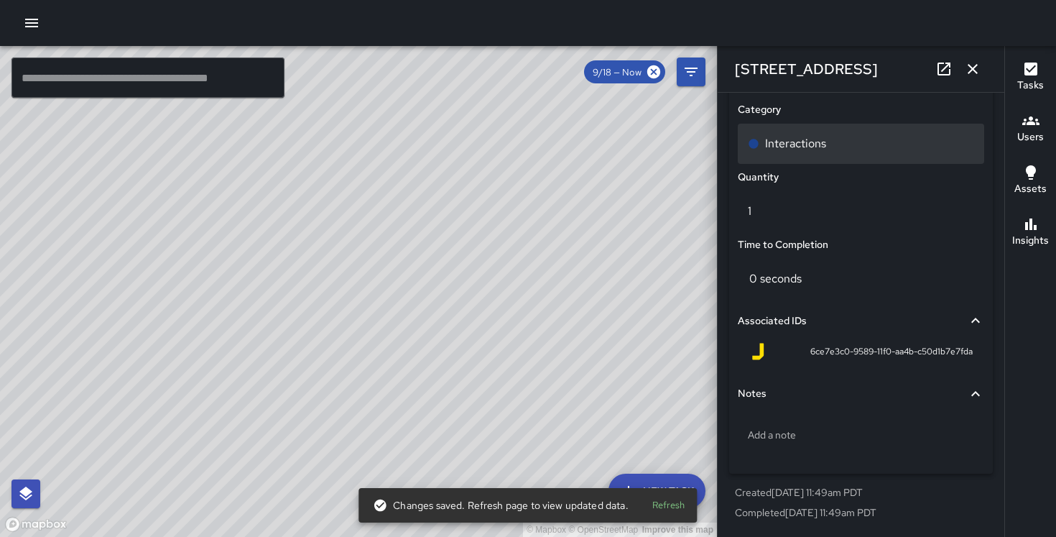
click at [813, 141] on p "Interactions" at bounding box center [795, 143] width 61 height 17
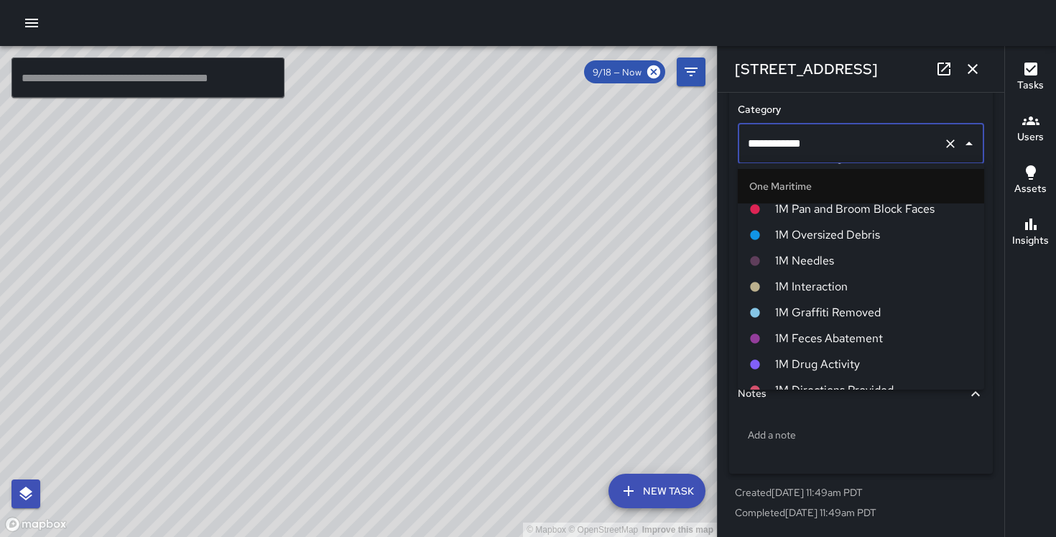
scroll to position [670, 0]
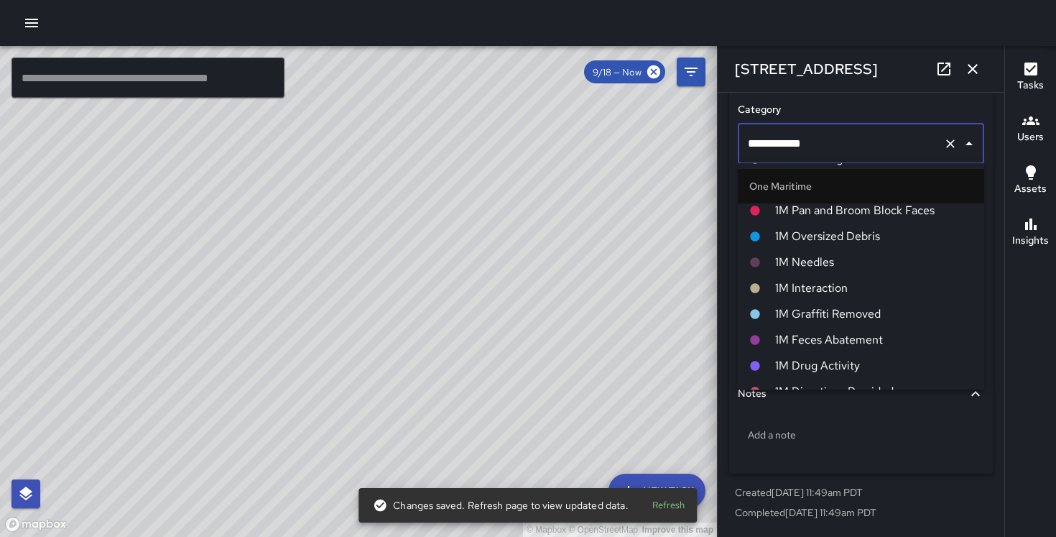
click at [824, 287] on span "1M Interaction" at bounding box center [874, 287] width 198 height 17
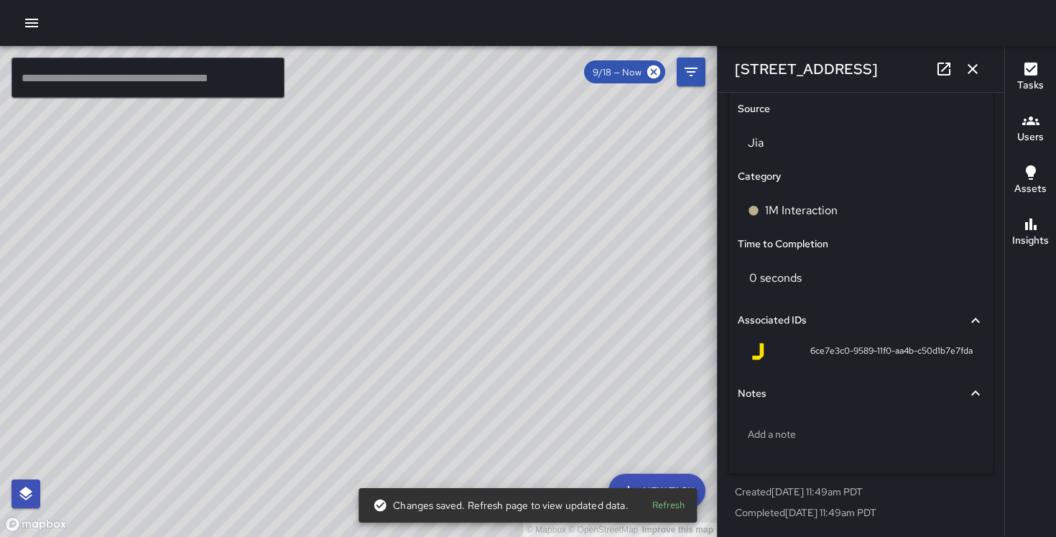
scroll to position [948, 0]
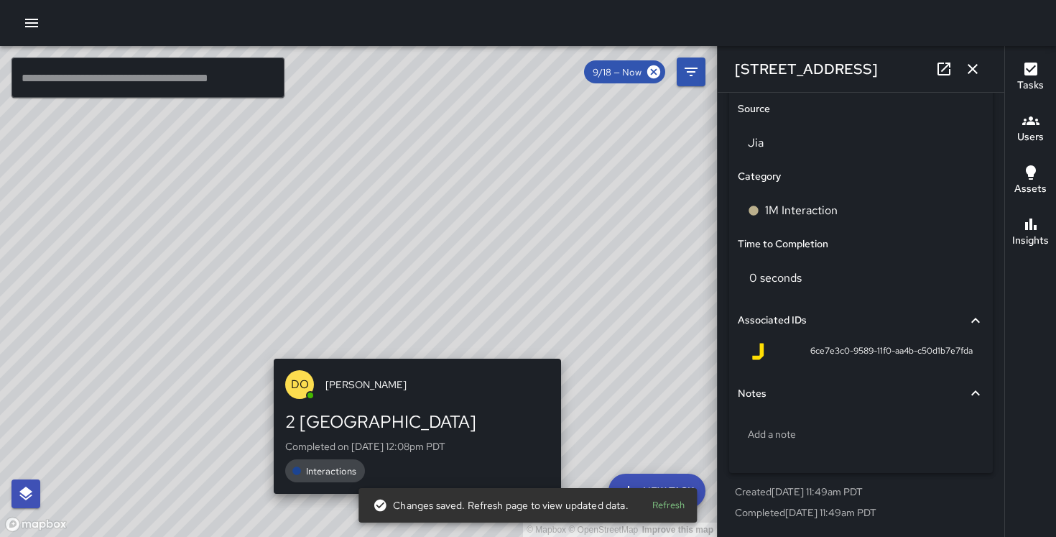
click at [410, 348] on div "© Mapbox © OpenStreetMap Improve this map DO [PERSON_NAME] 2 Embarcadero Center…" at bounding box center [358, 291] width 717 height 491
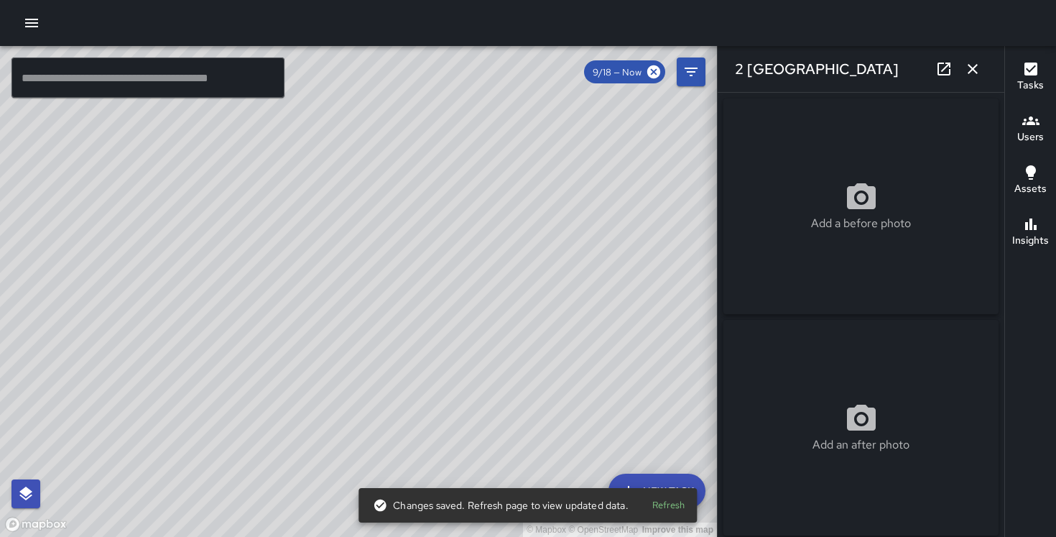
type input "**********"
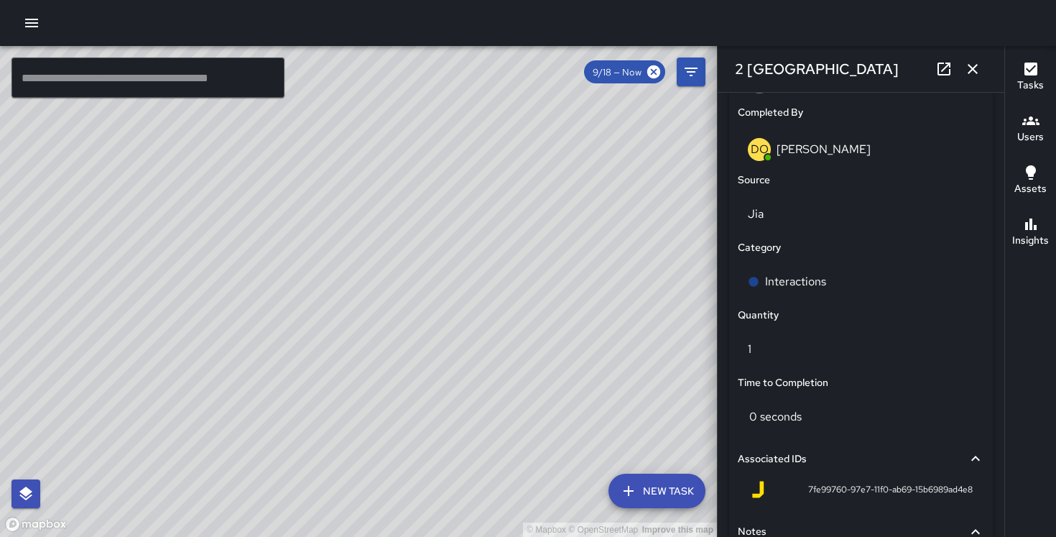
scroll to position [1016, 0]
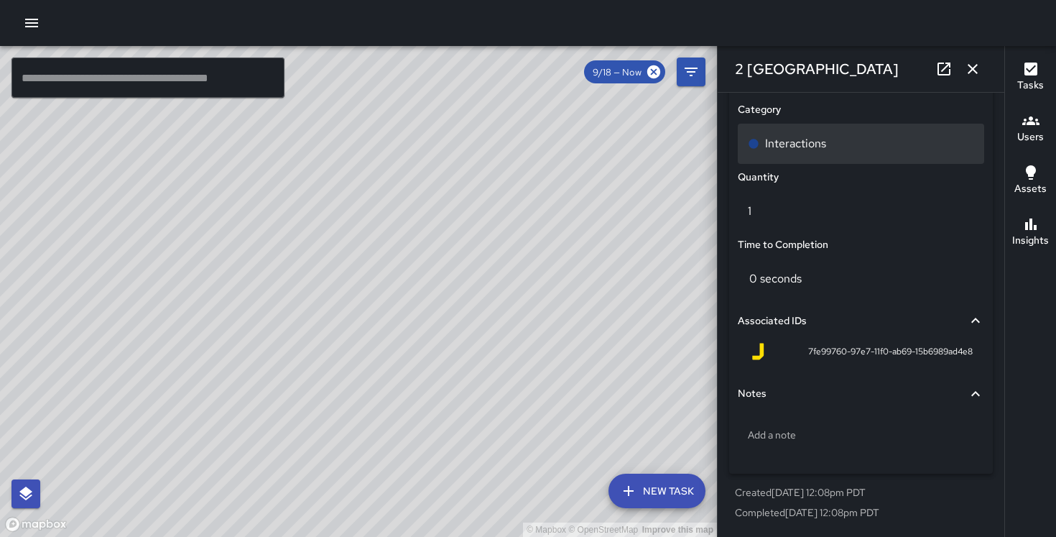
click at [810, 147] on p "Interactions" at bounding box center [795, 143] width 61 height 17
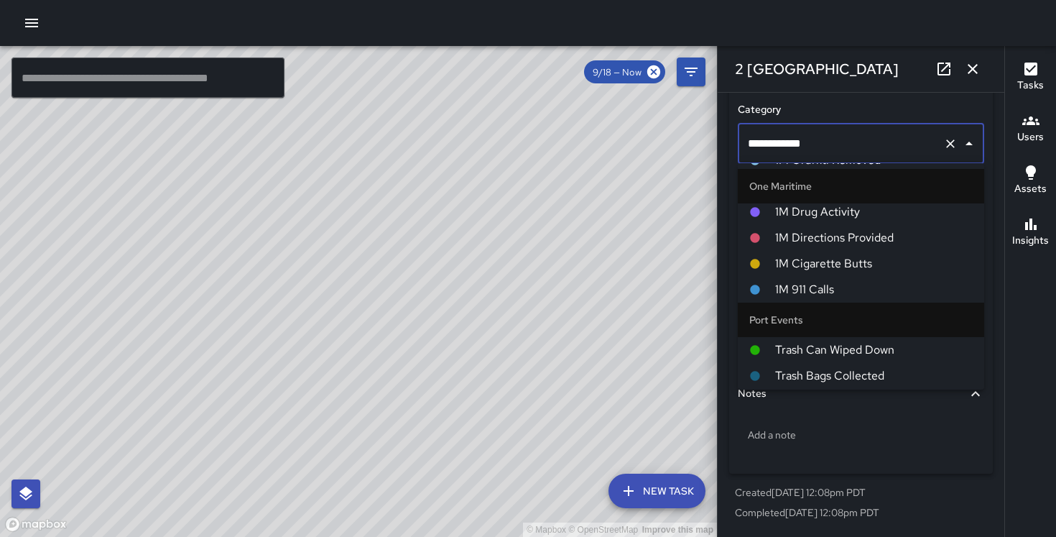
scroll to position [746, 0]
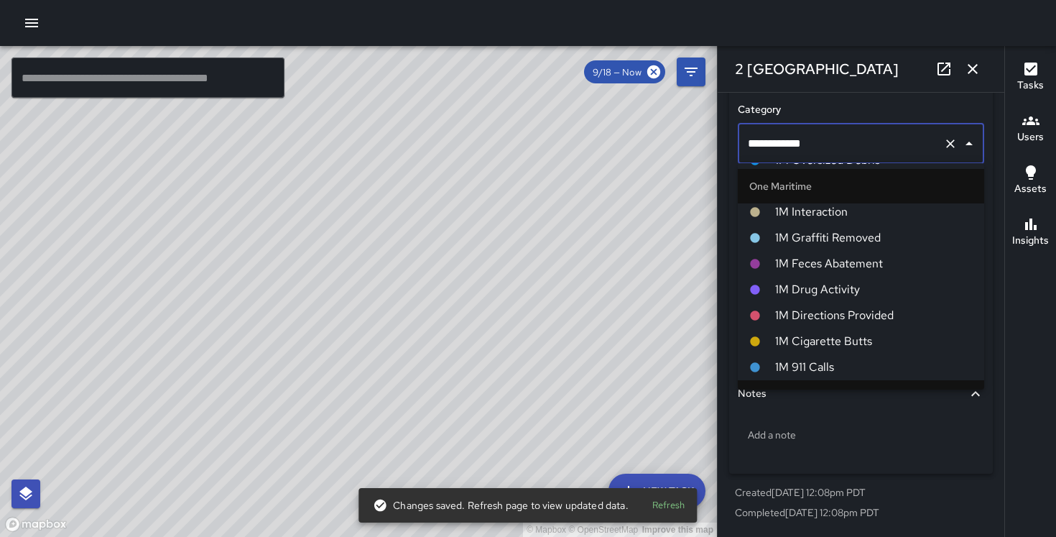
click at [797, 209] on span "1M Interaction" at bounding box center [874, 211] width 198 height 17
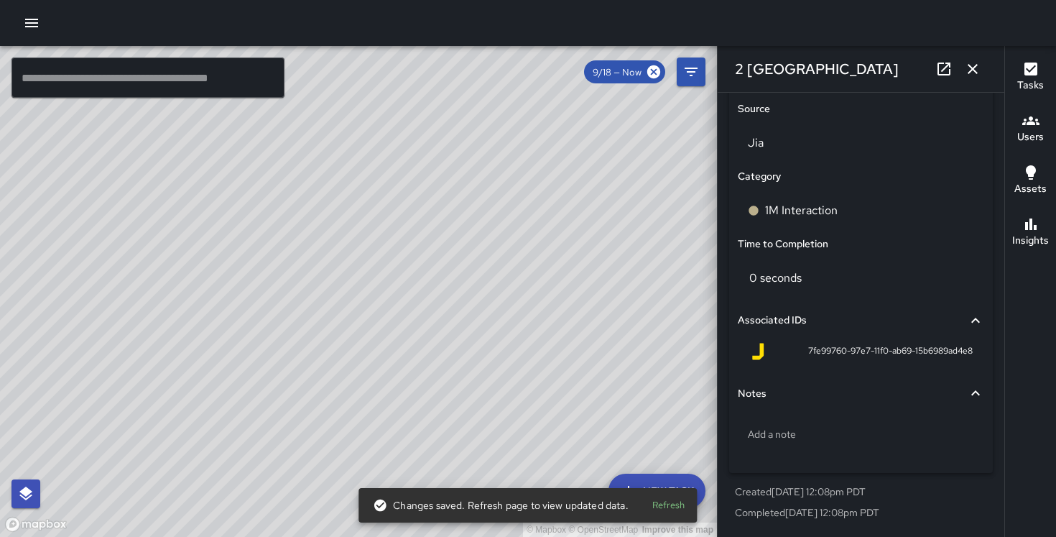
scroll to position [948, 0]
drag, startPoint x: 428, startPoint y: 180, endPoint x: 632, endPoint y: 299, distance: 236.0
click at [632, 299] on div "© Mapbox © OpenStreetMap Improve this map" at bounding box center [358, 291] width 717 height 491
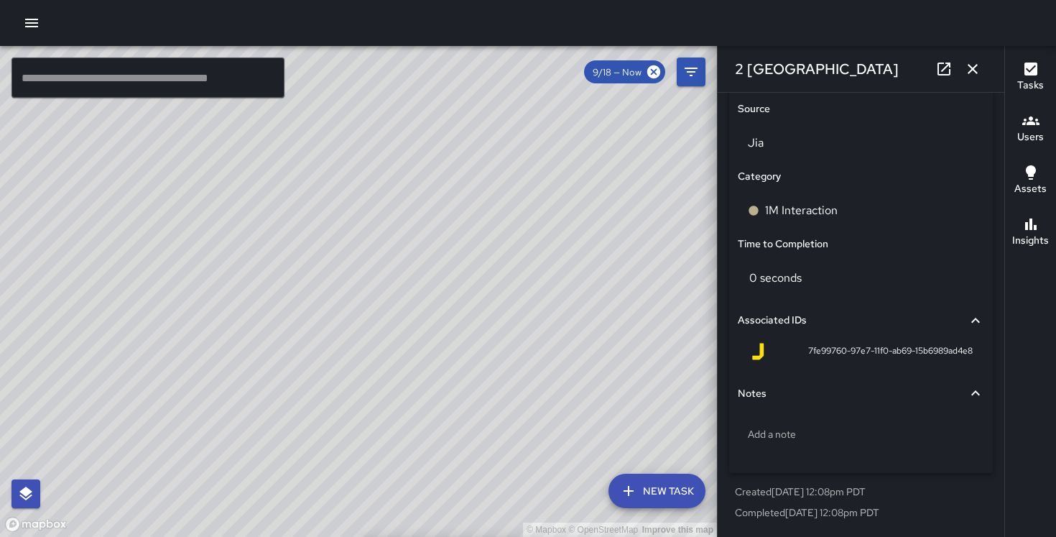
drag, startPoint x: 298, startPoint y: 175, endPoint x: 599, endPoint y: 182, distance: 301.1
click at [599, 182] on div "© Mapbox © OpenStreetMap Improve this map" at bounding box center [358, 291] width 717 height 491
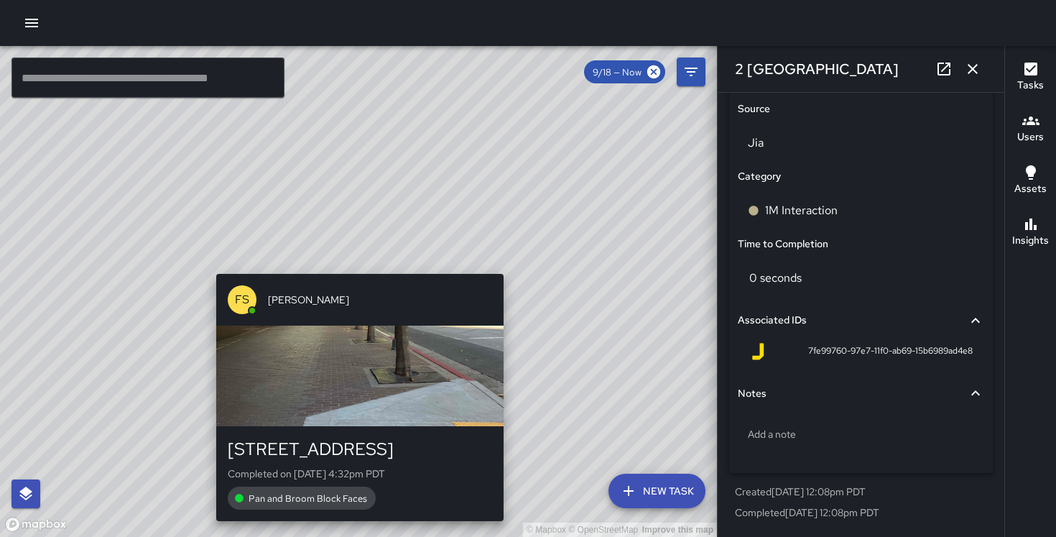
click at [355, 264] on div "© Mapbox © OpenStreetMap Improve this map [PERSON_NAME] [STREET_ADDRESS] Comple…" at bounding box center [358, 291] width 717 height 491
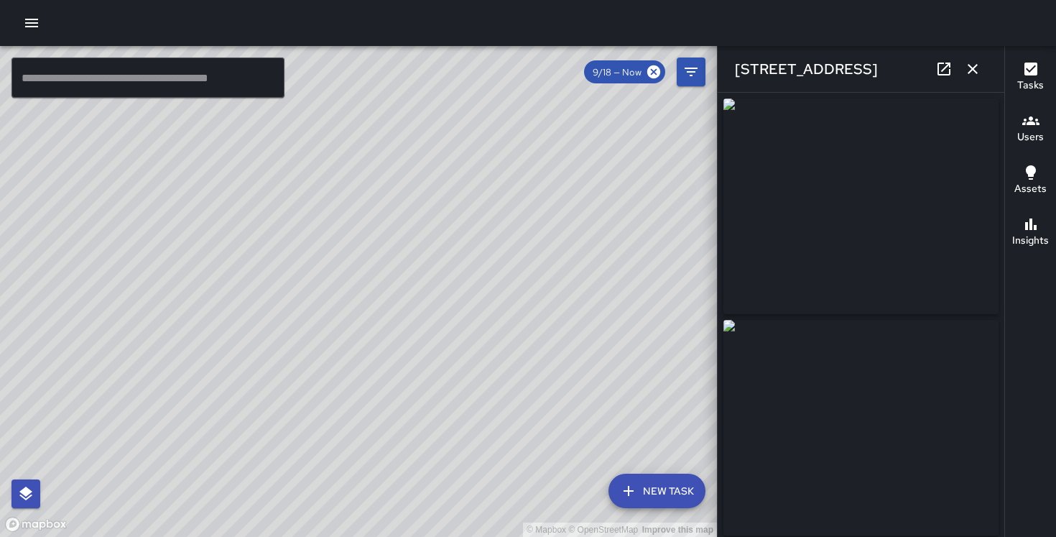
type input "**********"
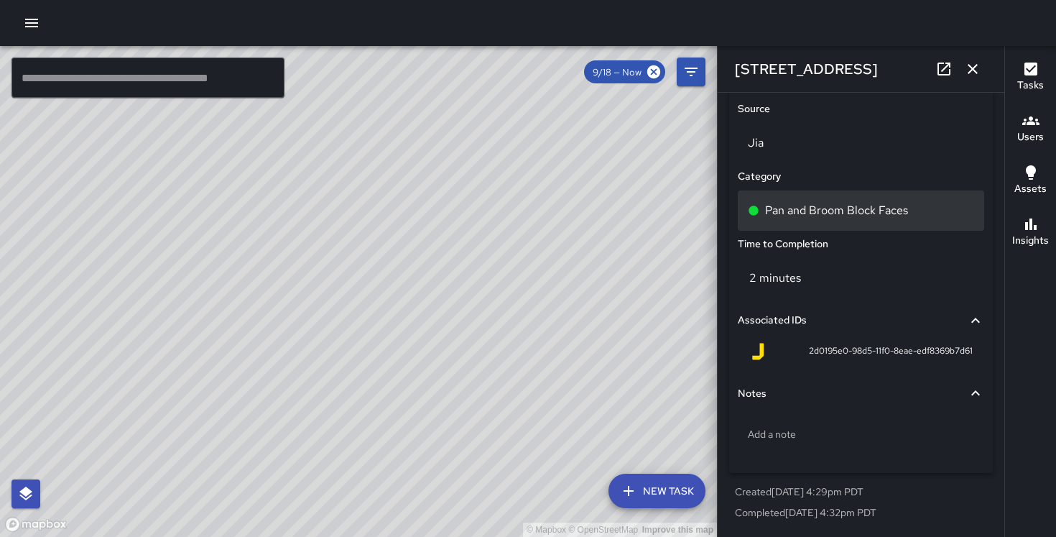
click at [818, 209] on p "Pan and Broom Block Faces" at bounding box center [836, 210] width 143 height 17
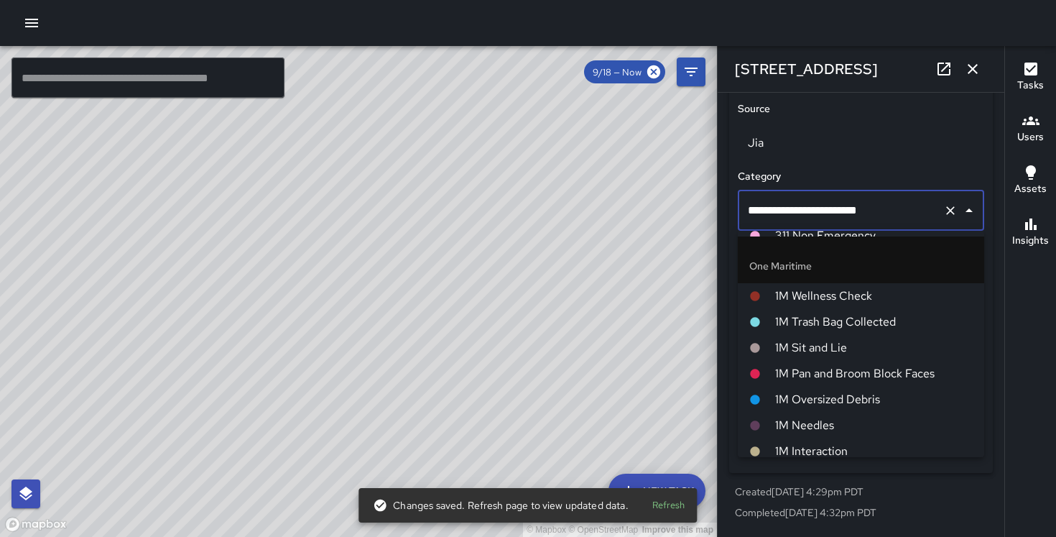
scroll to position [576, 0]
click at [805, 448] on span "1M Interaction" at bounding box center [874, 448] width 198 height 17
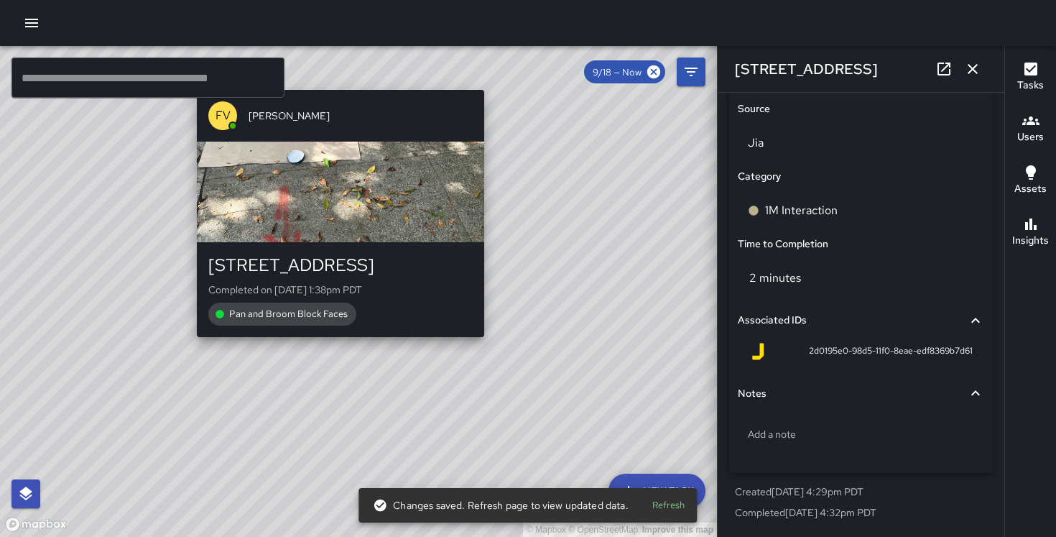
click at [333, 346] on div "© Mapbox © OpenStreetMap Improve this map FV [PERSON_NAME] [STREET_ADDRESS] Com…" at bounding box center [358, 291] width 717 height 491
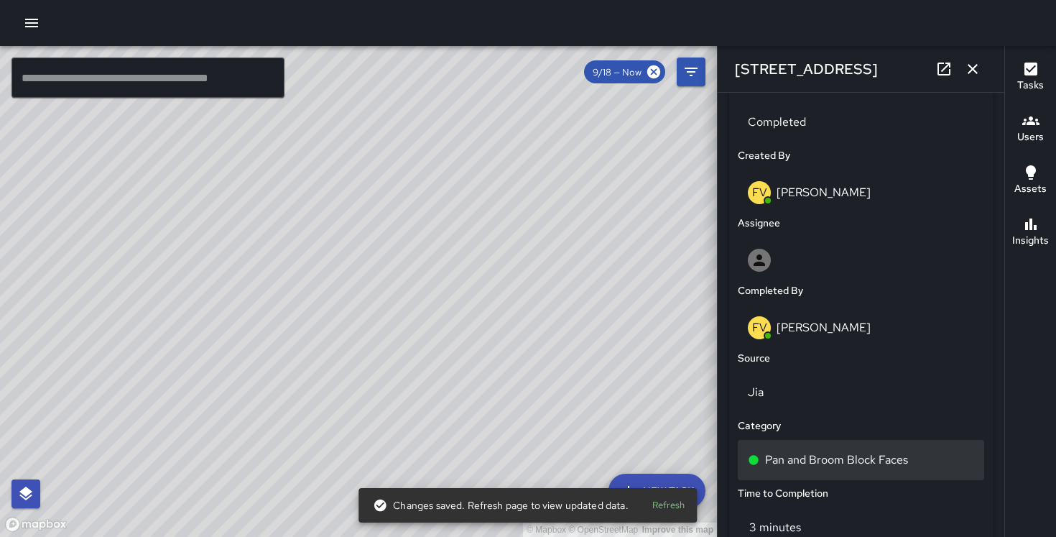
scroll to position [948, 0]
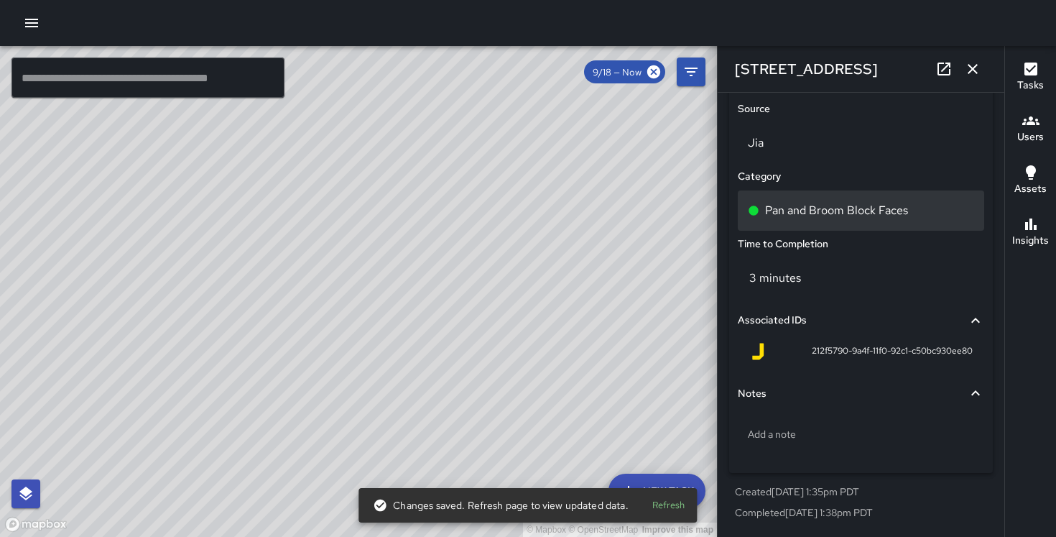
click at [826, 205] on p "Pan and Broom Block Faces" at bounding box center [836, 210] width 143 height 17
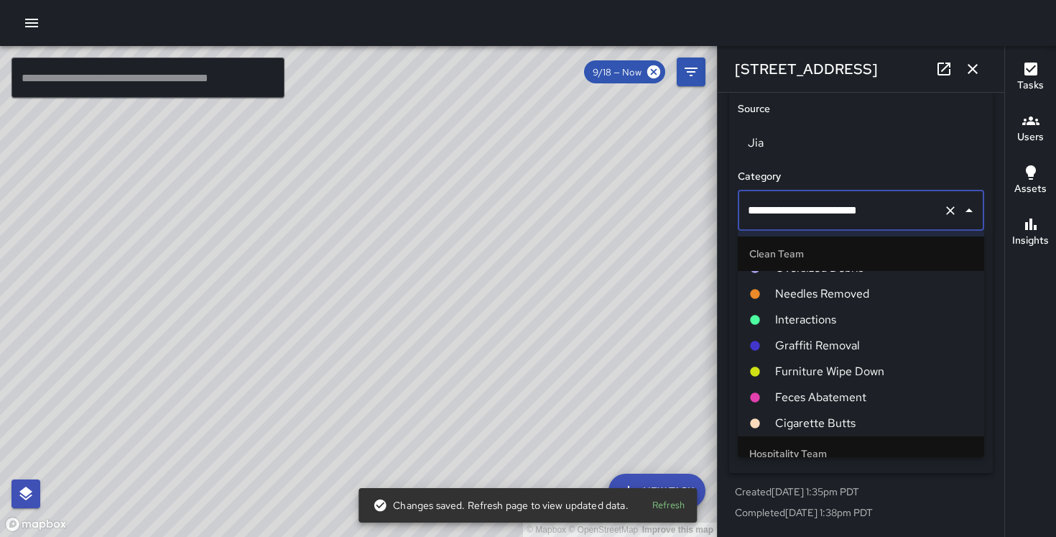
scroll to position [604, 0]
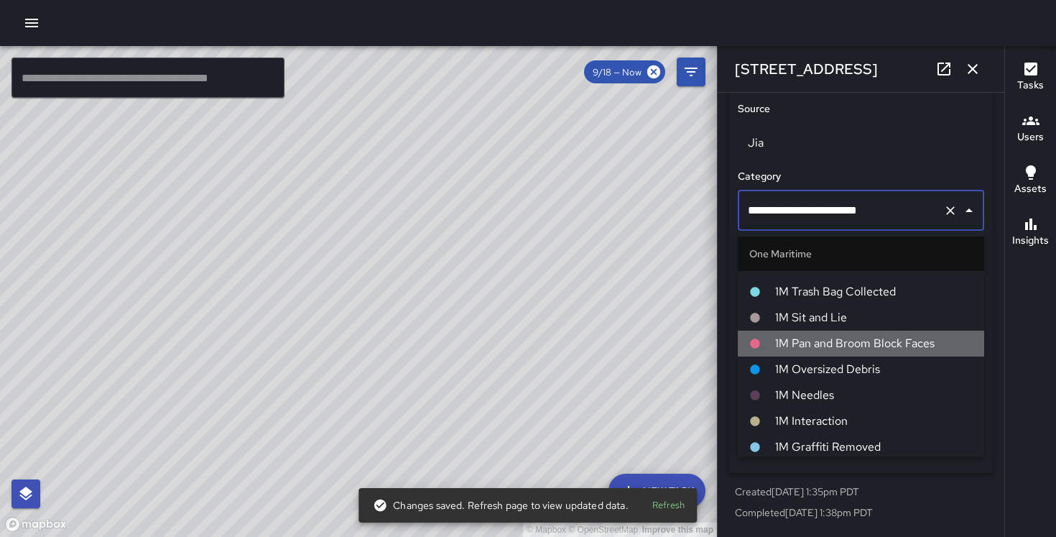
click at [847, 342] on span "1M Pan and Broom Block Faces" at bounding box center [874, 343] width 198 height 17
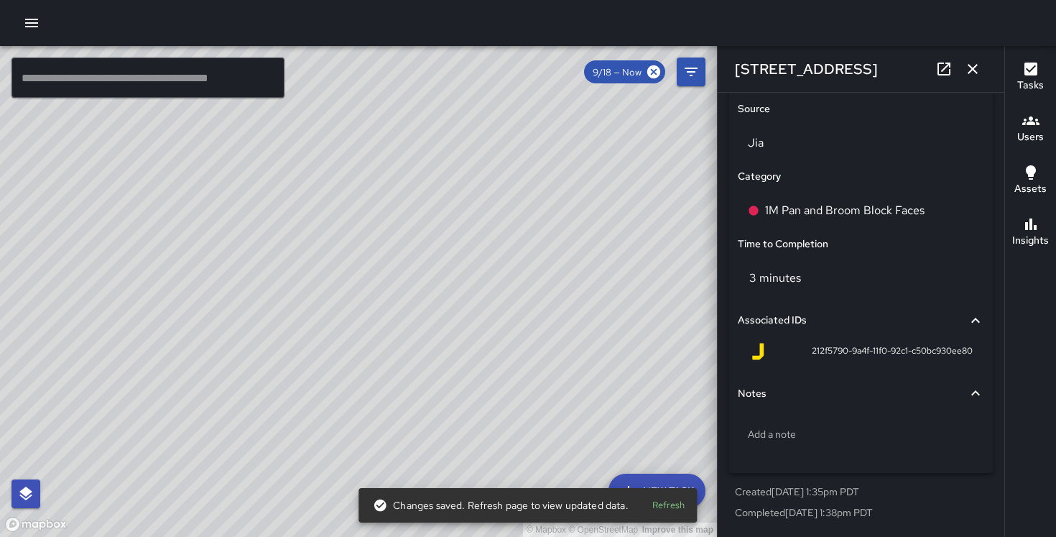
click at [494, 287] on div "© Mapbox © OpenStreetMap Improve this map DO [PERSON_NAME] [GEOGRAPHIC_DATA] Co…" at bounding box center [358, 291] width 717 height 491
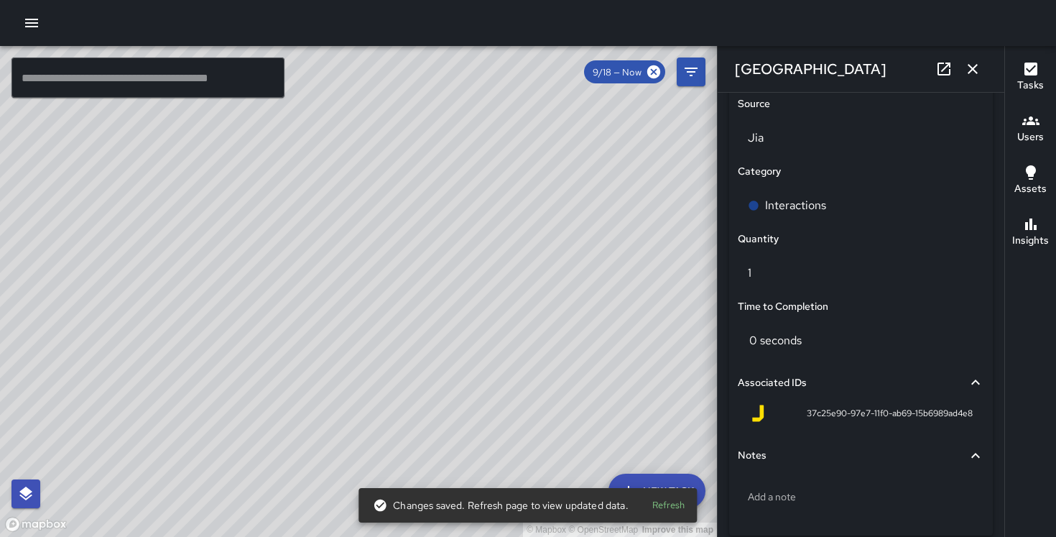
type input "**********"
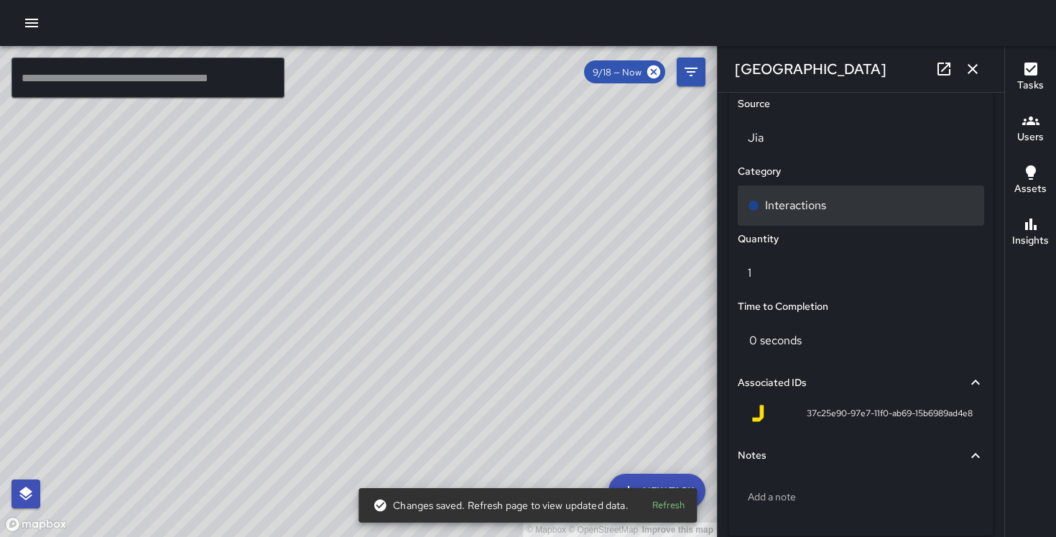
click at [836, 223] on div "Interactions" at bounding box center [861, 205] width 246 height 40
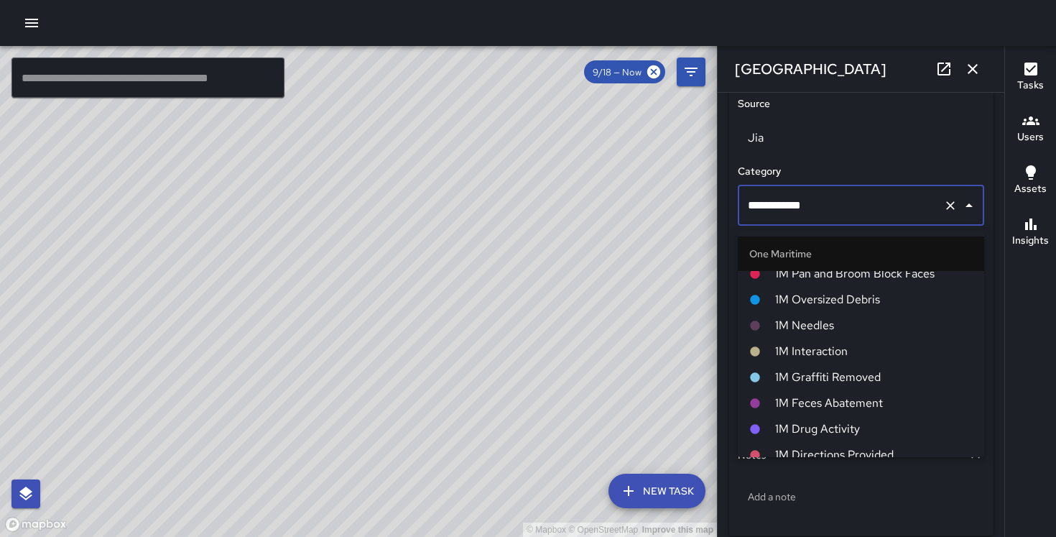
scroll to position [672, 0]
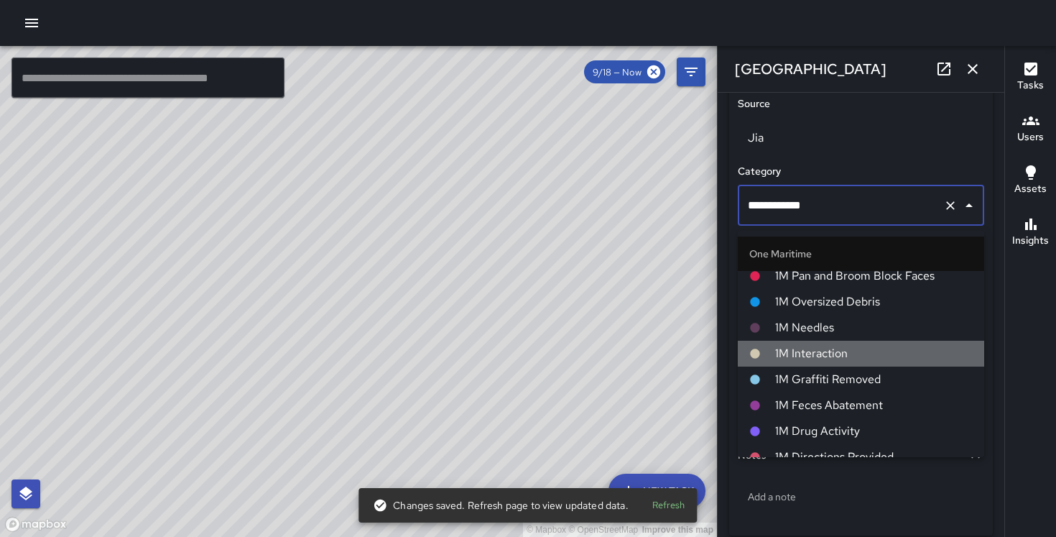
click at [820, 350] on span "1M Interaction" at bounding box center [874, 353] width 198 height 17
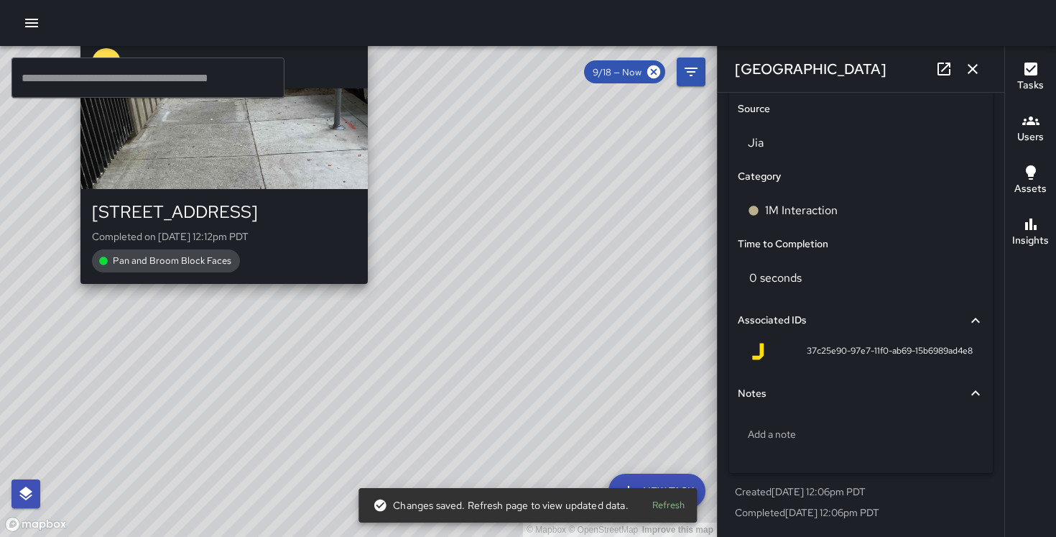
click at [217, 295] on div "© Mapbox © OpenStreetMap Improve this map DB [PERSON_NAME][GEOGRAPHIC_DATA][STR…" at bounding box center [358, 291] width 717 height 491
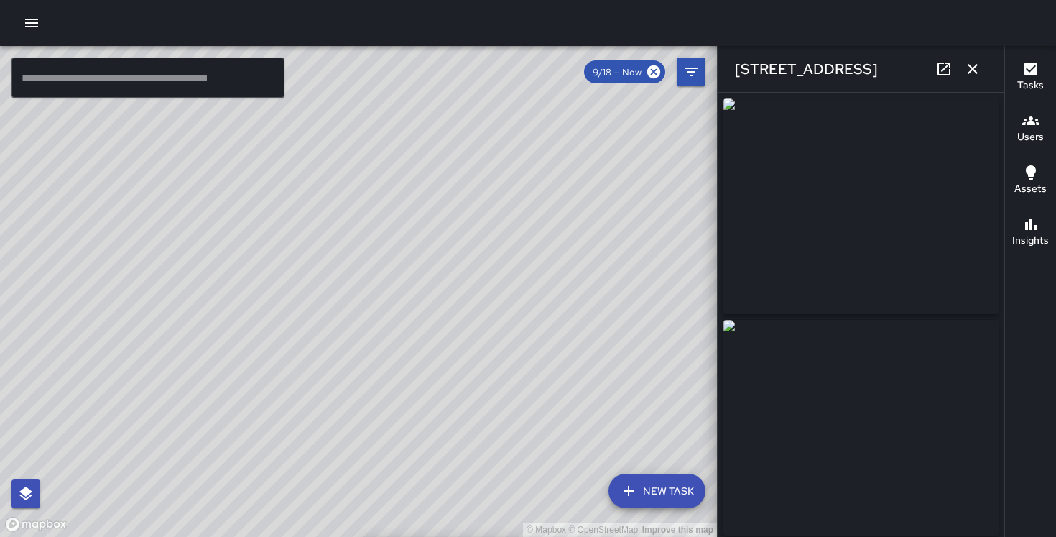
type input "**********"
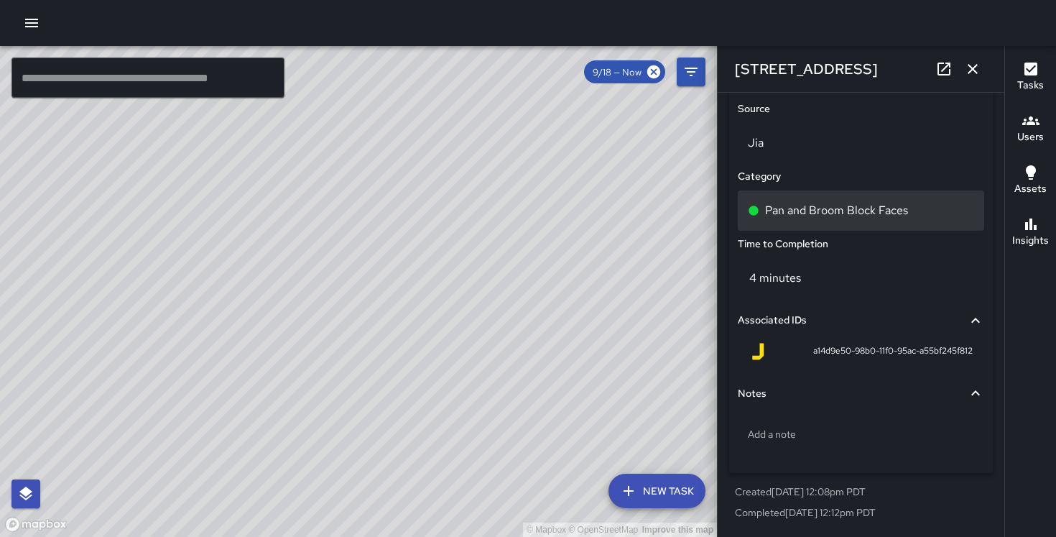
click at [838, 213] on p "Pan and Broom Block Faces" at bounding box center [836, 210] width 143 height 17
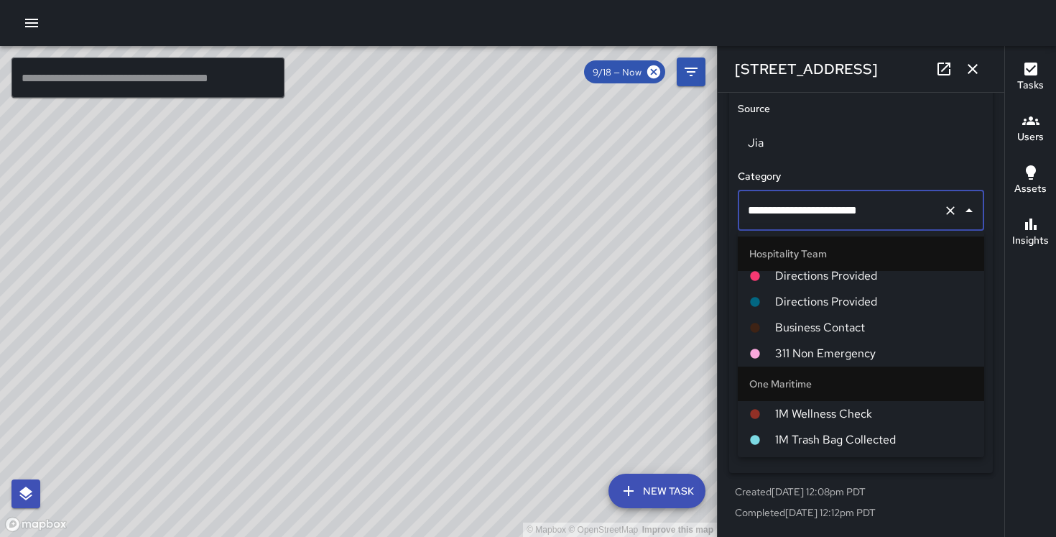
scroll to position [541, 0]
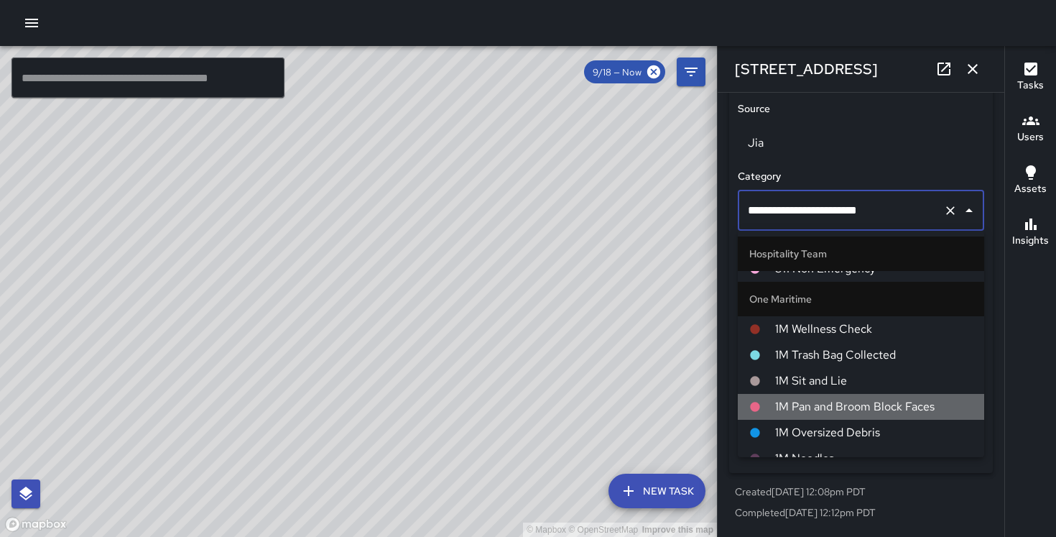
click at [841, 398] on span "1M Pan and Broom Block Faces" at bounding box center [874, 406] width 198 height 17
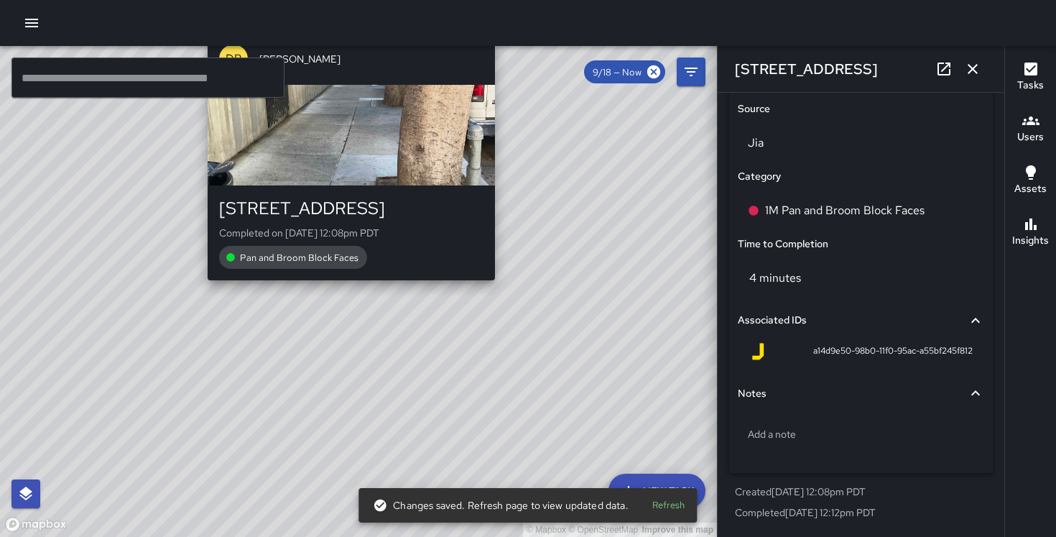
click at [346, 285] on div "DB [PERSON_NAME] [STREET_ADDRESS] Completed on [DATE] 12:08pm PDT Pan and Broom…" at bounding box center [351, 156] width 299 height 259
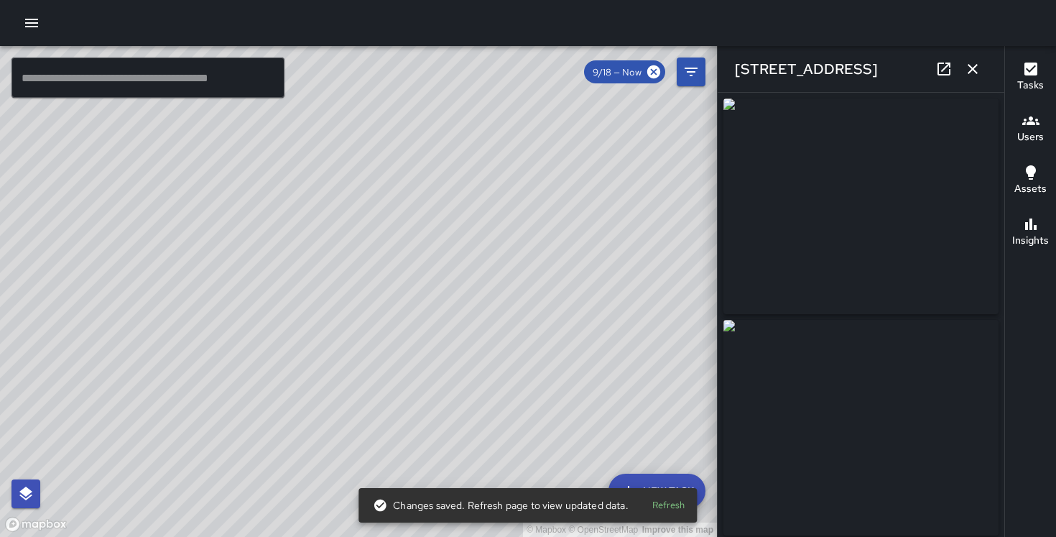
scroll to position [948, 0]
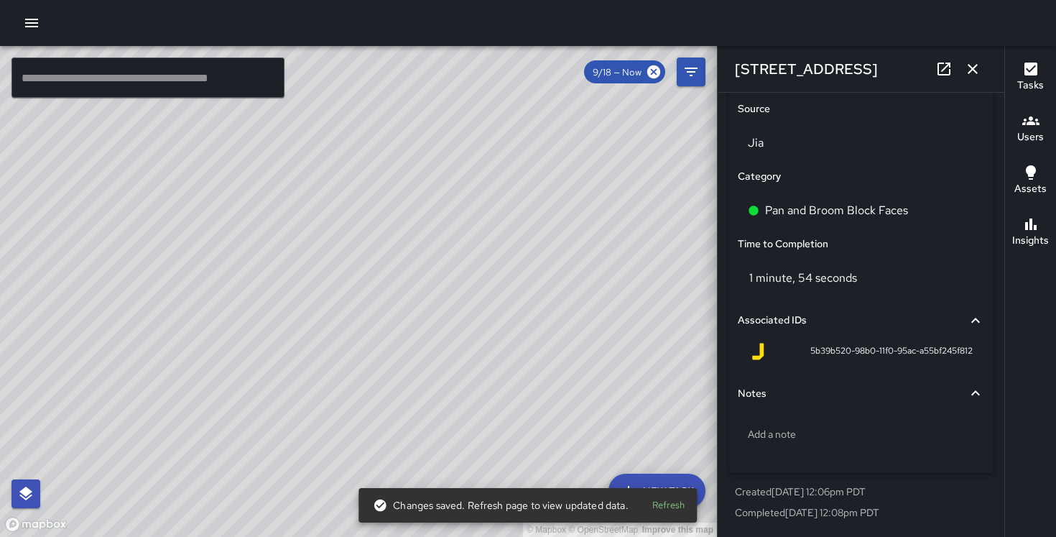
click at [831, 233] on div "Pan and Broom Block Faces" at bounding box center [861, 211] width 252 height 46
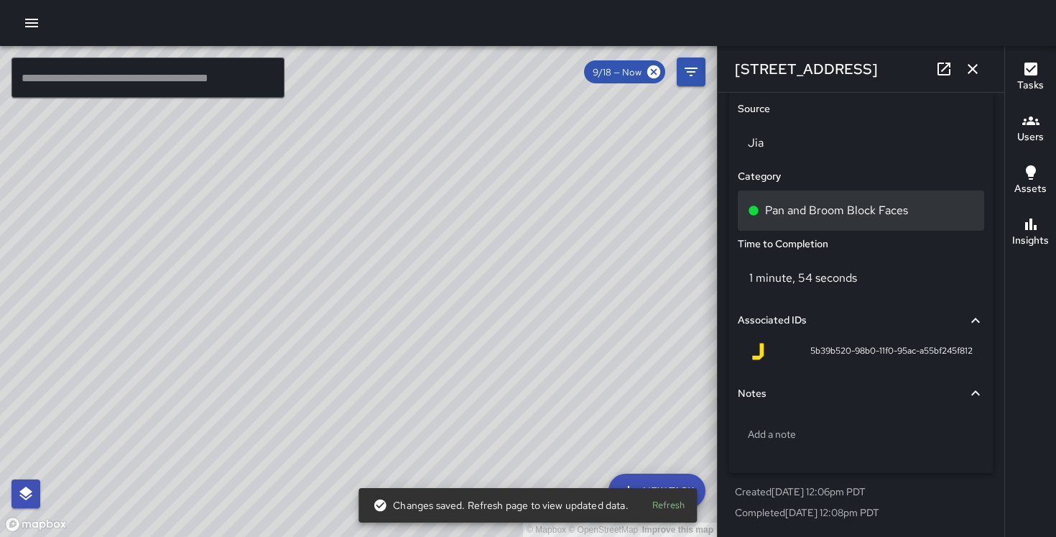
click at [831, 213] on p "Pan and Broom Block Faces" at bounding box center [836, 210] width 143 height 17
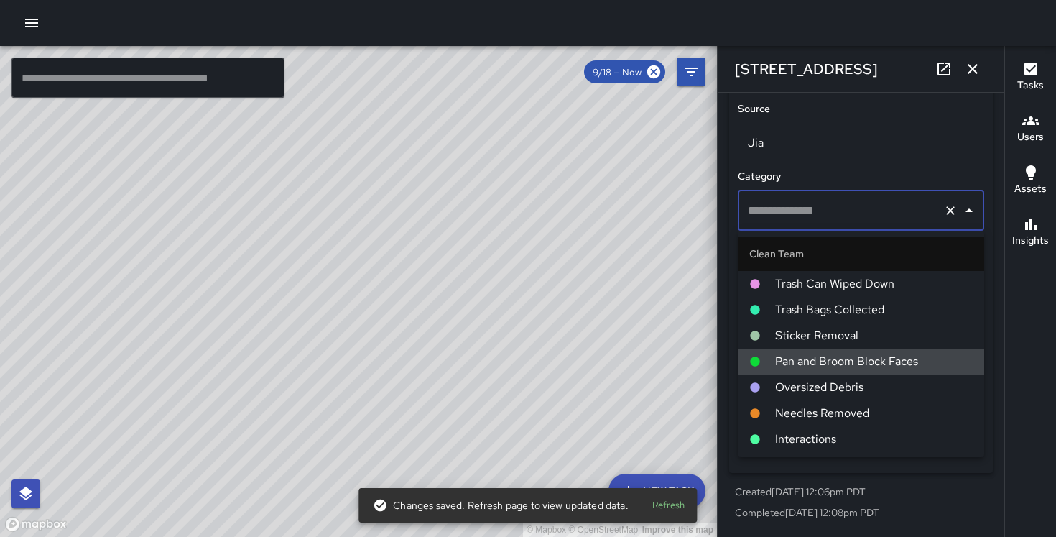
type input "**********"
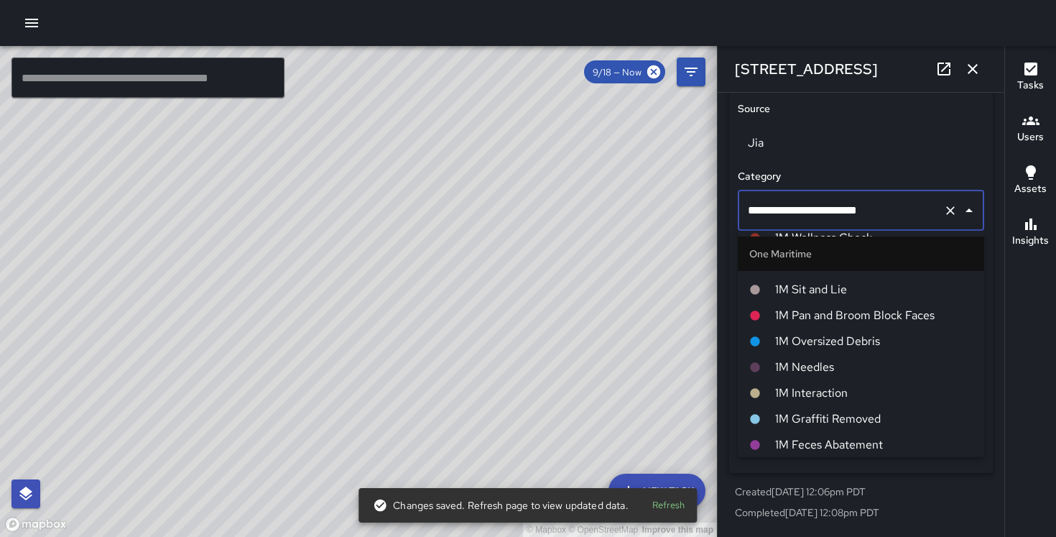
scroll to position [615, 0]
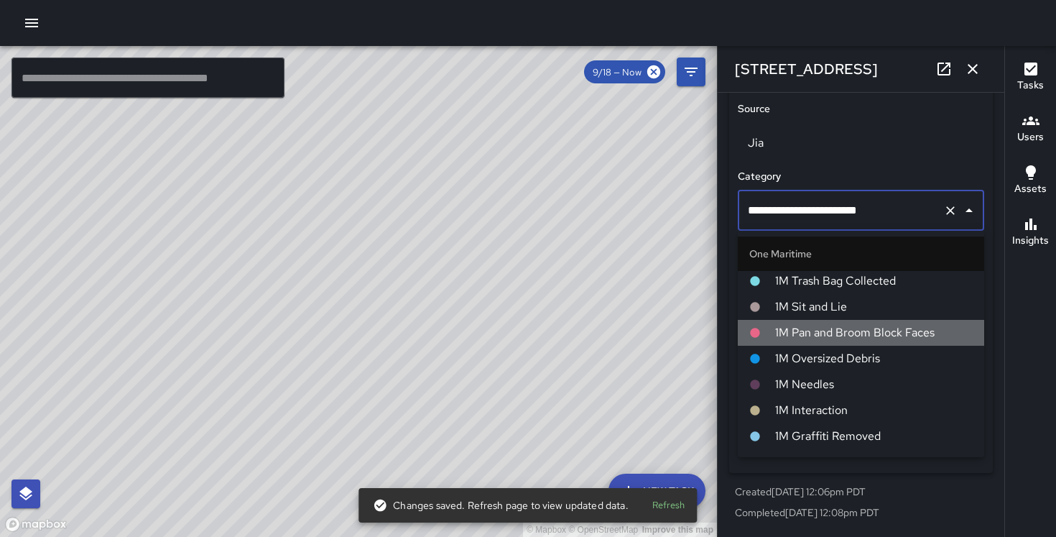
click at [838, 336] on span "1M Pan and Broom Block Faces" at bounding box center [874, 332] width 198 height 17
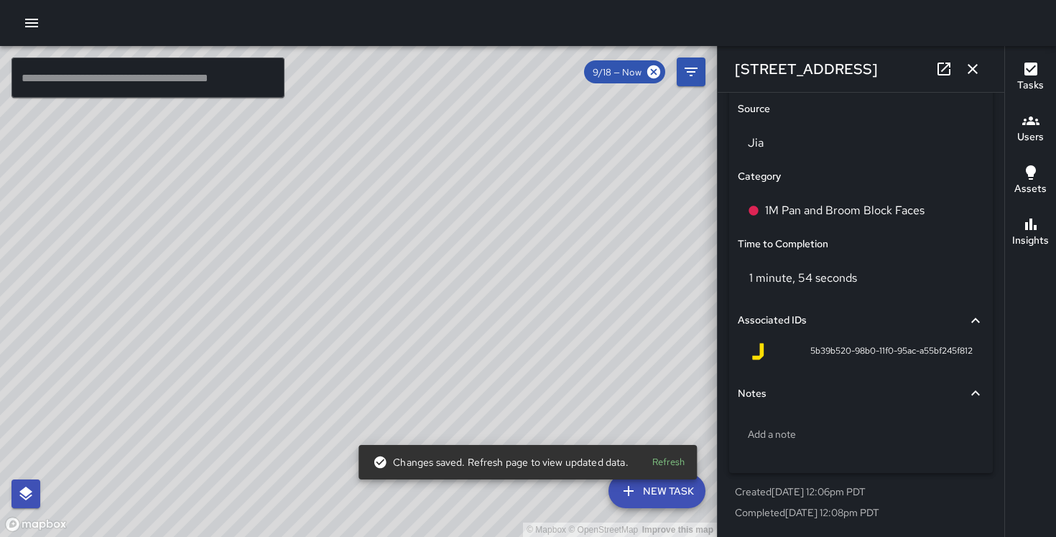
click at [345, 287] on div "© Mapbox © OpenStreetMap Improve this map" at bounding box center [358, 291] width 717 height 491
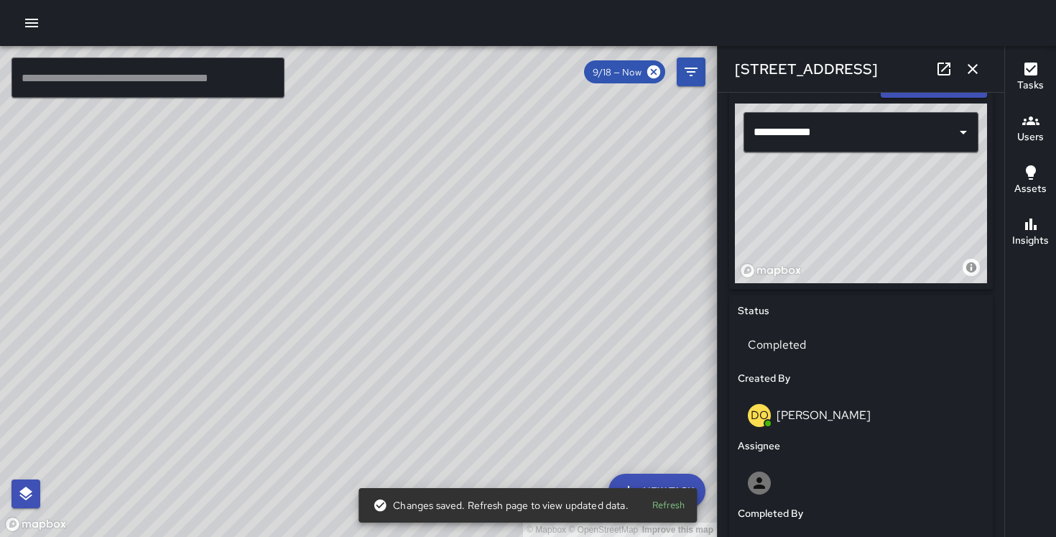
scroll to position [1016, 0]
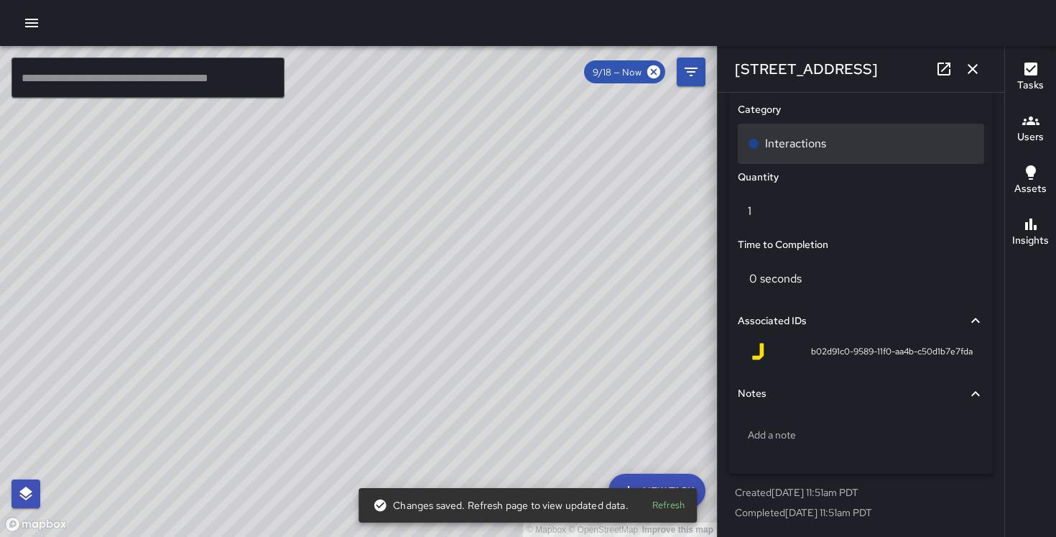
click at [823, 135] on p "Interactions" at bounding box center [795, 143] width 61 height 17
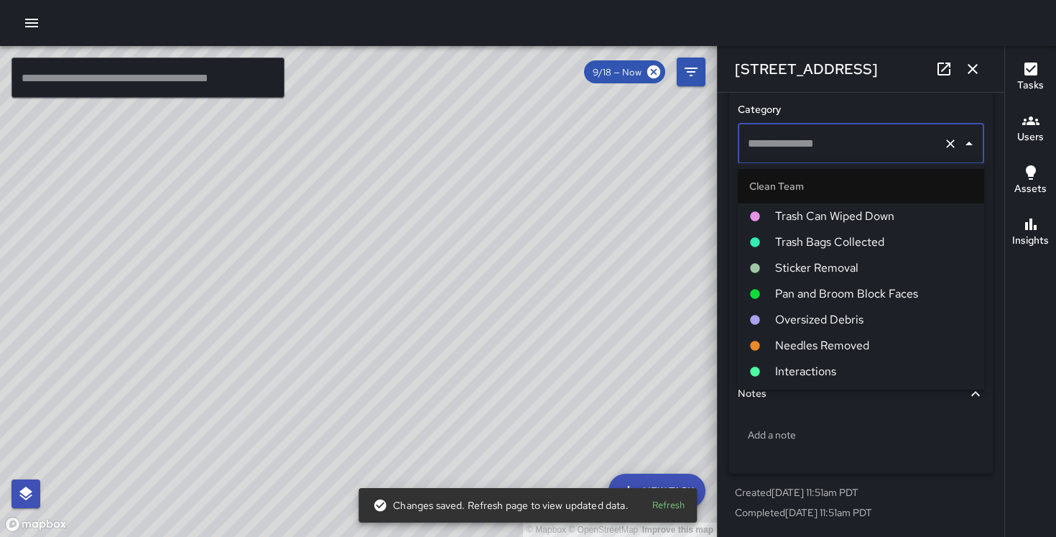
type input "**********"
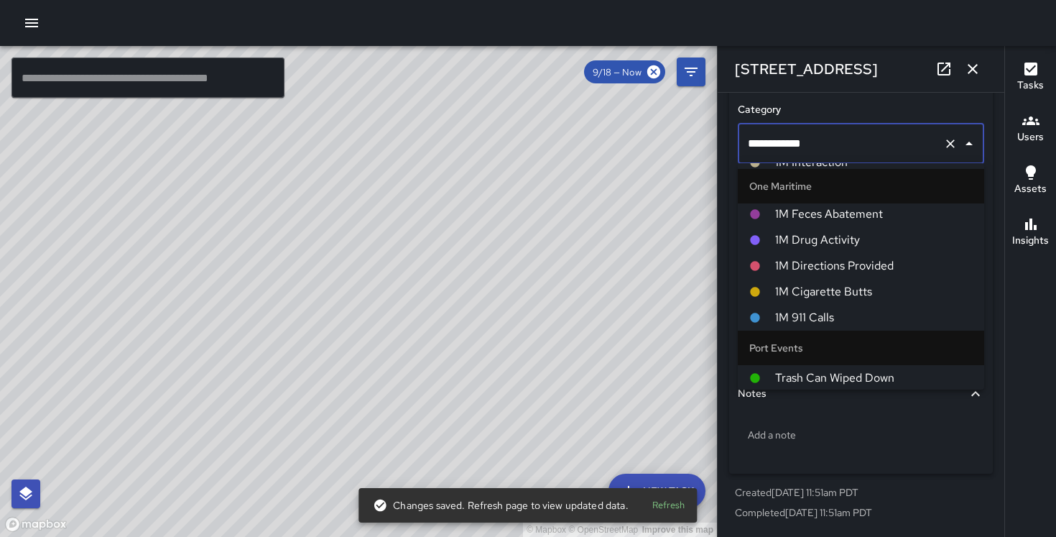
scroll to position [685, 0]
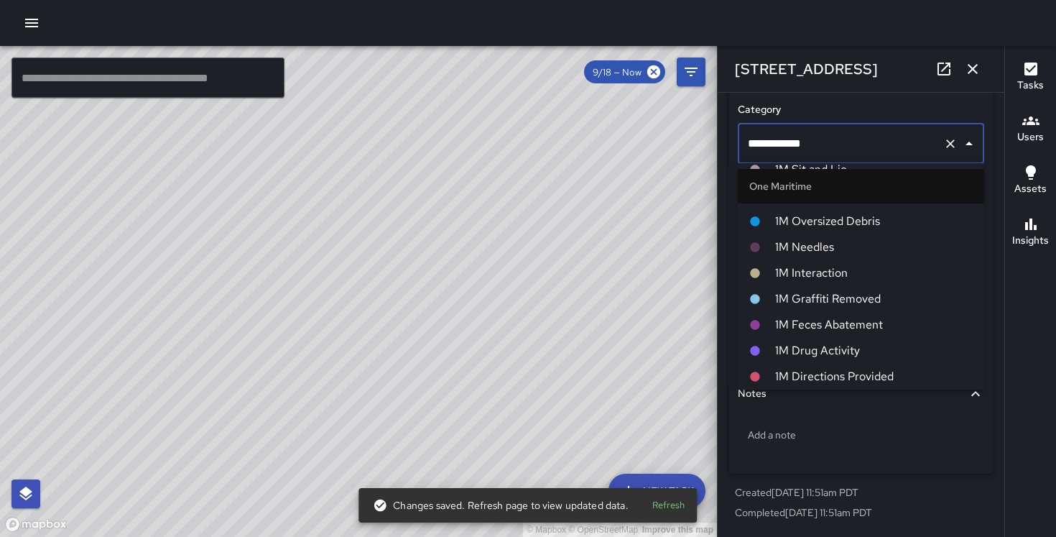
click at [831, 276] on span "1M Interaction" at bounding box center [874, 272] width 198 height 17
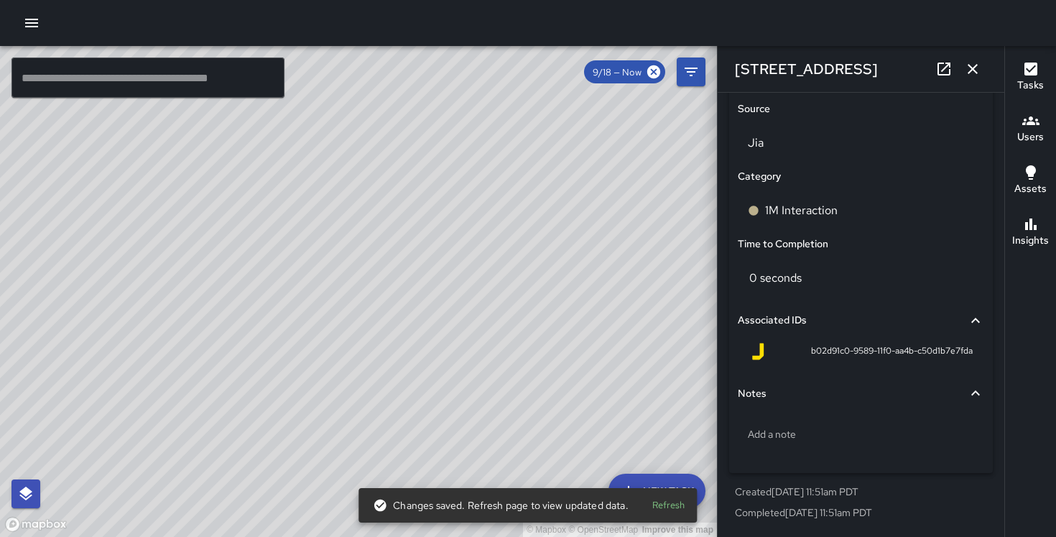
scroll to position [948, 0]
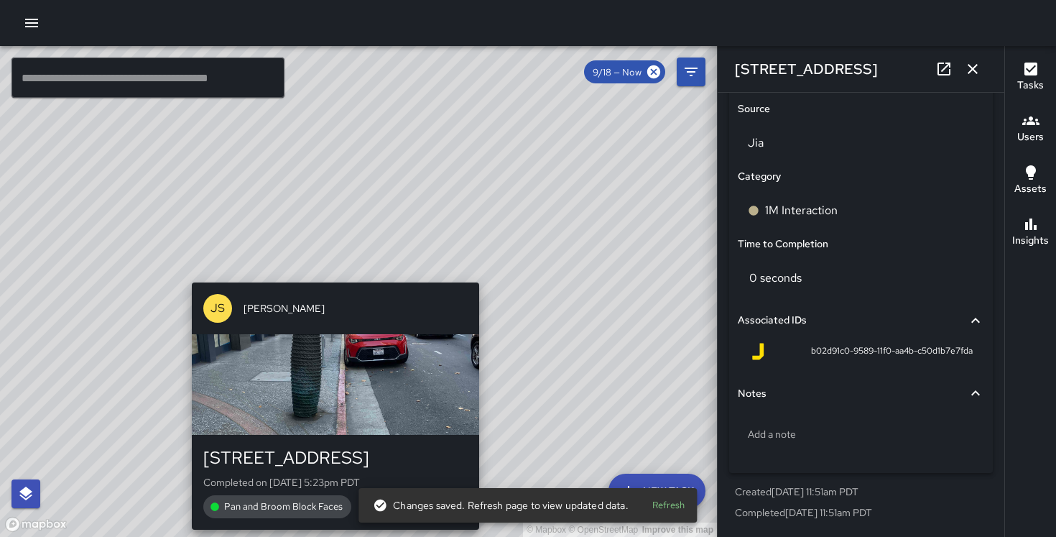
click at [326, 274] on div "© Mapbox © OpenStreetMap Improve this map JS [PERSON_NAME] [STREET_ADDRESS] Com…" at bounding box center [358, 291] width 717 height 491
type input "**********"
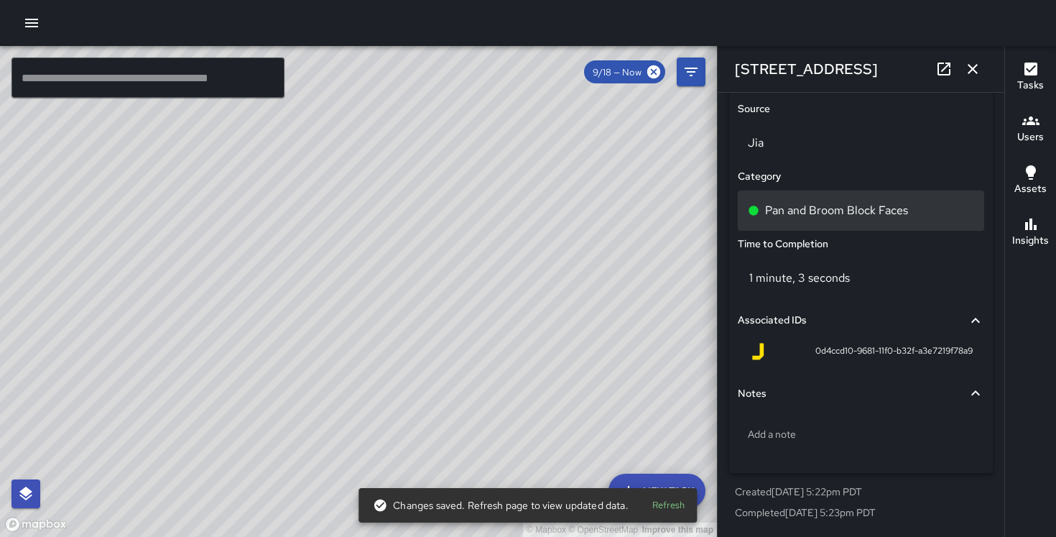
click at [792, 205] on p "Pan and Broom Block Faces" at bounding box center [836, 210] width 143 height 17
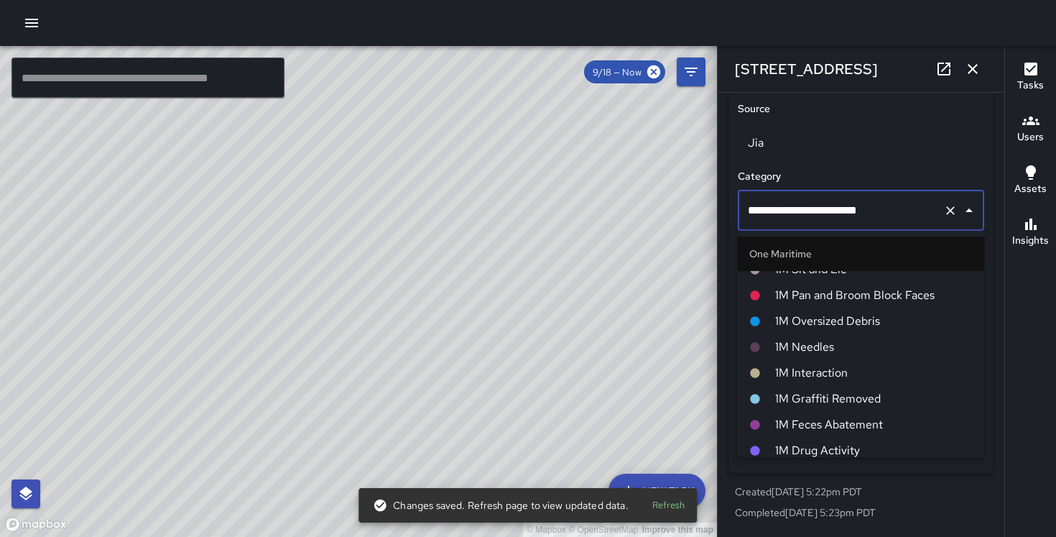
scroll to position [642, 0]
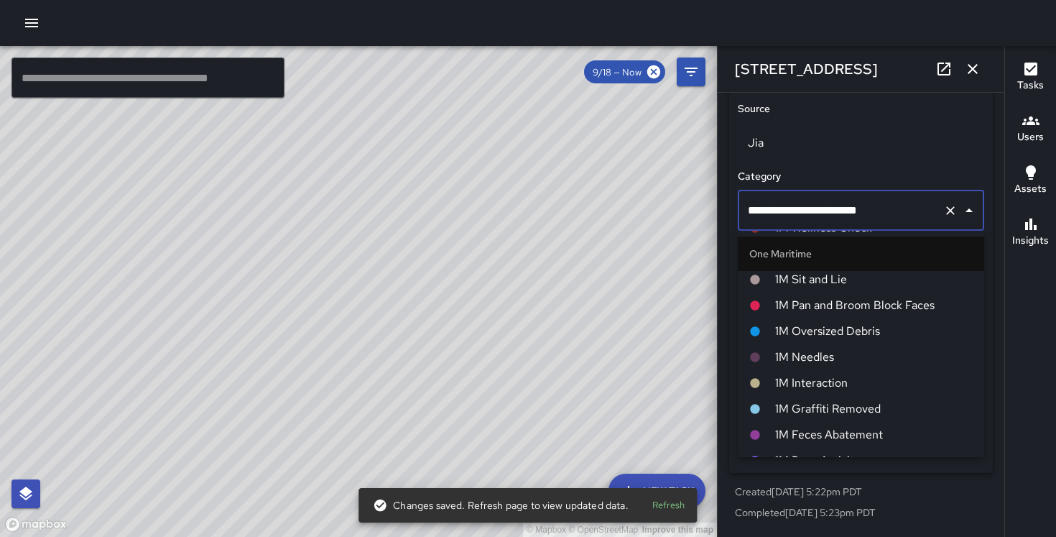
click at [836, 300] on span "1M Pan and Broom Block Faces" at bounding box center [874, 305] width 198 height 17
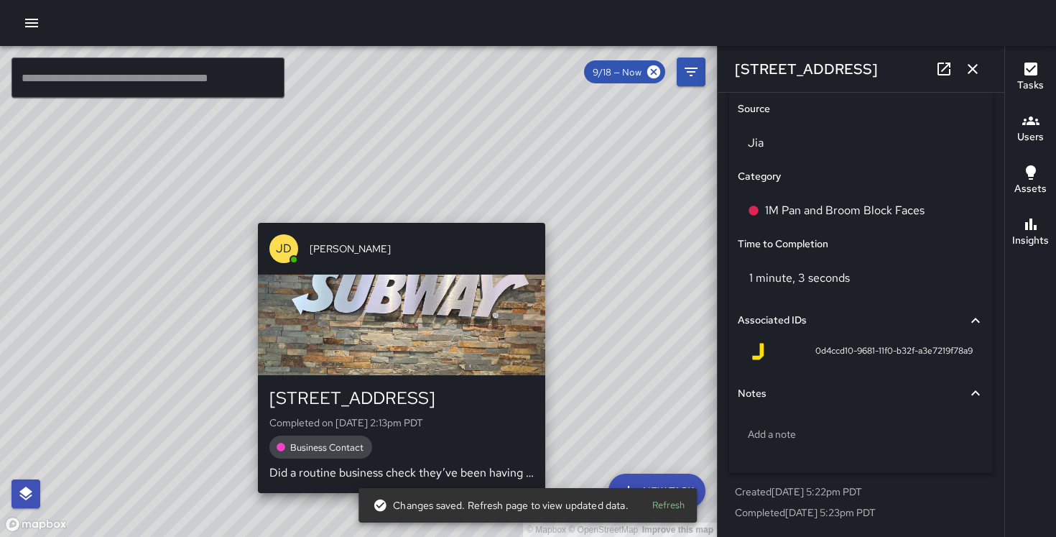
click at [394, 215] on div "© Mapbox © OpenStreetMap Improve this map [PERSON_NAME] [STREET_ADDRESS] Comple…" at bounding box center [358, 291] width 717 height 491
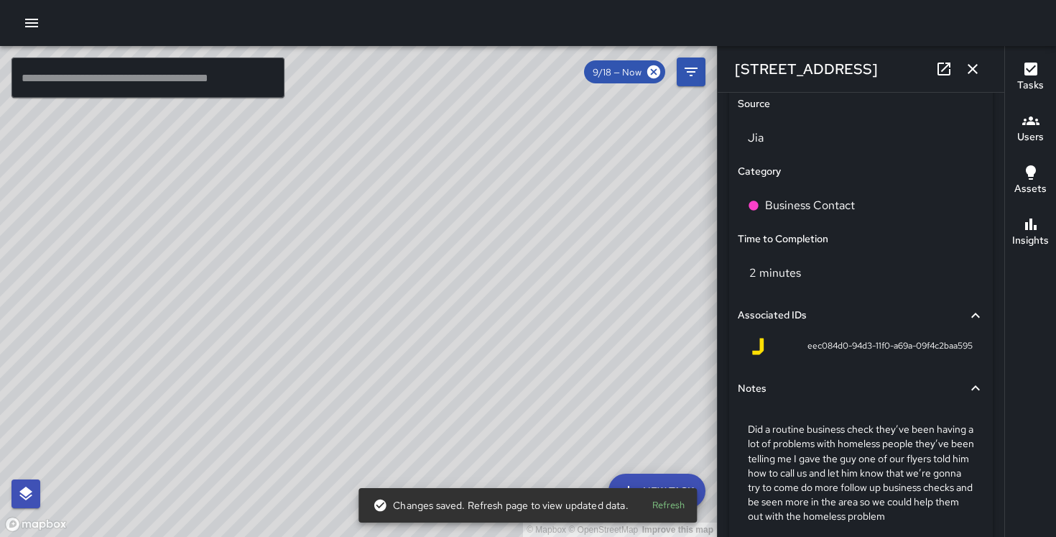
click at [481, 280] on div "© Mapbox © OpenStreetMap Improve this map" at bounding box center [358, 291] width 717 height 491
click at [415, 157] on div "© Mapbox © OpenStreetMap Improve this map IK [PERSON_NAME] [STREET_ADDRESS][US_…" at bounding box center [358, 291] width 717 height 491
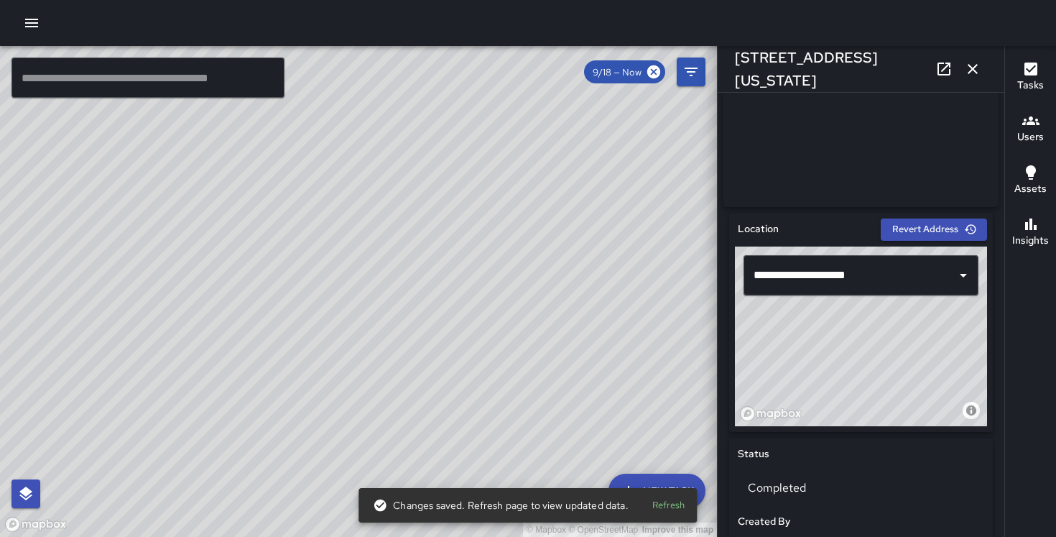
scroll to position [948, 0]
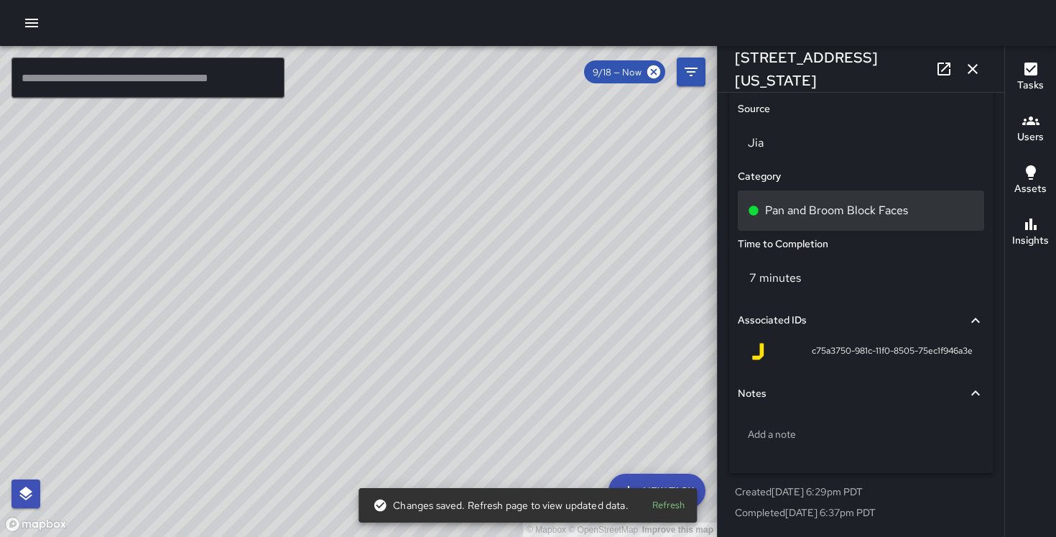
click at [816, 213] on p "Pan and Broom Block Faces" at bounding box center [836, 210] width 143 height 17
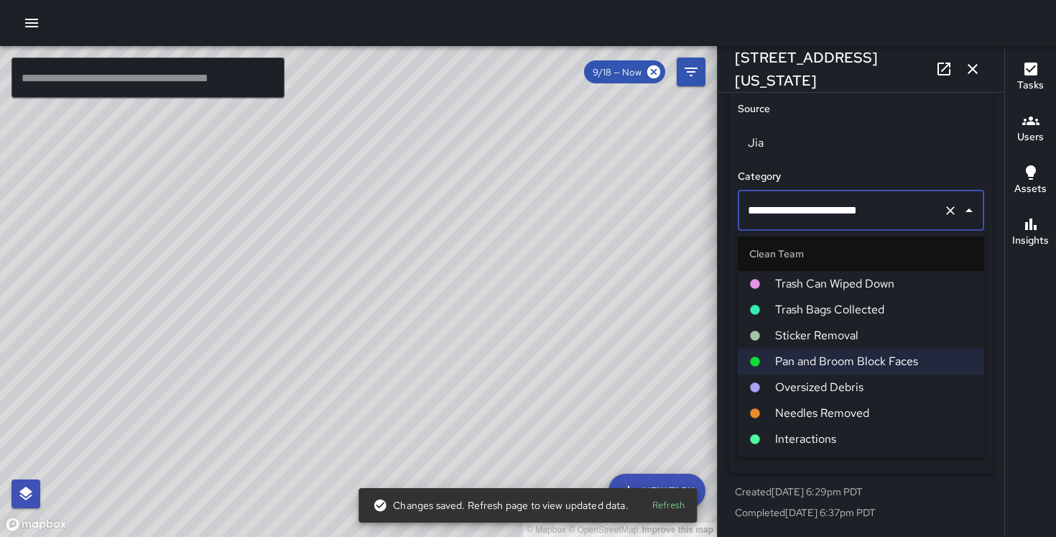
scroll to position [589, 0]
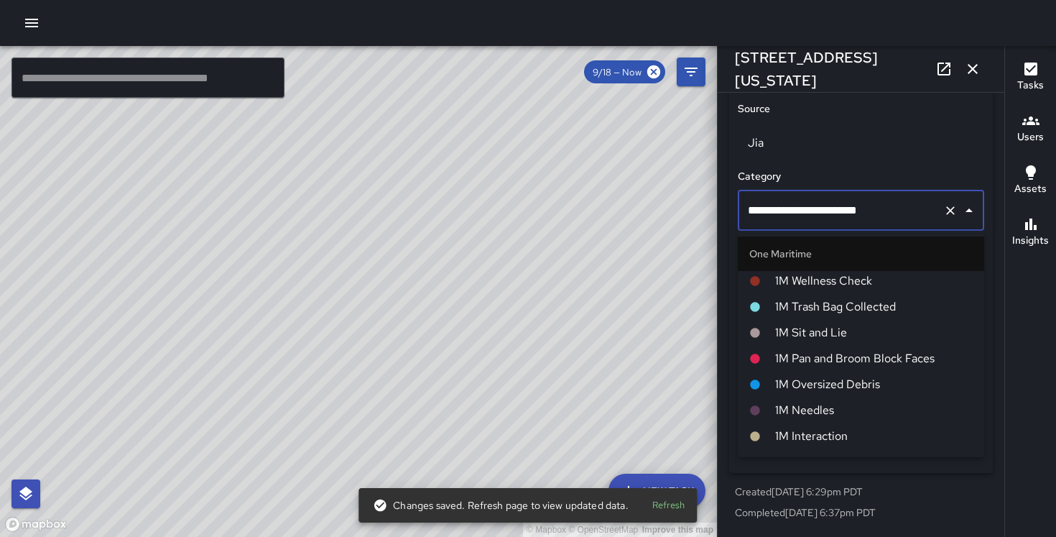
click at [818, 363] on span "1M Pan and Broom Block Faces" at bounding box center [874, 358] width 198 height 17
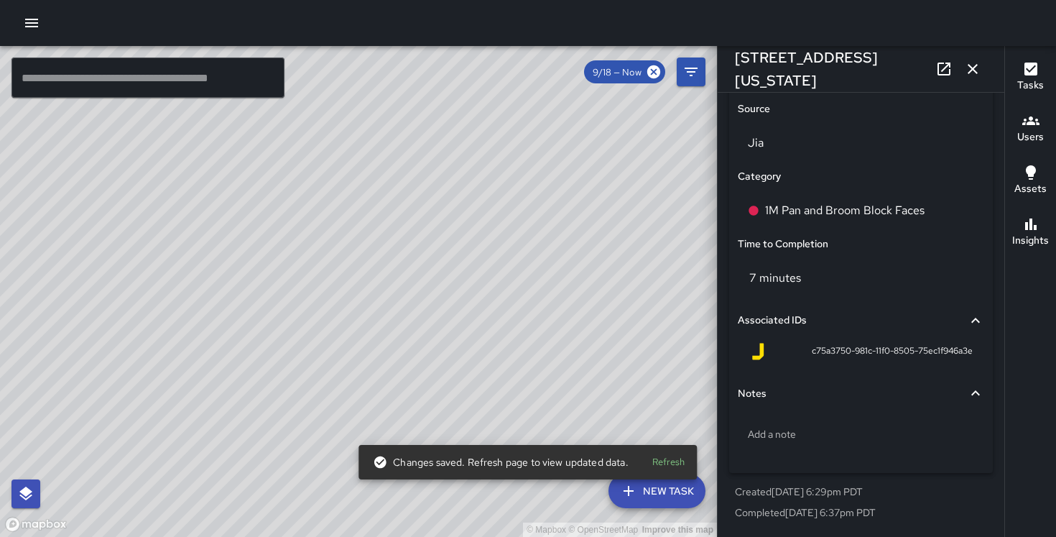
drag, startPoint x: 537, startPoint y: 205, endPoint x: 487, endPoint y: 90, distance: 125.2
click at [487, 90] on div "© Mapbox © OpenStreetMap Improve this map" at bounding box center [358, 291] width 717 height 491
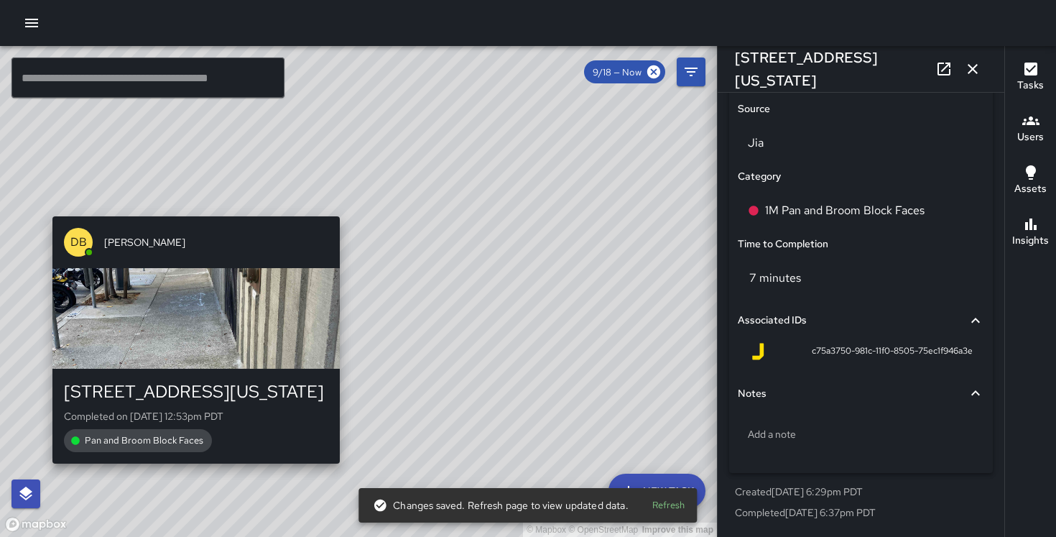
click at [193, 203] on div "© Mapbox © OpenStreetMap Improve this map DB [PERSON_NAME] [STREET_ADDRESS][US_…" at bounding box center [358, 291] width 717 height 491
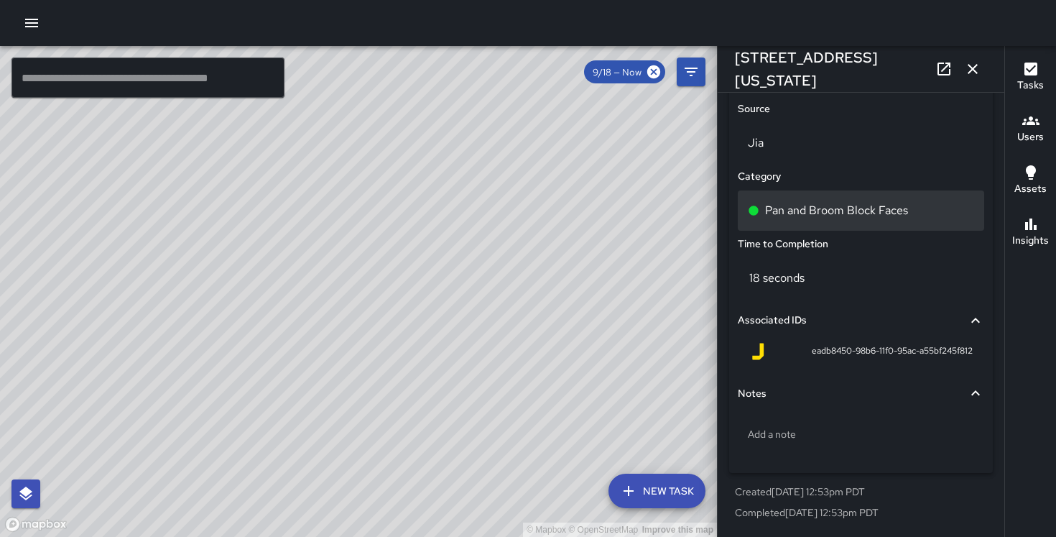
click at [848, 208] on p "Pan and Broom Block Faces" at bounding box center [836, 210] width 143 height 17
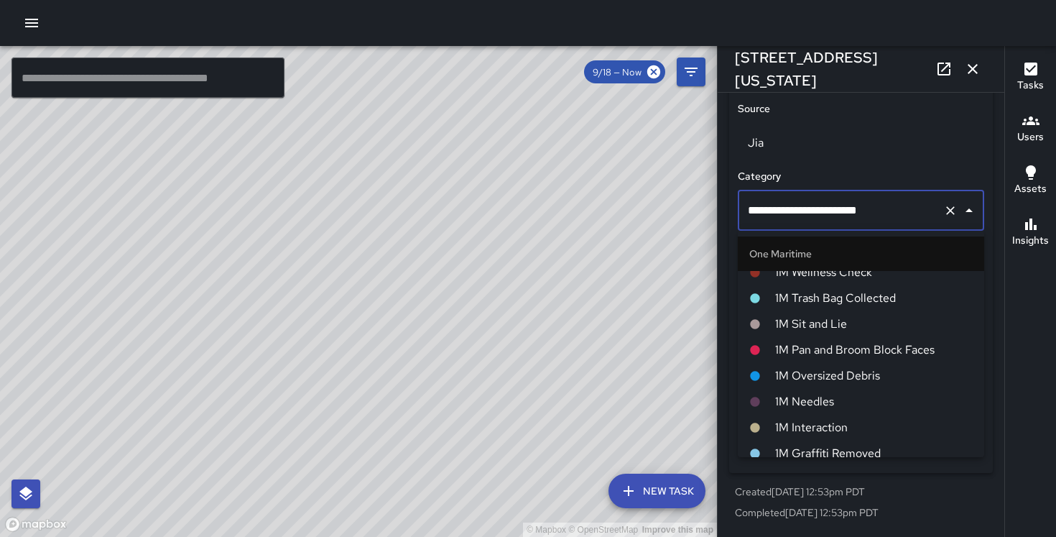
scroll to position [609, 0]
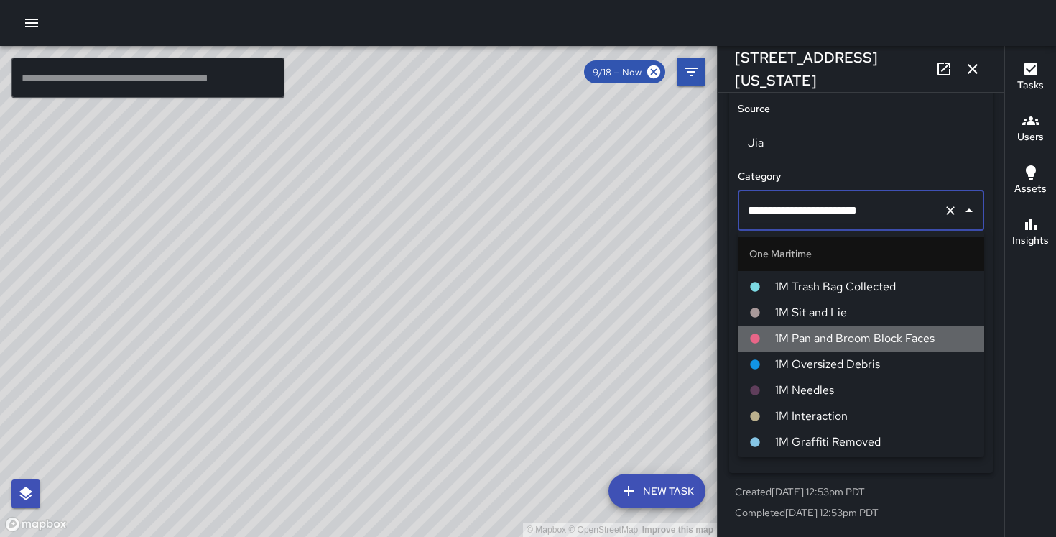
click at [833, 334] on span "1M Pan and Broom Block Faces" at bounding box center [874, 338] width 198 height 17
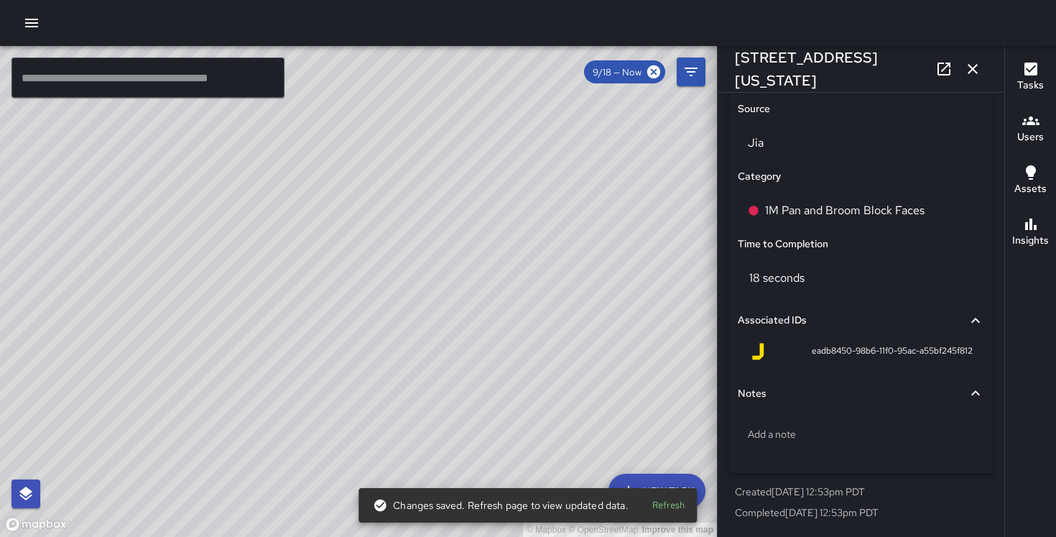
click at [647, 322] on div "© Mapbox © OpenStreetMap Improve this map" at bounding box center [358, 291] width 717 height 491
drag, startPoint x: 668, startPoint y: 397, endPoint x: 565, endPoint y: 287, distance: 151.5
click at [565, 287] on div "© Mapbox © OpenStreetMap Improve this map" at bounding box center [358, 291] width 717 height 491
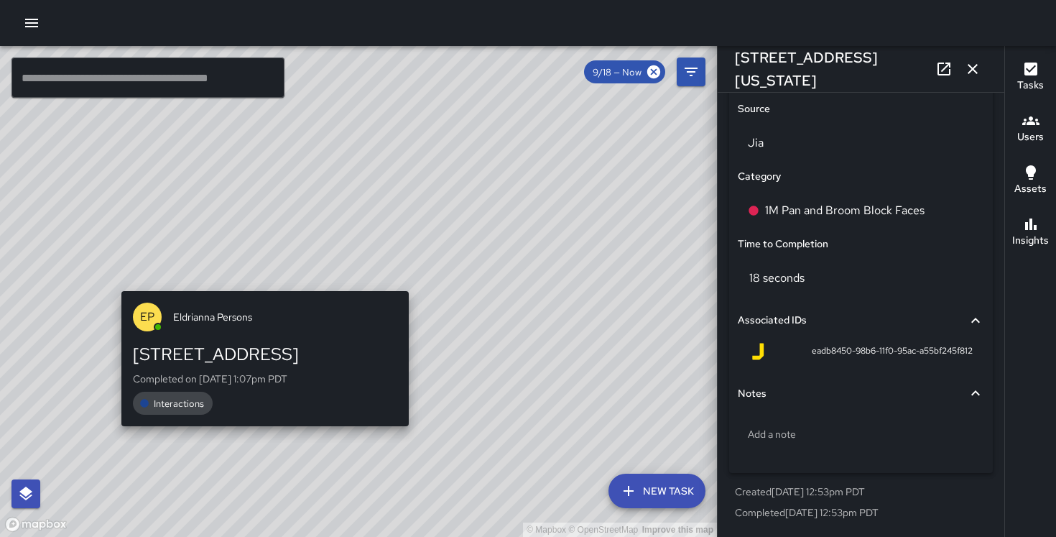
click at [260, 282] on div "© Mapbox © OpenStreetMap Improve this map EP Eldrianna Persons [STREET_ADDRESS]…" at bounding box center [358, 291] width 717 height 491
type input "**********"
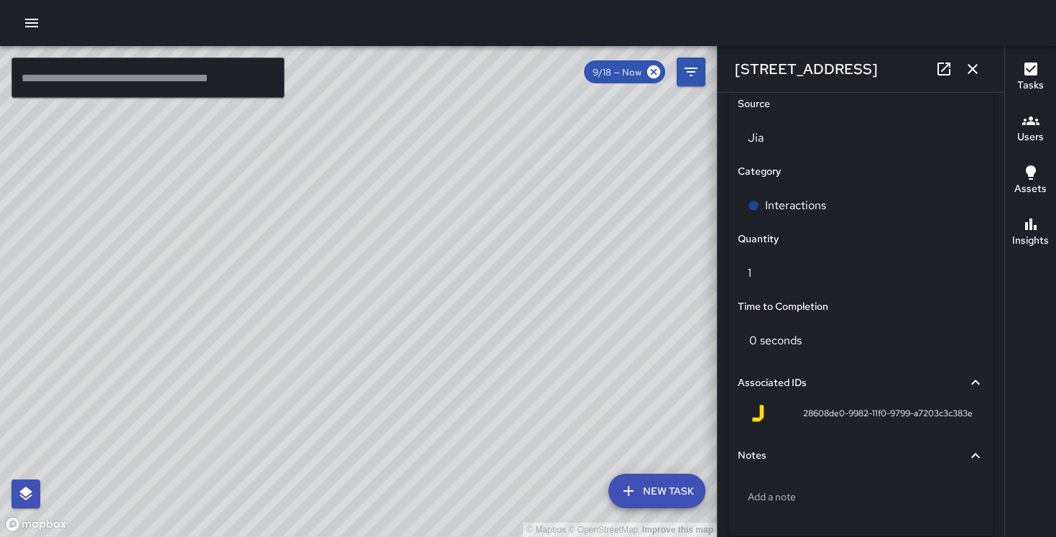
click at [820, 228] on div "Interactions" at bounding box center [861, 205] width 252 height 46
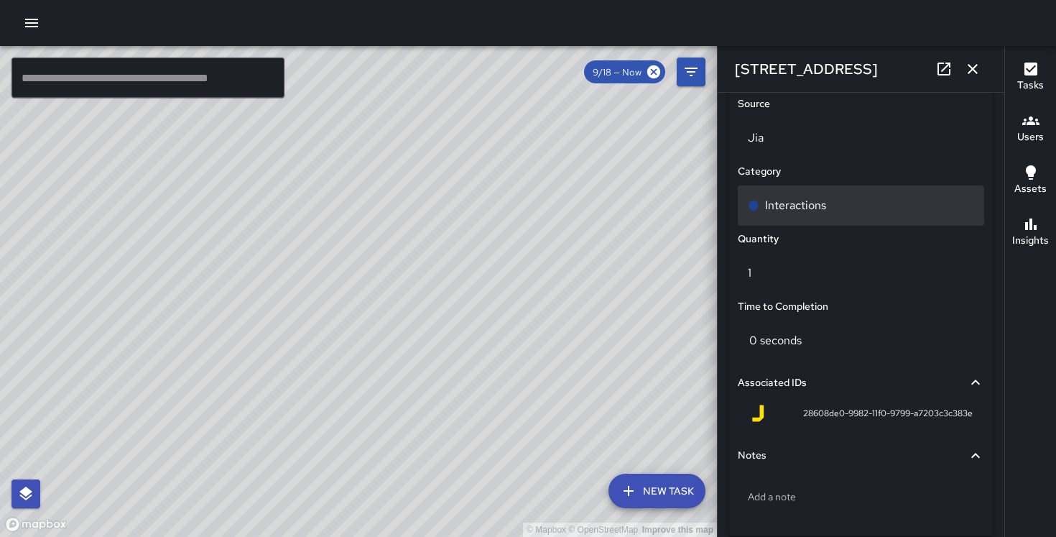
click at [819, 213] on p "Interactions" at bounding box center [795, 205] width 61 height 17
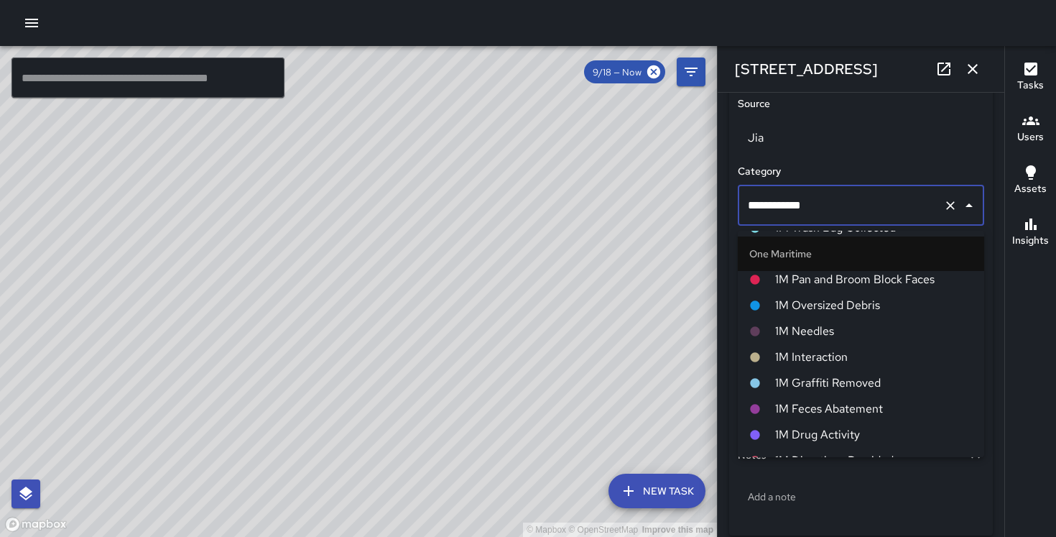
scroll to position [667, 0]
click at [836, 345] on li "1M Needles" at bounding box center [861, 333] width 246 height 26
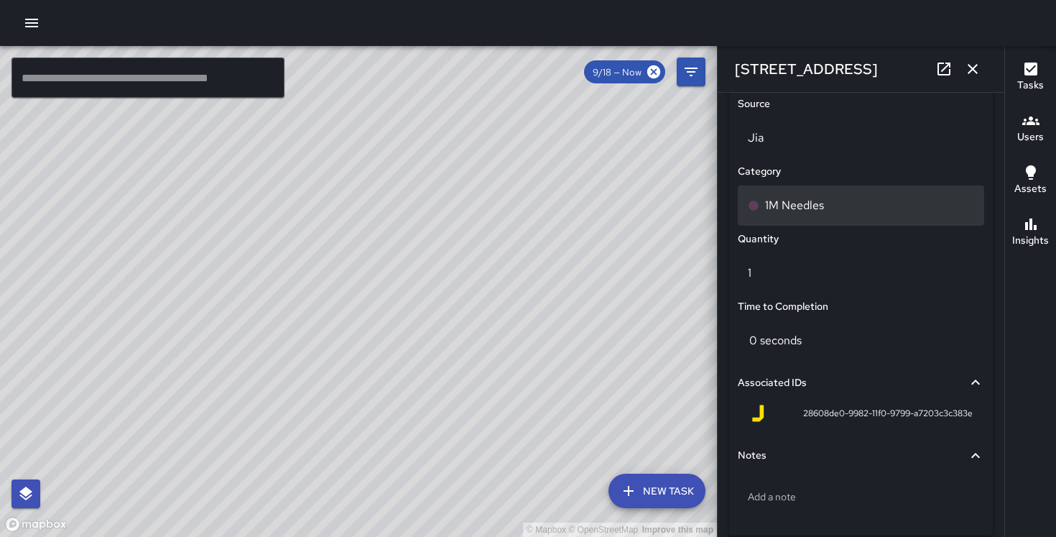
click at [815, 206] on p "1M Needles" at bounding box center [794, 205] width 59 height 17
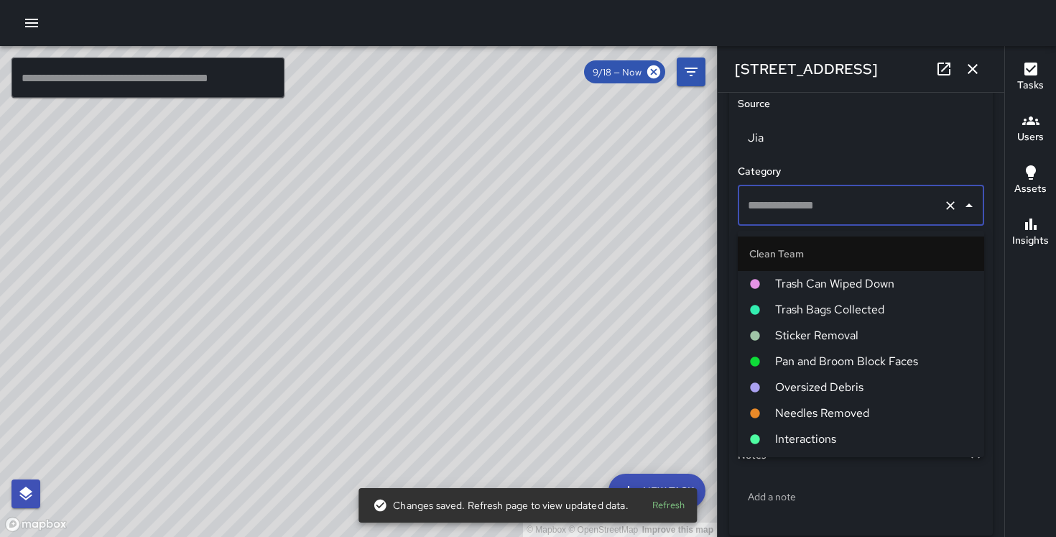
type input "**********"
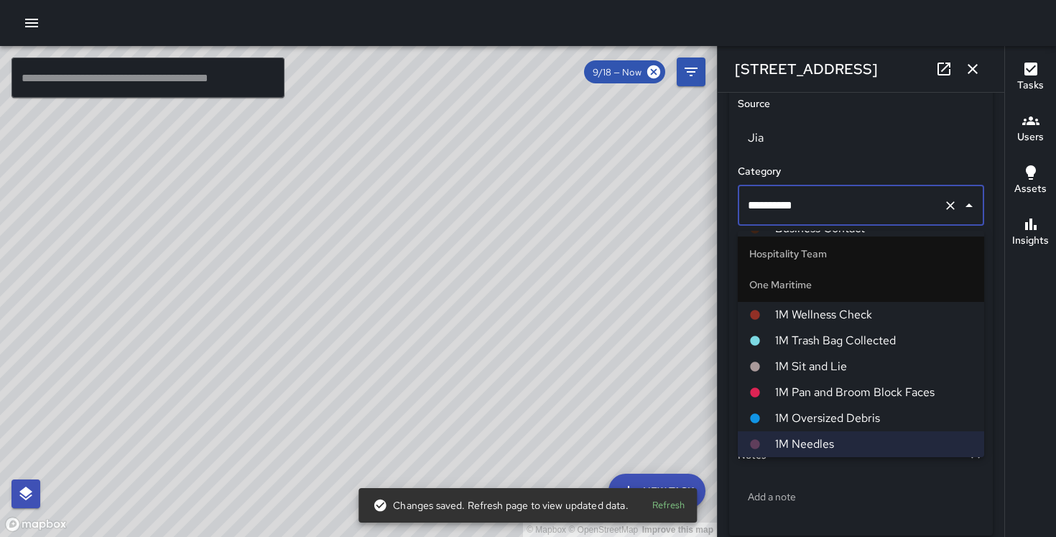
scroll to position [621, 0]
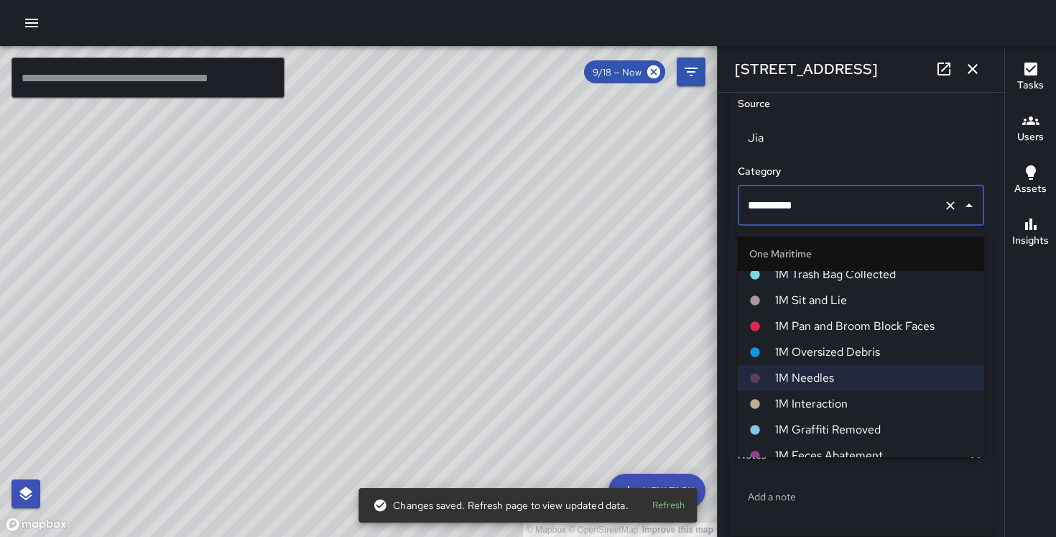
click at [815, 407] on span "1M Interaction" at bounding box center [874, 403] width 198 height 17
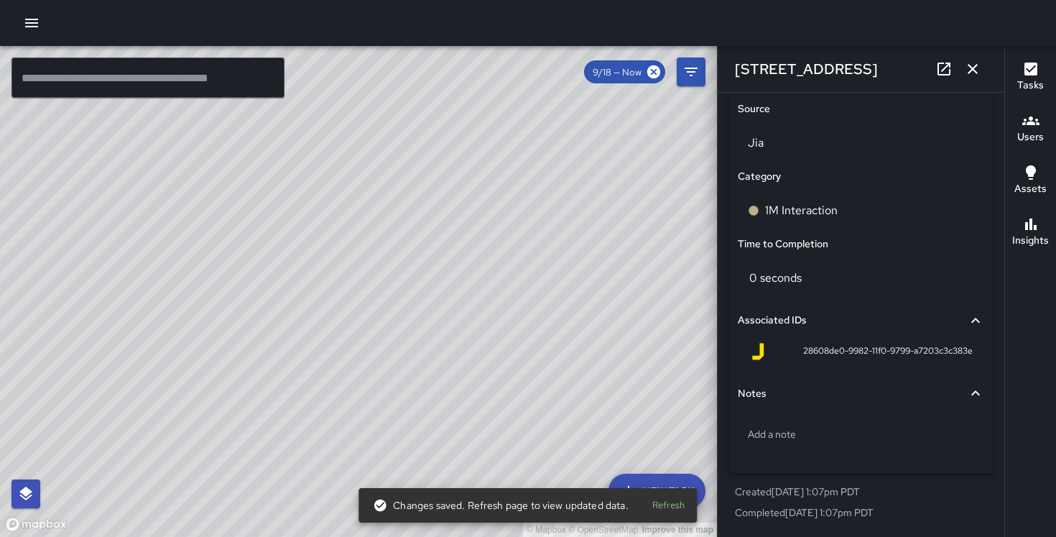
click at [401, 261] on div "© Mapbox © OpenStreetMap Improve this map" at bounding box center [358, 291] width 717 height 491
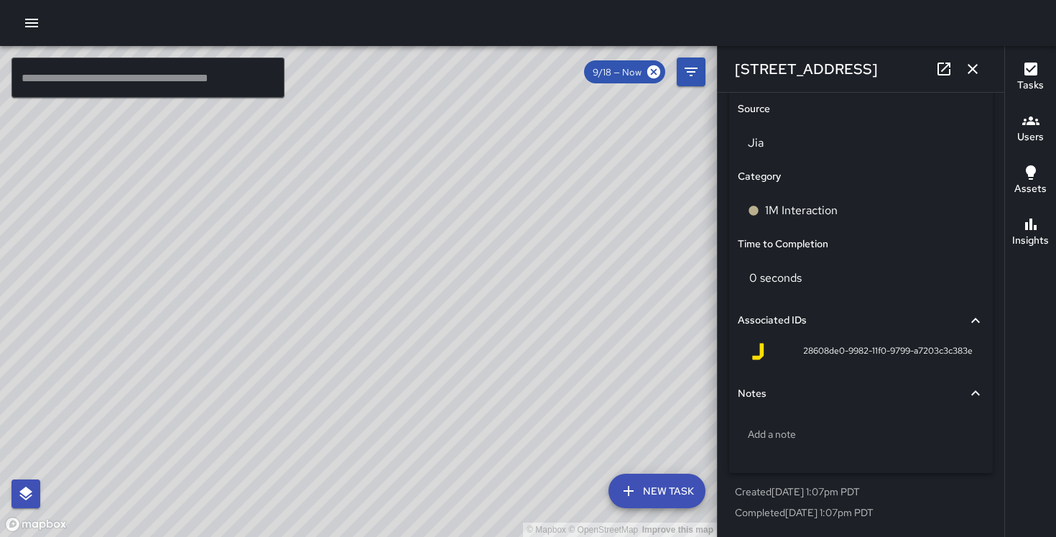
click at [379, 325] on div "© Mapbox © OpenStreetMap Improve this map" at bounding box center [358, 291] width 717 height 491
click at [369, 236] on div "© Mapbox © OpenStreetMap Improve this map [PERSON_NAME] [STREET_ADDRESS] Comple…" at bounding box center [358, 291] width 717 height 491
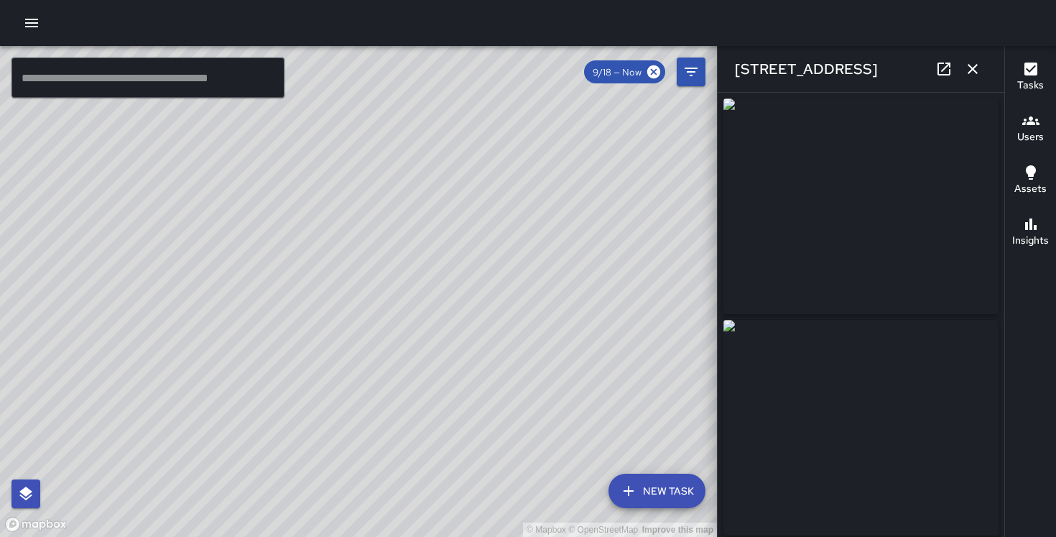
type input "**********"
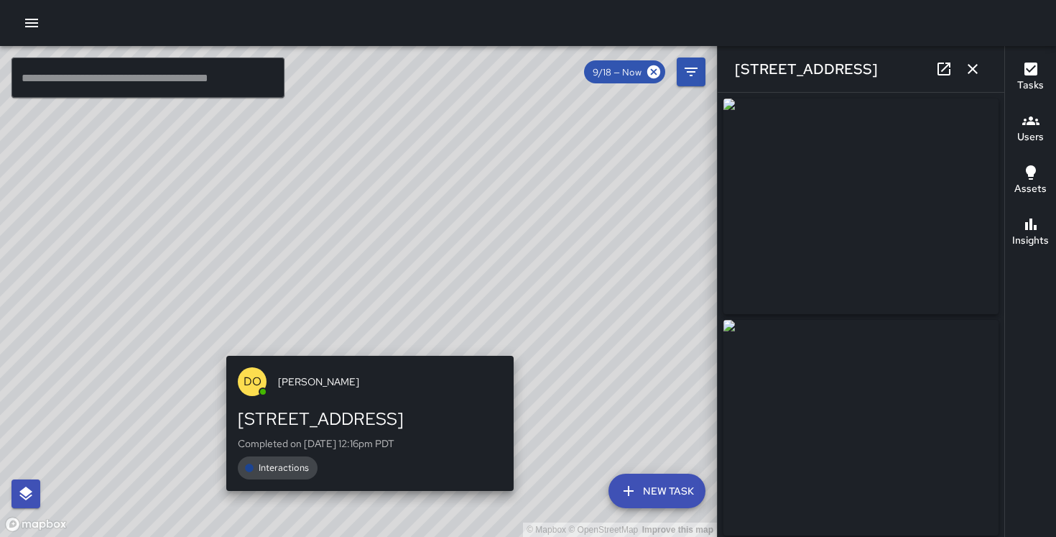
click at [360, 346] on div "© Mapbox © OpenStreetMap Improve this map DO [PERSON_NAME] [STREET_ADDRESS] Com…" at bounding box center [358, 291] width 717 height 491
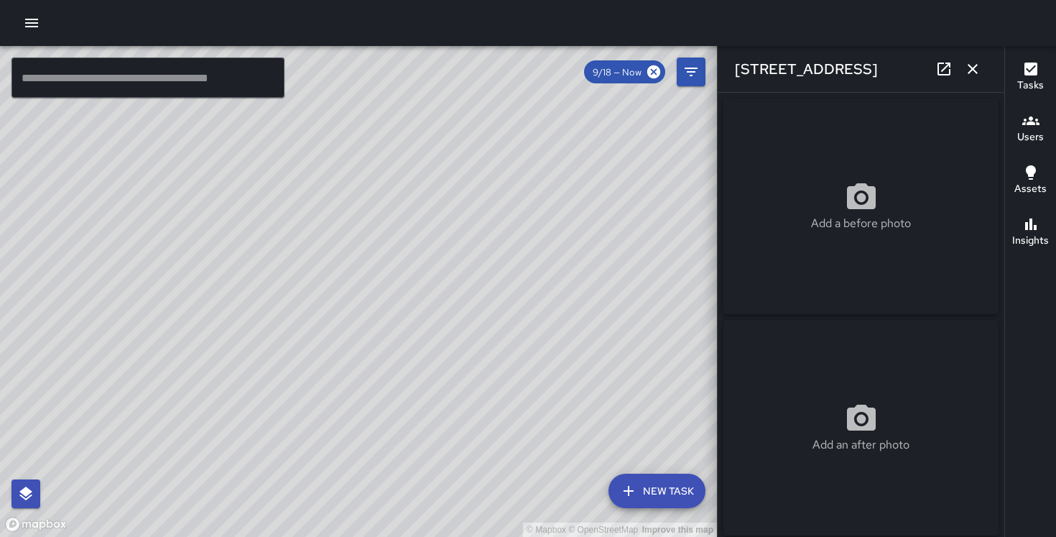
scroll to position [1016, 0]
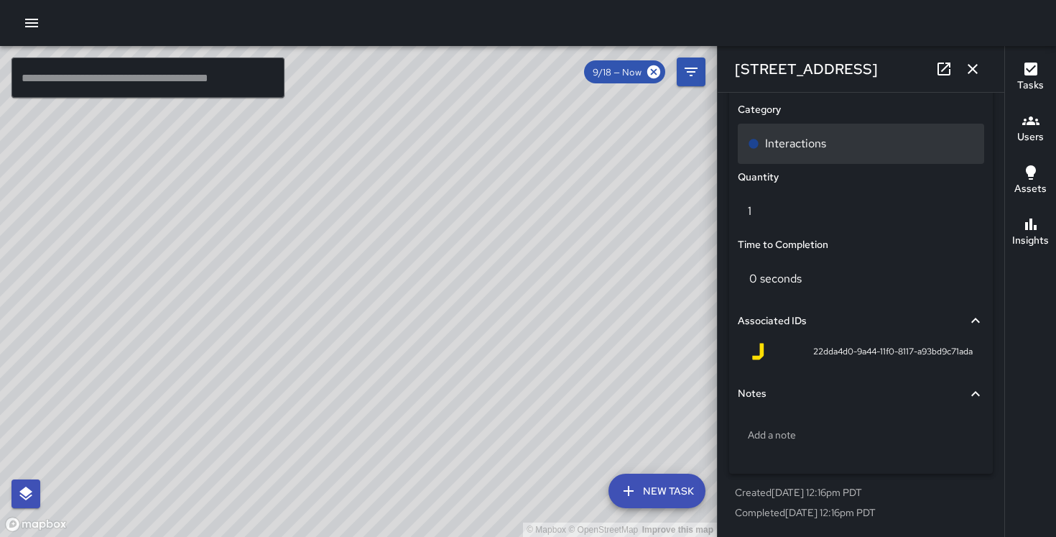
click at [837, 150] on div "Interactions" at bounding box center [861, 143] width 226 height 17
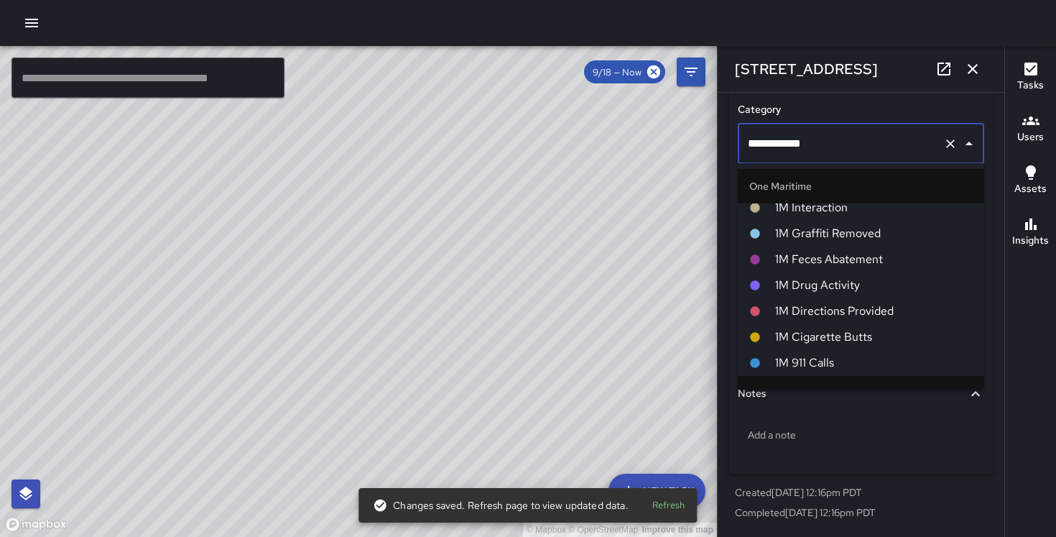
scroll to position [688, 0]
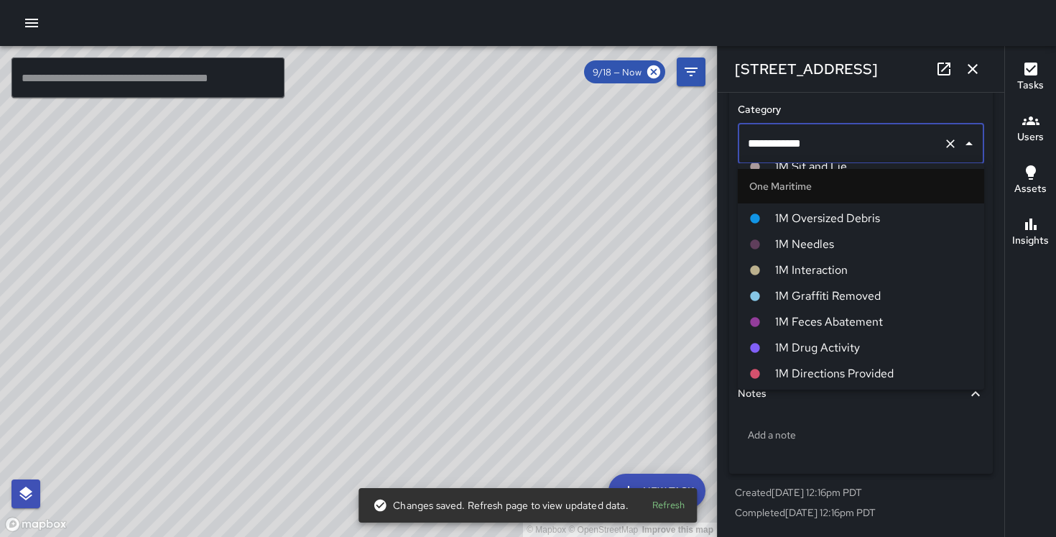
click at [819, 272] on span "1M Interaction" at bounding box center [874, 270] width 198 height 17
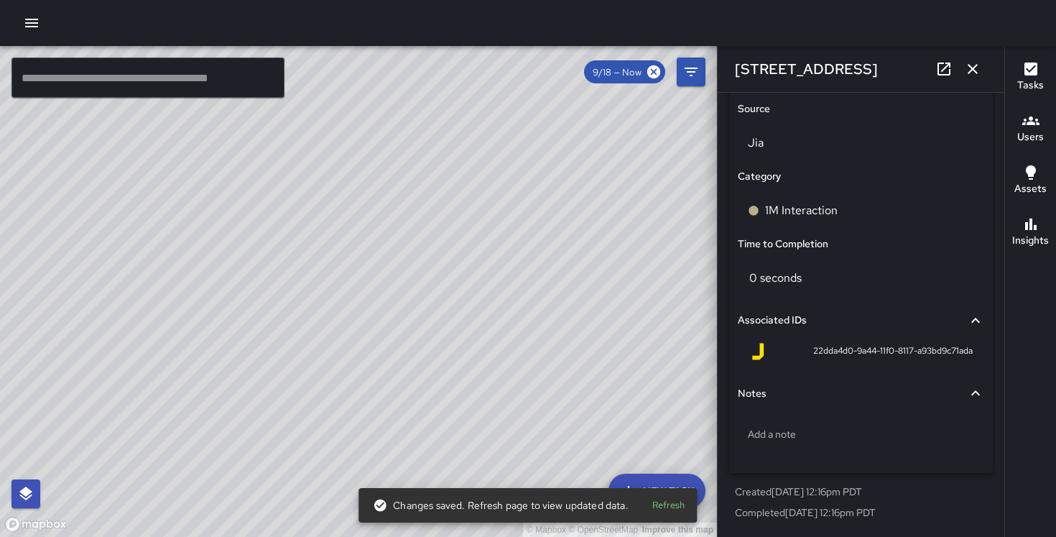
scroll to position [948, 0]
click at [981, 57] on button "button" at bounding box center [972, 69] width 29 height 29
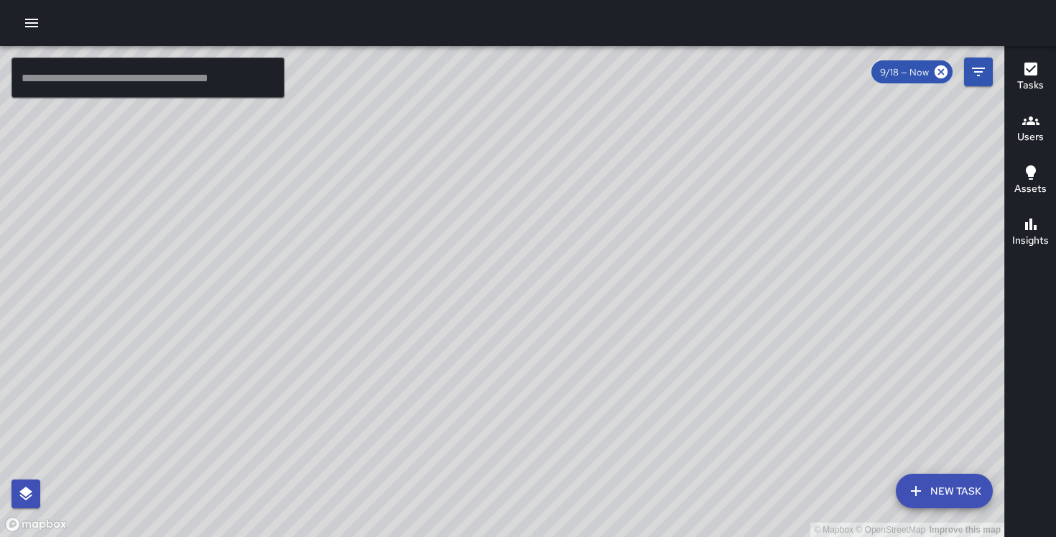
drag, startPoint x: 747, startPoint y: 236, endPoint x: 488, endPoint y: 185, distance: 264.3
click at [488, 185] on div "© Mapbox © OpenStreetMap Improve this map" at bounding box center [502, 291] width 1004 height 491
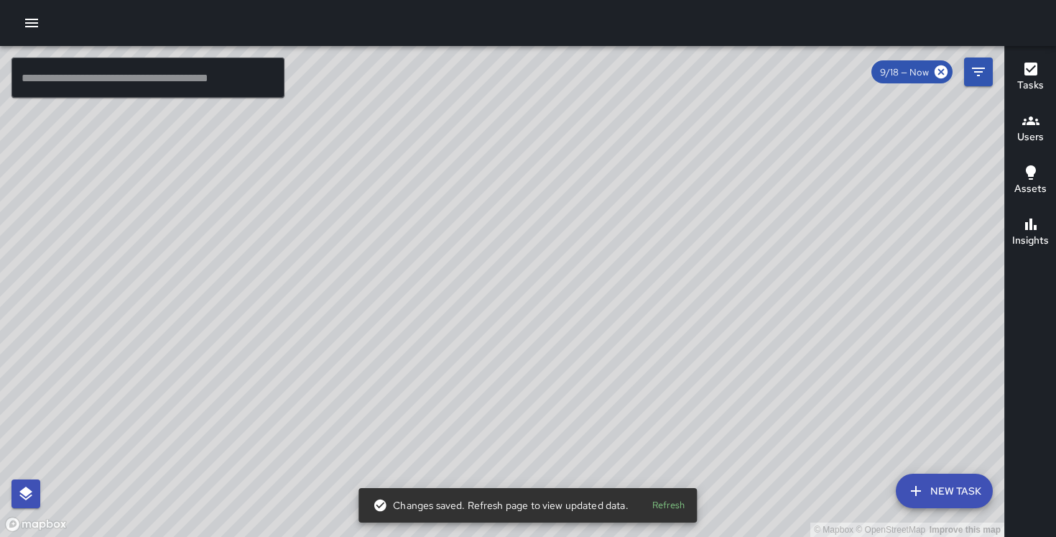
drag, startPoint x: 745, startPoint y: 214, endPoint x: 776, endPoint y: 293, distance: 84.9
click at [776, 293] on div "© Mapbox © OpenStreetMap Improve this map" at bounding box center [502, 291] width 1004 height 491
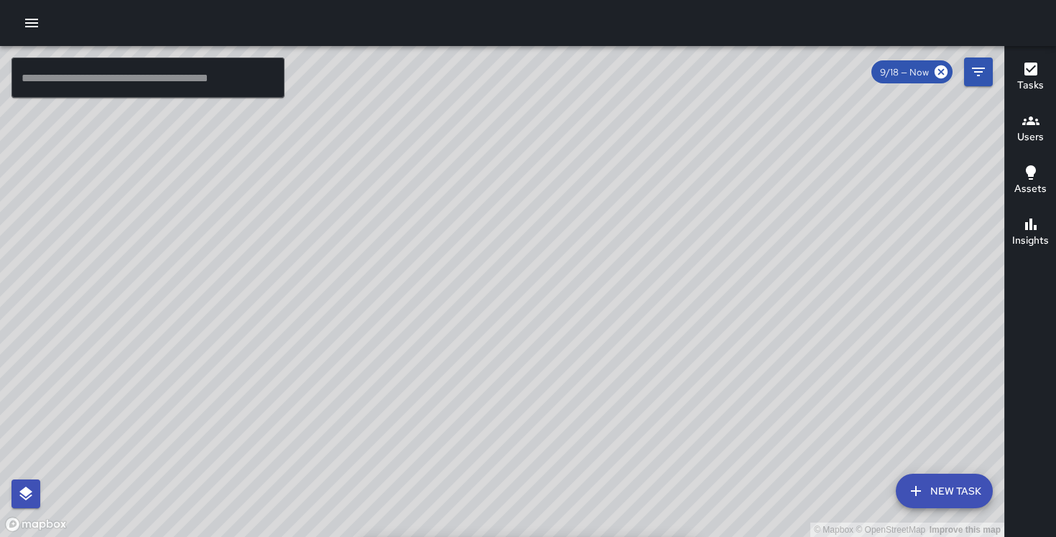
drag, startPoint x: 558, startPoint y: 166, endPoint x: 523, endPoint y: 46, distance: 125.0
click at [523, 46] on div "© Mapbox © OpenStreetMap Improve this map" at bounding box center [502, 291] width 1004 height 491
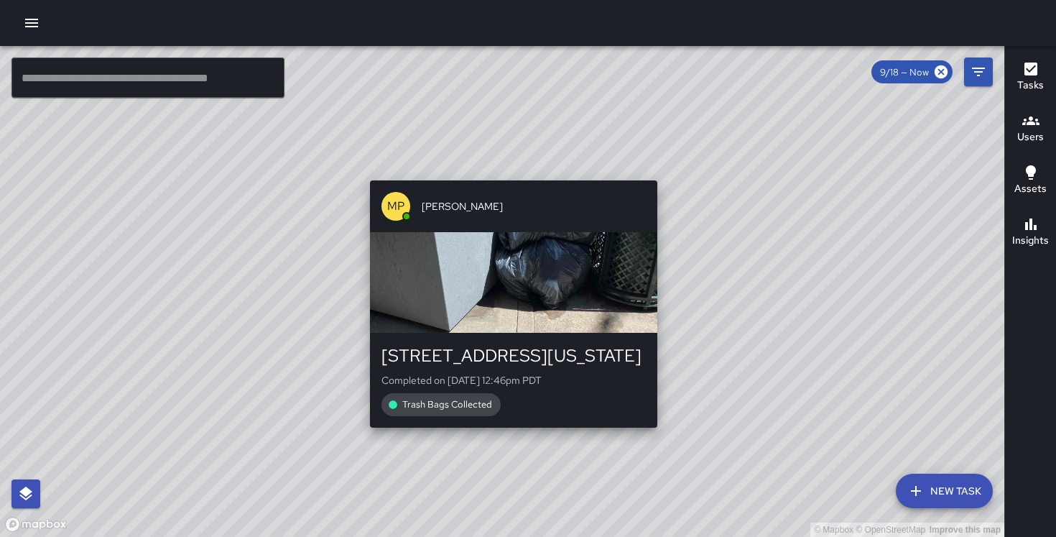
drag, startPoint x: 535, startPoint y: 294, endPoint x: 507, endPoint y: 167, distance: 130.2
click at [507, 167] on div "© Mapbox © OpenStreetMap Improve this map MP [PERSON_NAME] [STREET_ADDRESS][US_…" at bounding box center [502, 291] width 1004 height 491
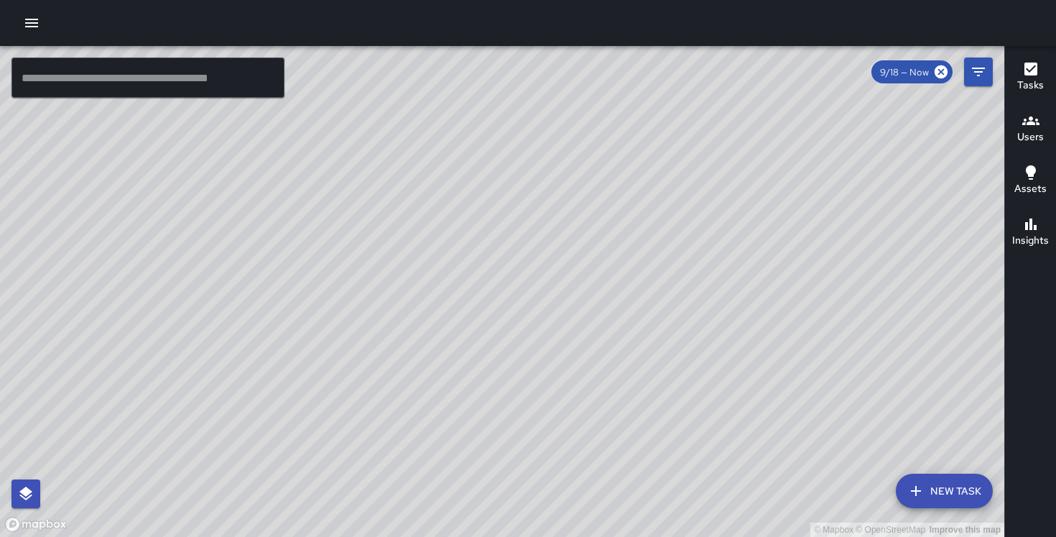
drag, startPoint x: 739, startPoint y: 386, endPoint x: 736, endPoint y: 450, distance: 64.8
click at [736, 450] on div "© Mapbox © OpenStreetMap Improve this map" at bounding box center [502, 291] width 1004 height 491
